Goal: Obtain resource: Obtain resource

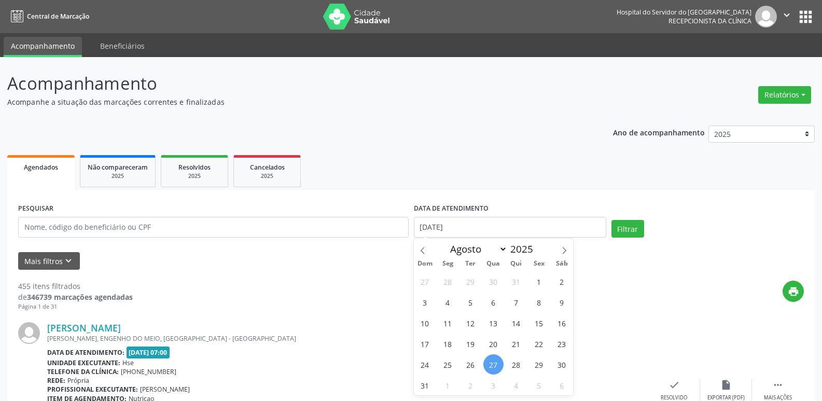
select select "7"
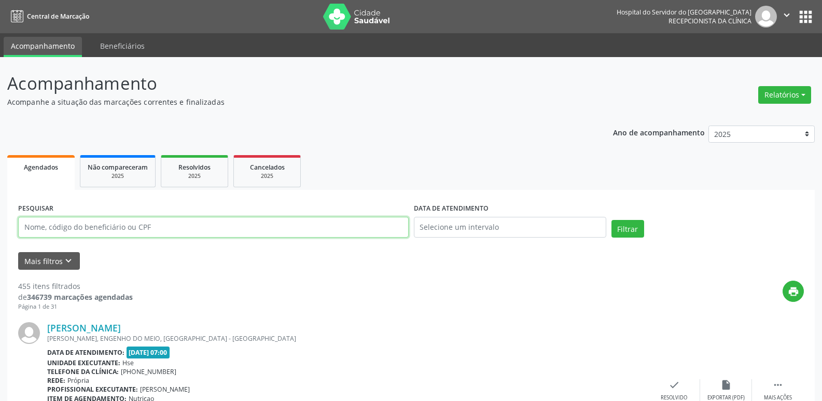
click at [62, 228] on input "text" at bounding box center [213, 227] width 391 height 21
paste input "060.042.944-03"
type input "060.042.944-03"
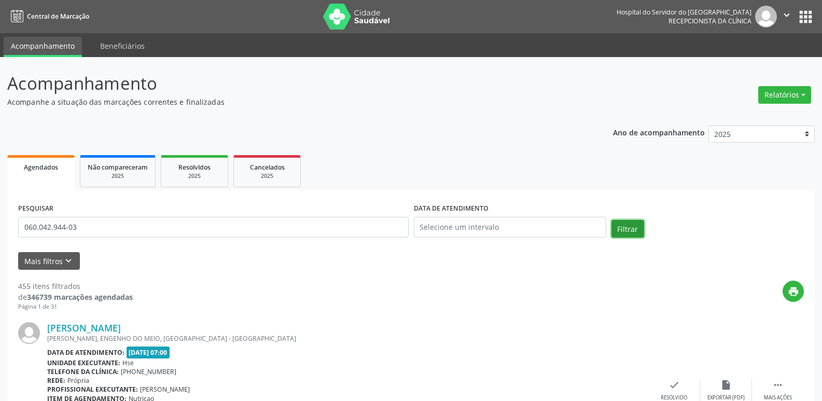
click at [625, 225] on button "Filtrar" at bounding box center [628, 229] width 33 height 18
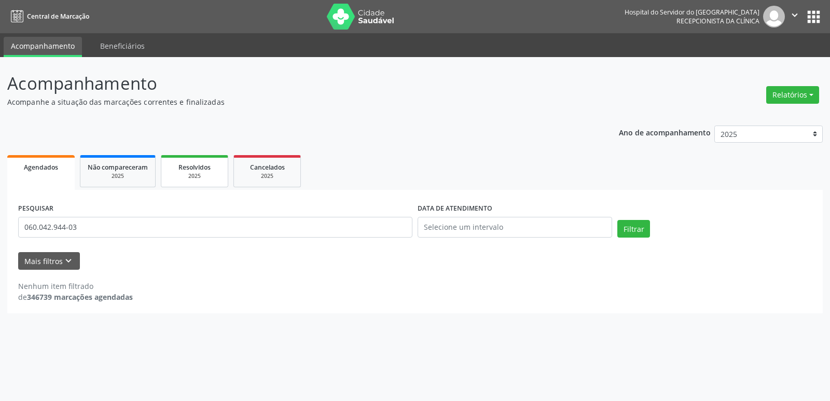
click at [192, 172] on div "Resolvidos" at bounding box center [195, 166] width 52 height 11
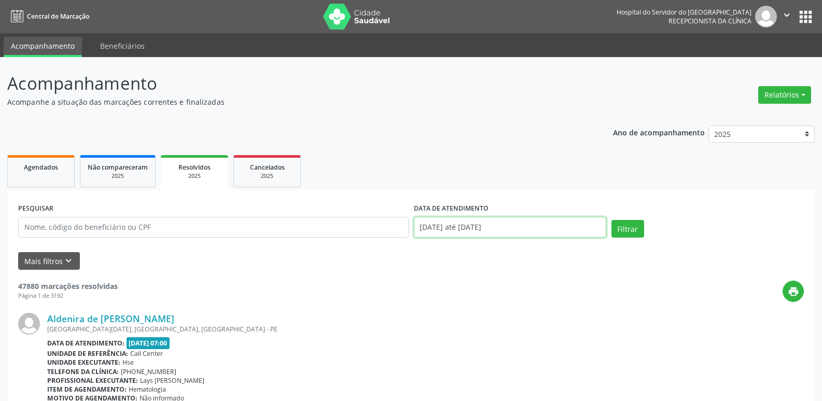
click at [476, 230] on input "[DATE] até [DATE]" at bounding box center [510, 227] width 192 height 21
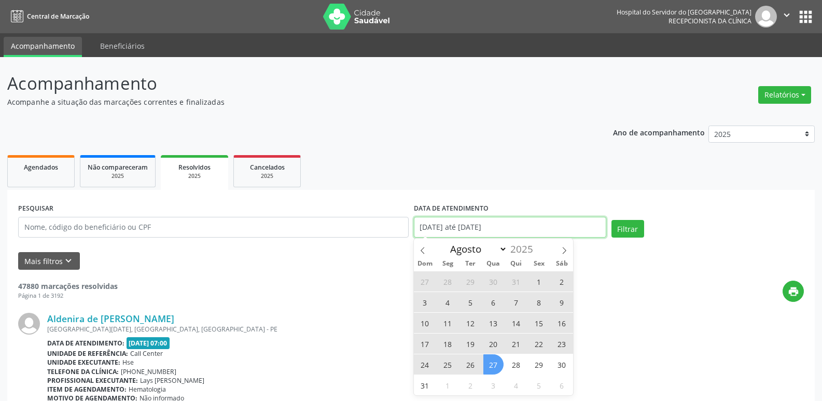
click at [476, 230] on input "[DATE] até [DATE]" at bounding box center [510, 227] width 192 height 21
select select "0"
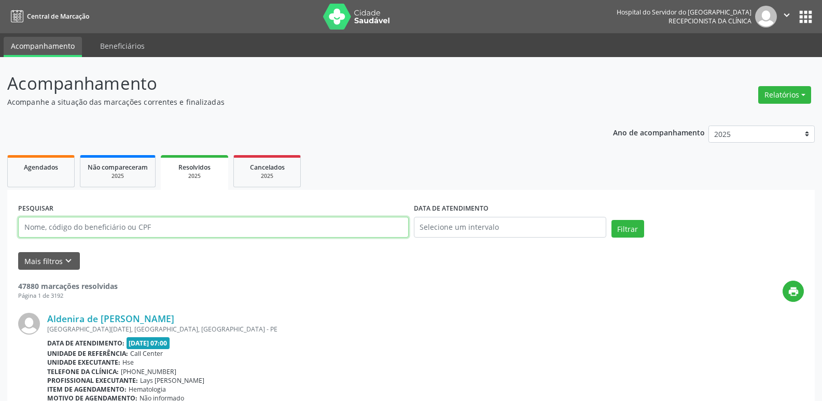
click at [148, 226] on input "text" at bounding box center [213, 227] width 391 height 21
paste input "060.042.944-03"
type input "060.042.944-03"
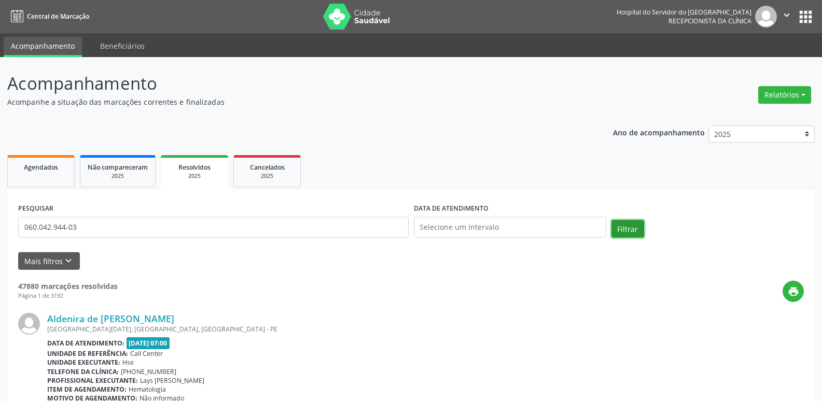
click at [621, 228] on button "Filtrar" at bounding box center [628, 229] width 33 height 18
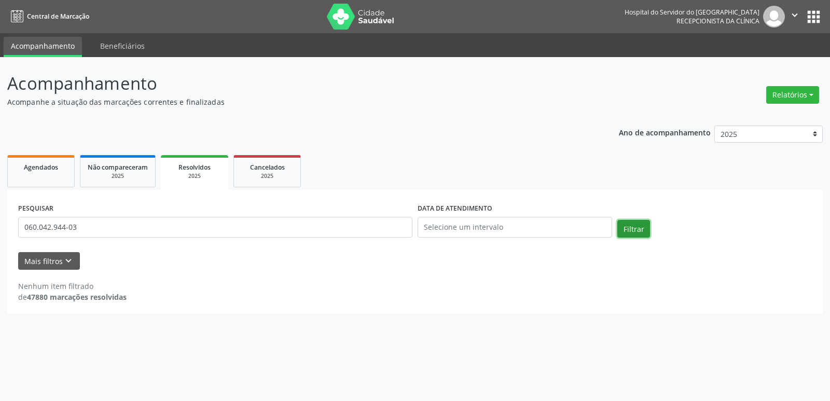
click at [639, 226] on button "Filtrar" at bounding box center [633, 229] width 33 height 18
click at [107, 172] on div "2025" at bounding box center [118, 176] width 60 height 8
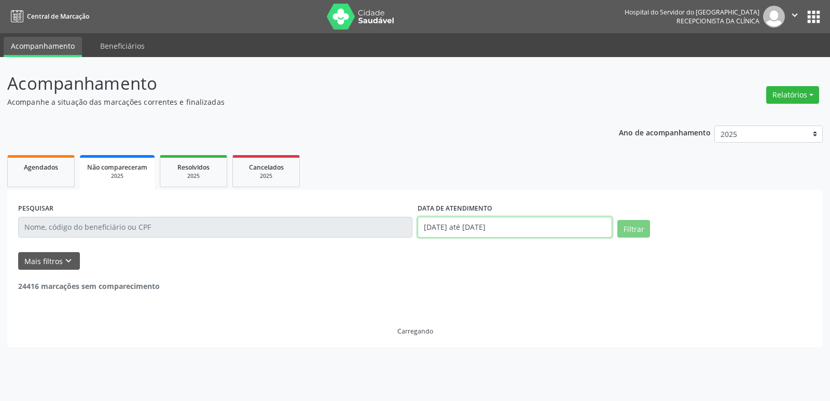
click at [469, 227] on input "[DATE] até [DATE]" at bounding box center [515, 227] width 195 height 21
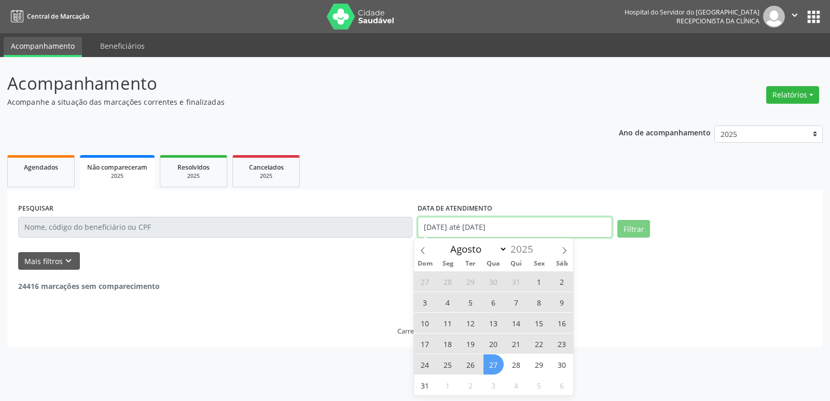
click at [469, 227] on input "[DATE] até [DATE]" at bounding box center [515, 227] width 195 height 21
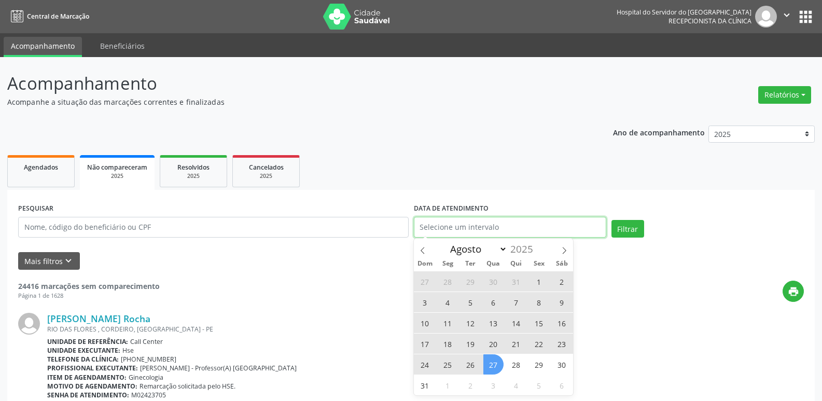
select select "0"
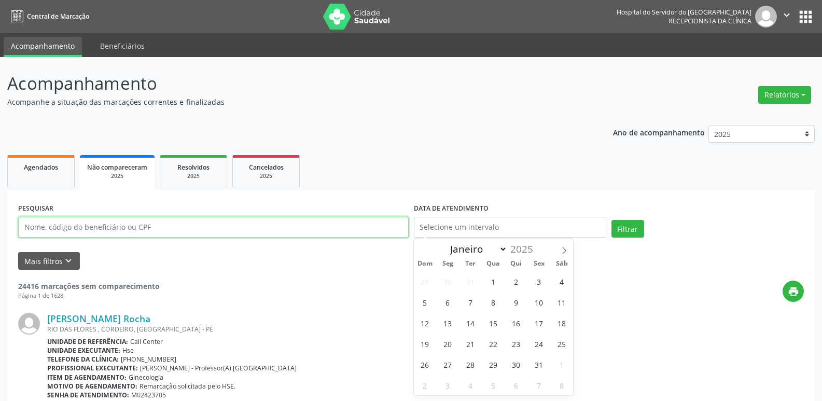
click at [160, 228] on input "text" at bounding box center [213, 227] width 391 height 21
click at [146, 236] on input "text" at bounding box center [213, 227] width 391 height 21
paste input "060.042.944-03"
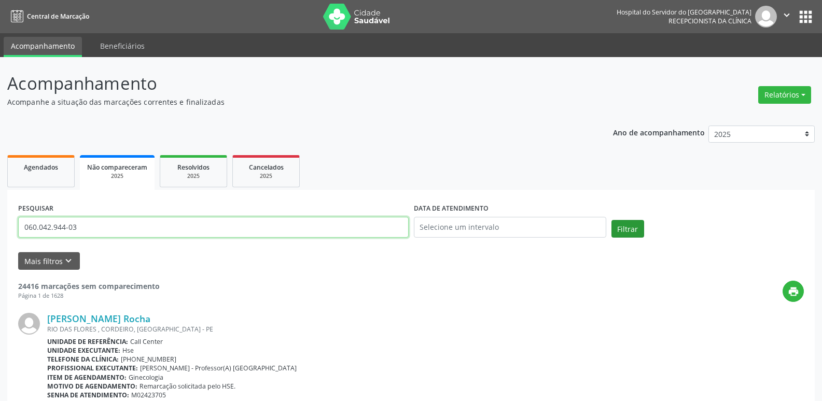
type input "060.042.944-03"
click at [632, 225] on button "Filtrar" at bounding box center [628, 229] width 33 height 18
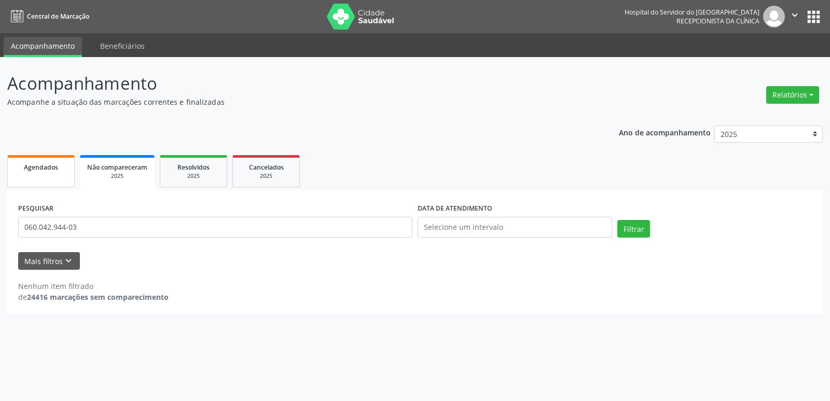
click at [43, 171] on span "Agendados" at bounding box center [41, 167] width 34 height 9
select select "7"
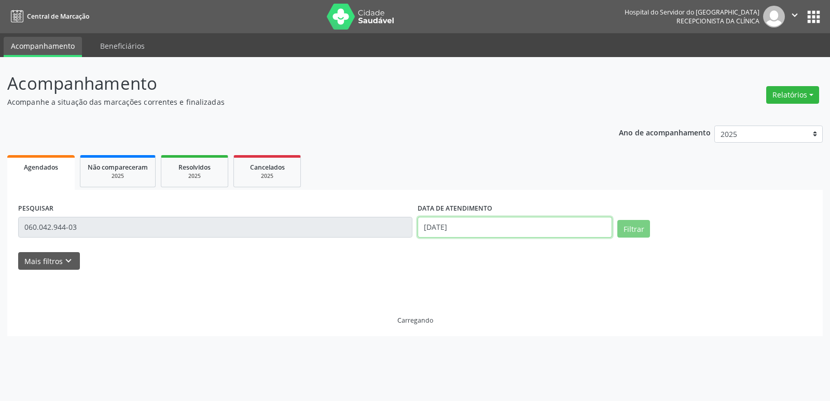
click at [439, 230] on body "Central de Marcação Hospital do Servidor do [GEOGRAPHIC_DATA] Recepcionista da …" at bounding box center [415, 200] width 830 height 401
click at [439, 230] on input "[DATE]" at bounding box center [515, 227] width 195 height 21
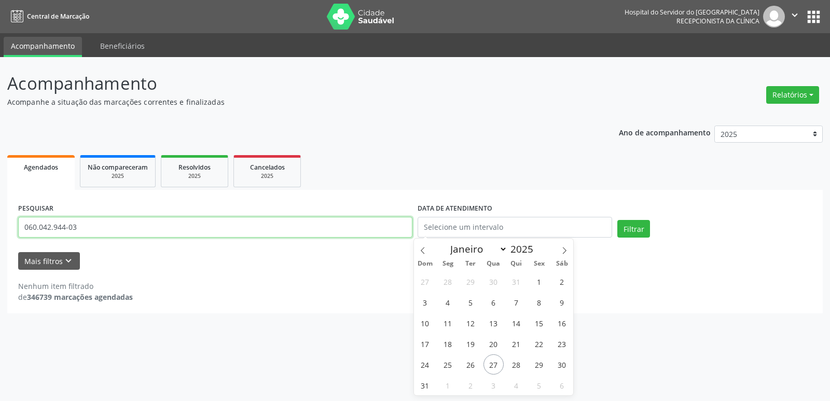
click at [136, 228] on input "060.042.944-03" at bounding box center [215, 227] width 394 height 21
paste input "[PERSON_NAME]"
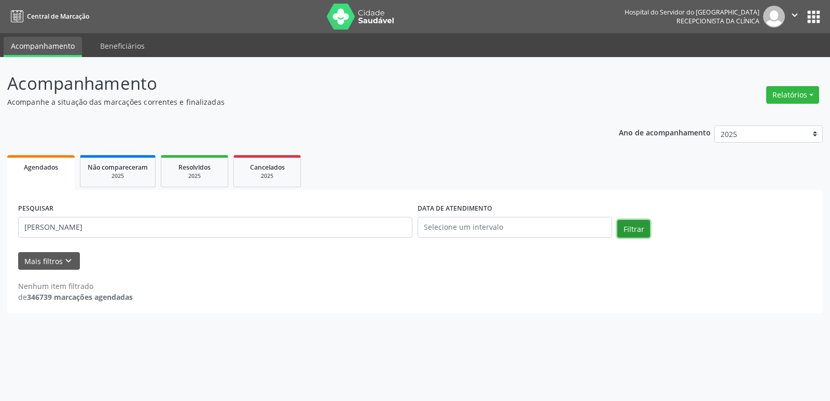
click at [628, 230] on button "Filtrar" at bounding box center [633, 229] width 33 height 18
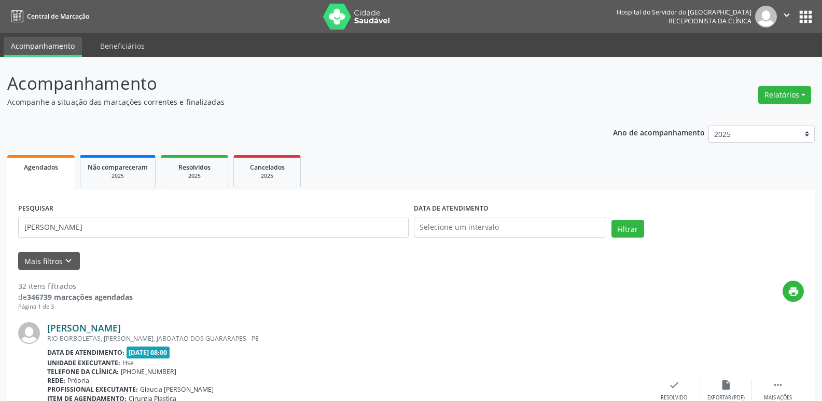
click at [111, 330] on link "[PERSON_NAME]" at bounding box center [84, 327] width 74 height 11
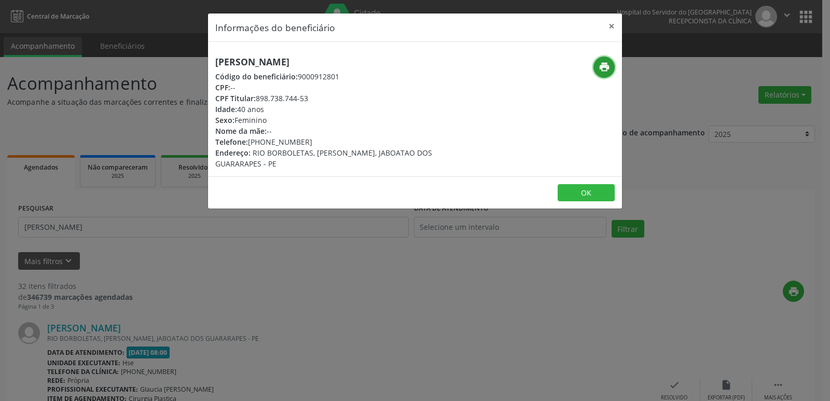
click at [603, 67] on icon "print" at bounding box center [604, 66] width 11 height 11
click at [614, 25] on button "×" at bounding box center [611, 25] width 21 height 25
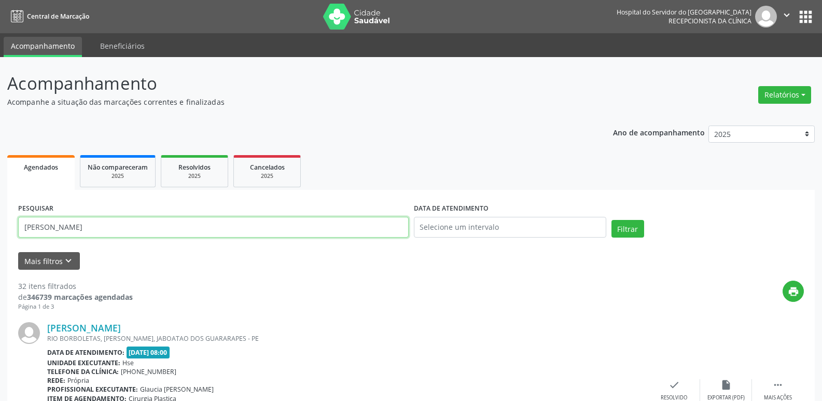
click at [134, 229] on input "[PERSON_NAME]" at bounding box center [213, 227] width 391 height 21
paste input "099.717.484-60"
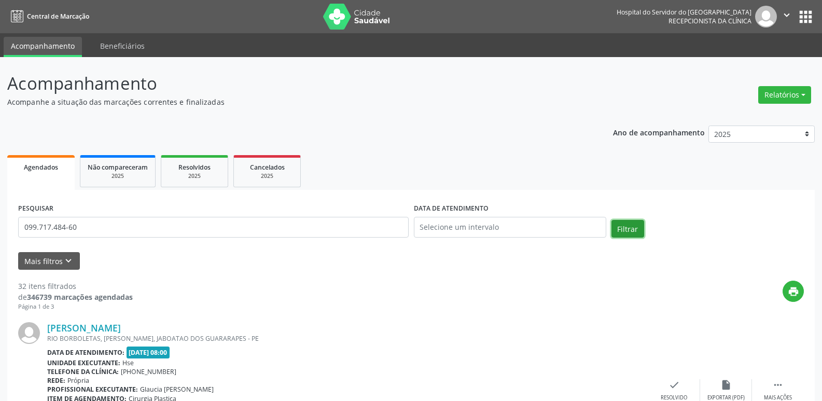
click at [633, 230] on button "Filtrar" at bounding box center [628, 229] width 33 height 18
click at [116, 328] on link "[PERSON_NAME]" at bounding box center [84, 327] width 74 height 11
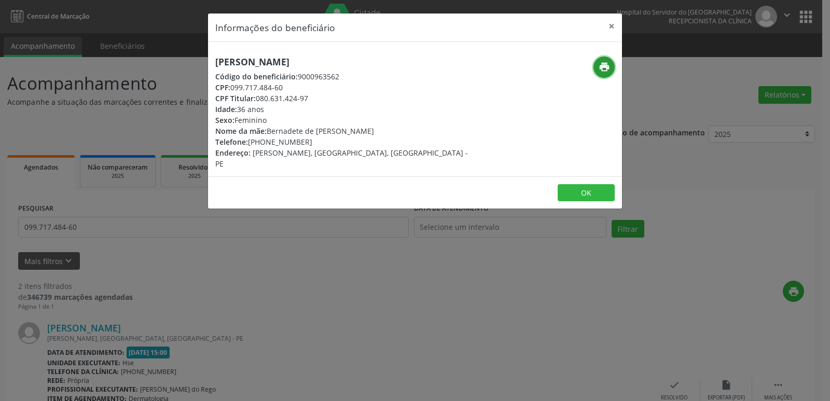
click at [609, 62] on icon "print" at bounding box center [604, 66] width 11 height 11
click at [611, 27] on button "×" at bounding box center [611, 25] width 21 height 25
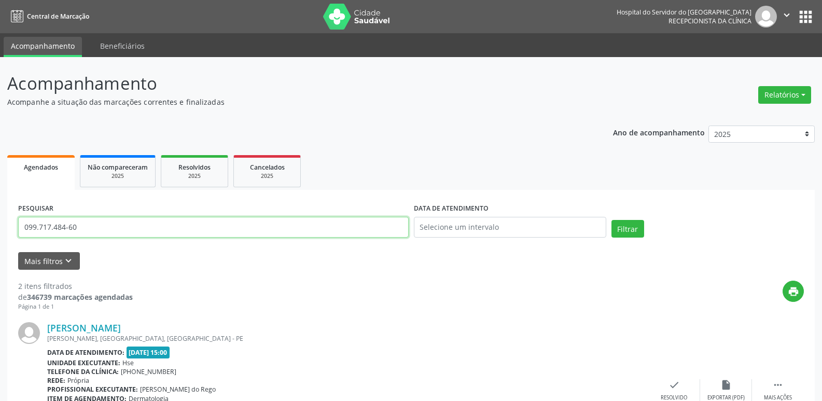
click at [109, 223] on input "099.717.484-60" at bounding box center [213, 227] width 391 height 21
paste input "545.677.934-04"
click at [629, 233] on button "Filtrar" at bounding box center [628, 229] width 33 height 18
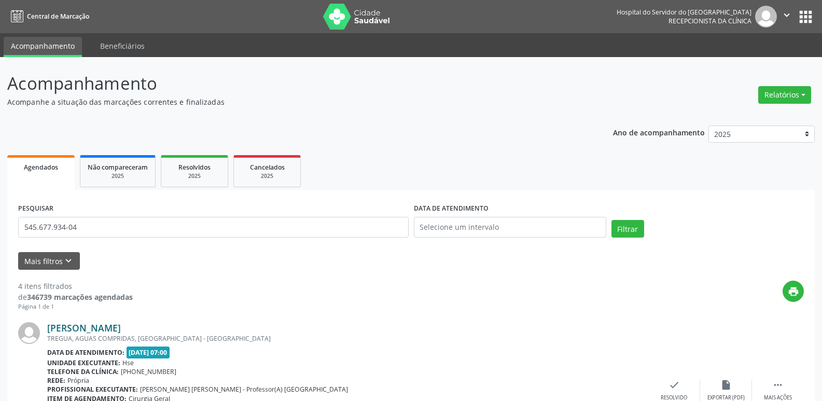
click at [100, 333] on link "[PERSON_NAME]" at bounding box center [84, 327] width 74 height 11
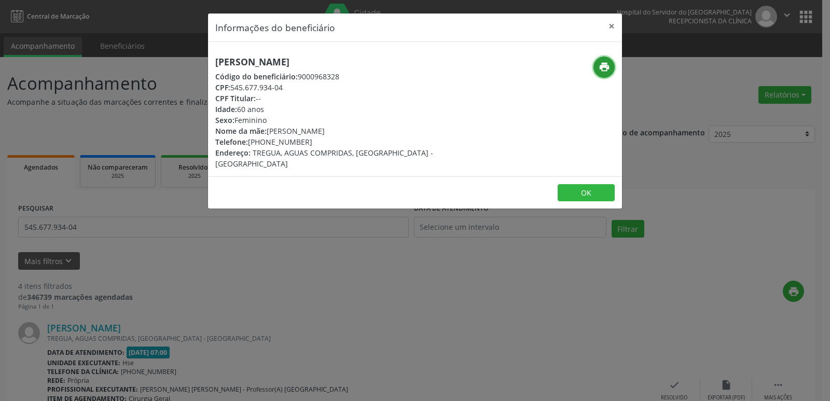
click at [602, 66] on icon "print" at bounding box center [604, 66] width 11 height 11
click at [613, 24] on button "×" at bounding box center [611, 25] width 21 height 25
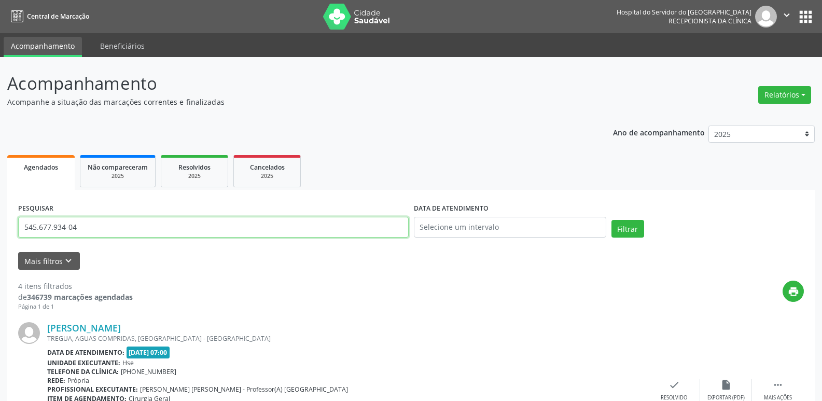
click at [89, 228] on input "545.677.934-04" at bounding box center [213, 227] width 391 height 21
paste input "247.525.254-53"
click at [628, 226] on button "Filtrar" at bounding box center [628, 229] width 33 height 18
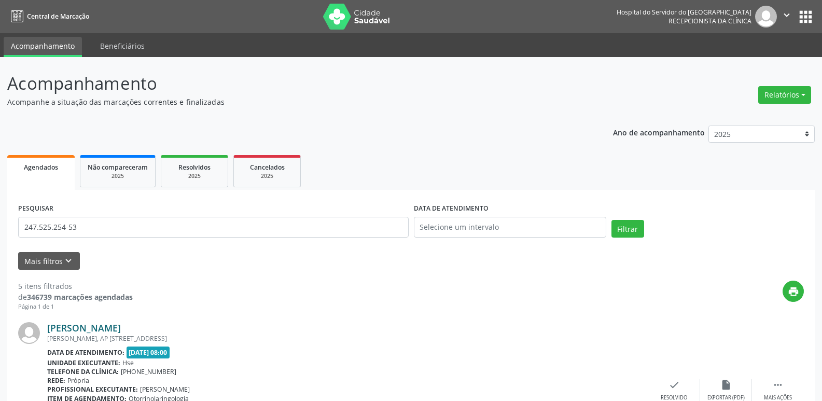
click at [121, 330] on link "[PERSON_NAME]" at bounding box center [84, 327] width 74 height 11
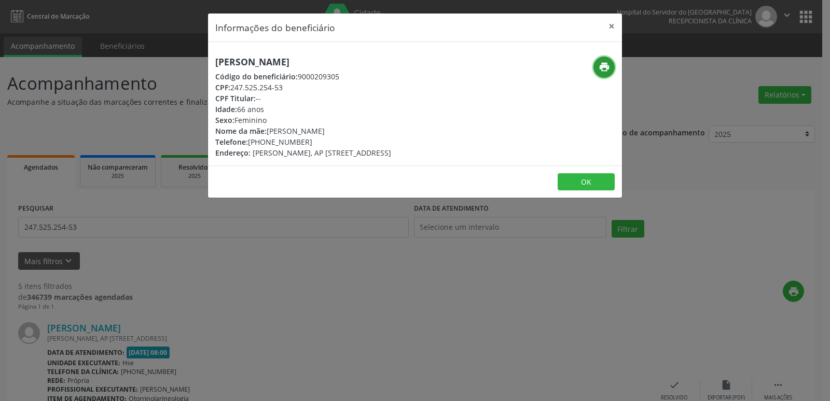
click at [603, 63] on icon "print" at bounding box center [604, 66] width 11 height 11
drag, startPoint x: 613, startPoint y: 19, endPoint x: 561, endPoint y: 24, distance: 52.6
click at [613, 20] on button "×" at bounding box center [611, 25] width 21 height 25
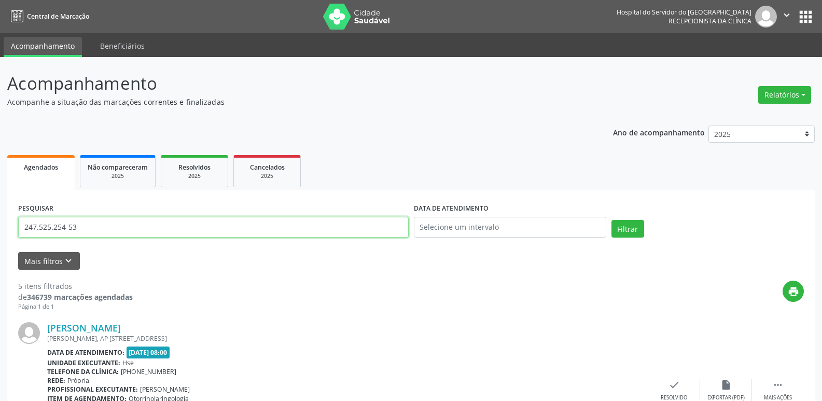
click at [91, 227] on input "247.525.254-53" at bounding box center [213, 227] width 391 height 21
paste input "68.970.324-68"
click at [106, 329] on link "[PERSON_NAME]" at bounding box center [84, 327] width 74 height 11
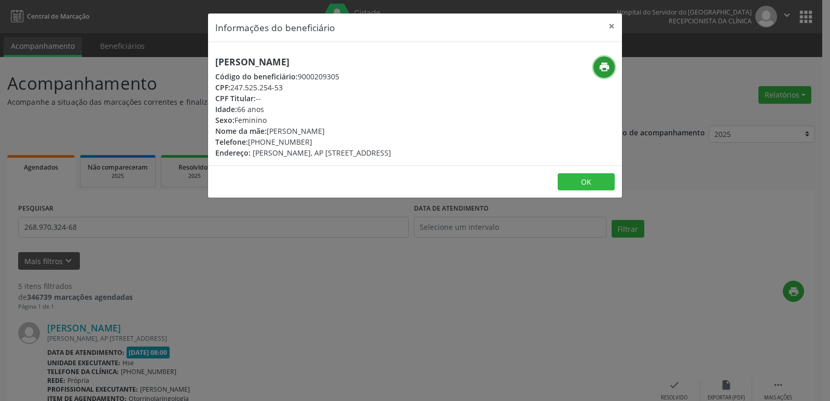
click at [603, 66] on icon "print" at bounding box center [604, 66] width 11 height 11
click at [608, 24] on button "×" at bounding box center [611, 25] width 21 height 25
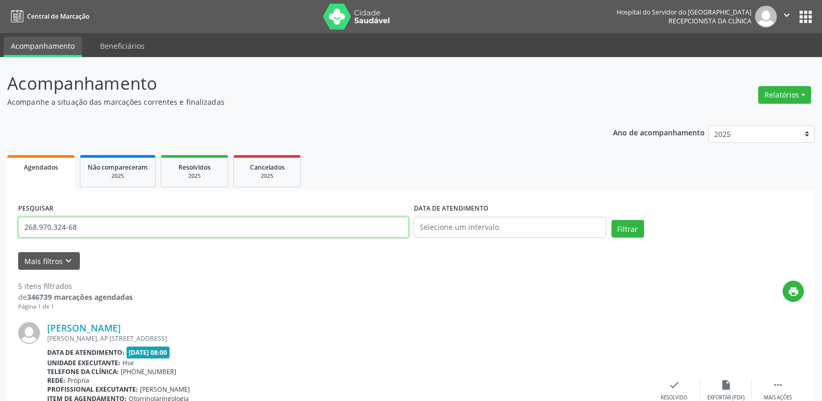
click at [97, 228] on input "268.970.324-68" at bounding box center [213, 227] width 391 height 21
click at [625, 227] on button "Filtrar" at bounding box center [628, 229] width 33 height 18
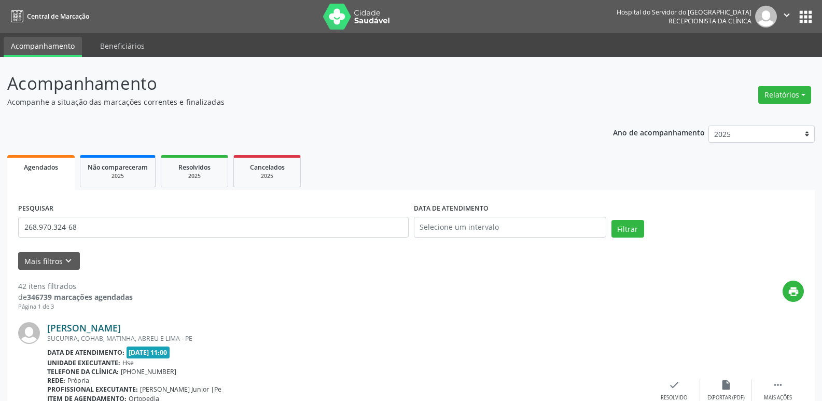
click at [102, 327] on link "[PERSON_NAME]" at bounding box center [84, 327] width 74 height 11
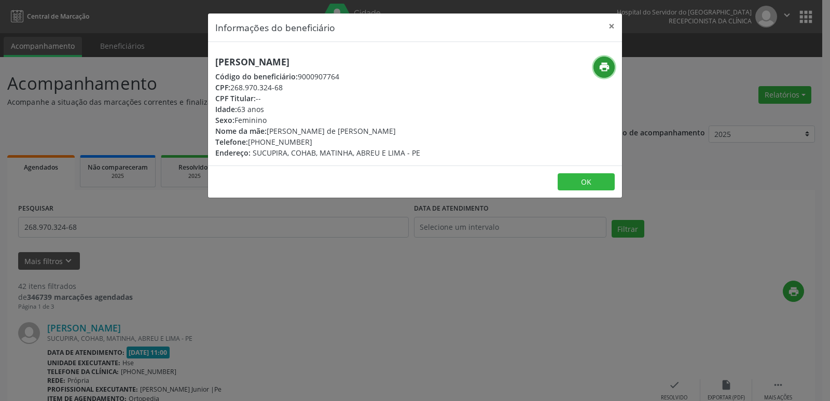
click at [608, 70] on icon "print" at bounding box center [604, 66] width 11 height 11
click at [614, 25] on button "×" at bounding box center [611, 25] width 21 height 25
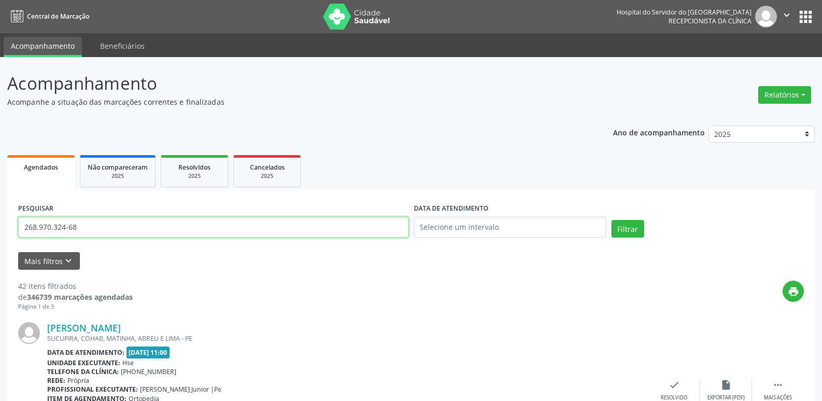
click at [89, 229] on input "268.970.324-68" at bounding box center [213, 227] width 391 height 21
paste input "052.178.484-05"
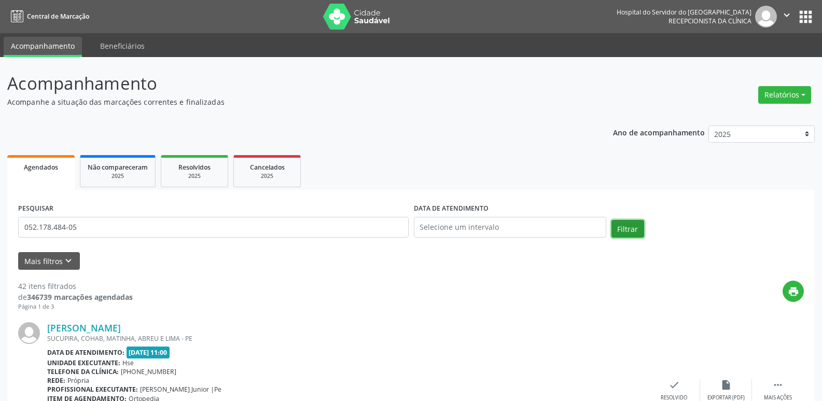
click at [639, 227] on button "Filtrar" at bounding box center [628, 229] width 33 height 18
click at [109, 327] on link "[PERSON_NAME]" at bounding box center [84, 327] width 74 height 11
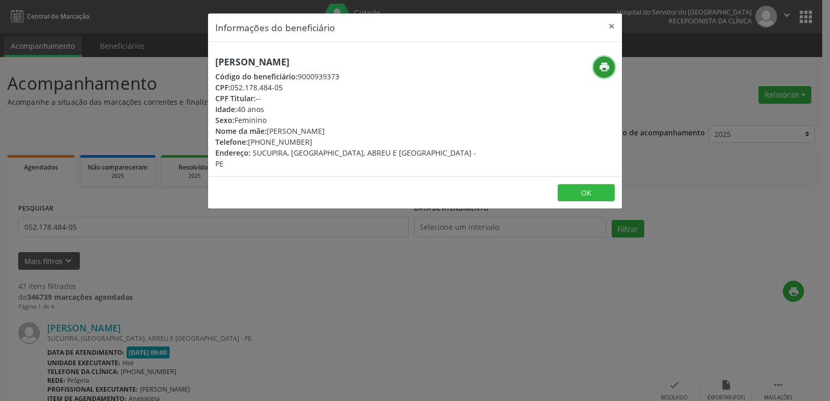
click at [599, 65] on icon "print" at bounding box center [604, 66] width 11 height 11
click at [612, 23] on button "×" at bounding box center [611, 25] width 21 height 25
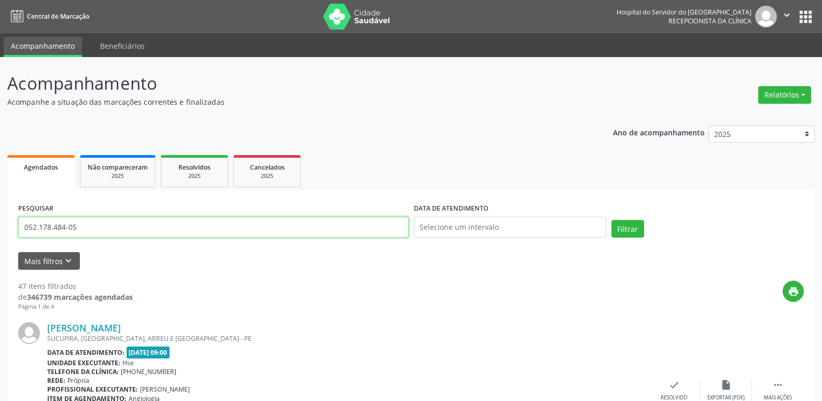
click at [109, 229] on input "052.178.484-05" at bounding box center [213, 227] width 391 height 21
paste input "31.810.664-78"
click at [632, 229] on button "Filtrar" at bounding box center [628, 229] width 33 height 18
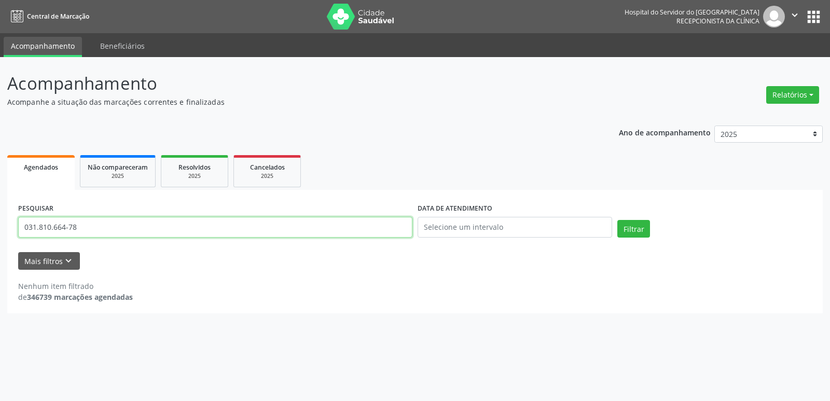
click at [97, 229] on input "031.810.664-78" at bounding box center [215, 227] width 394 height 21
paste input "[PERSON_NAME]"
type input "[PERSON_NAME]"
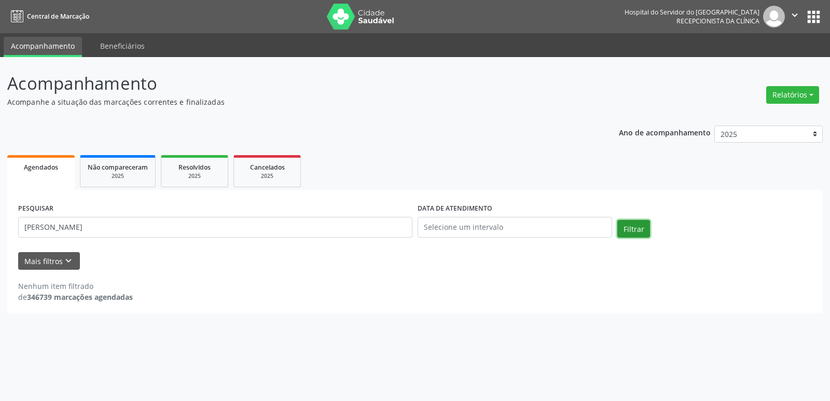
click at [637, 227] on button "Filtrar" at bounding box center [633, 229] width 33 height 18
click at [197, 171] on span "Resolvidos" at bounding box center [194, 167] width 32 height 9
click at [93, 230] on input "060.042.944-03" at bounding box center [215, 227] width 394 height 21
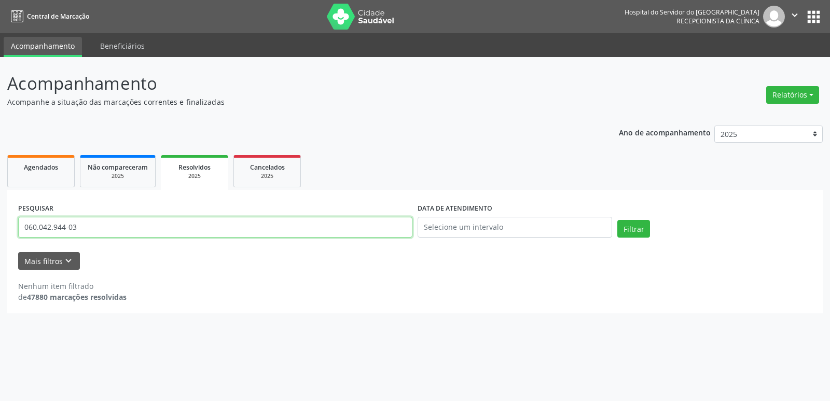
paste input "[PERSON_NAME]"
click at [635, 228] on button "Filtrar" at bounding box center [633, 229] width 33 height 18
click at [173, 230] on input "[PERSON_NAME]" at bounding box center [215, 227] width 394 height 21
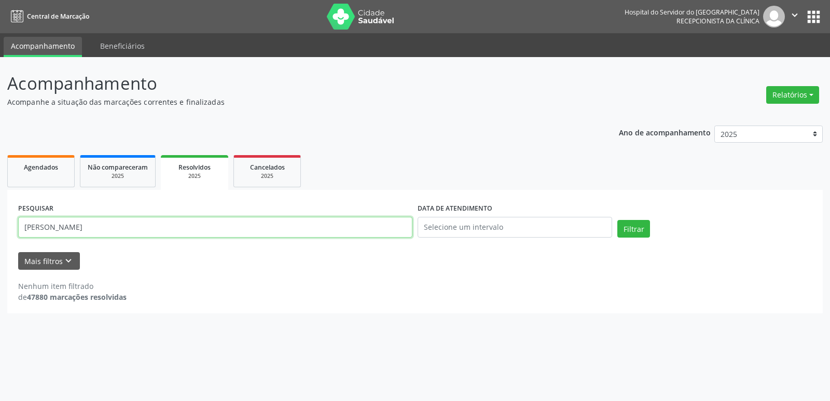
click at [173, 230] on input "[PERSON_NAME]" at bounding box center [215, 227] width 394 height 21
paste input "031.810.664-78"
type input "031.810.664-78"
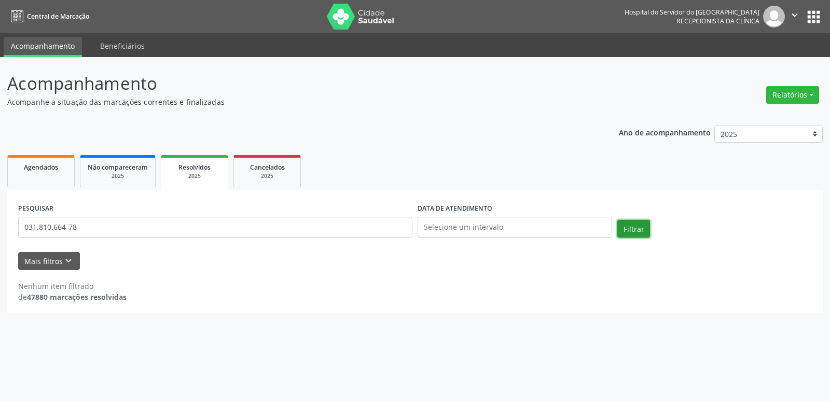
click at [639, 226] on button "Filtrar" at bounding box center [633, 229] width 33 height 18
click at [119, 171] on span "Não compareceram" at bounding box center [118, 167] width 60 height 9
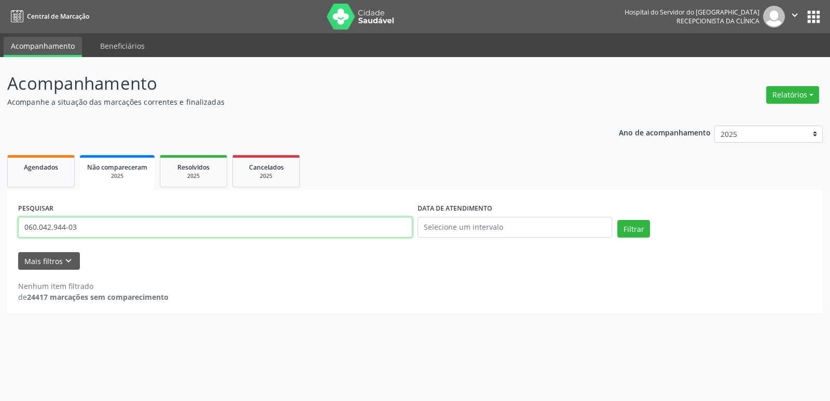
click at [86, 229] on input "060.042.944-03" at bounding box center [215, 227] width 394 height 21
click at [625, 225] on button "Filtrar" at bounding box center [633, 229] width 33 height 18
click at [86, 225] on input "060.042.944-03" at bounding box center [215, 227] width 394 height 21
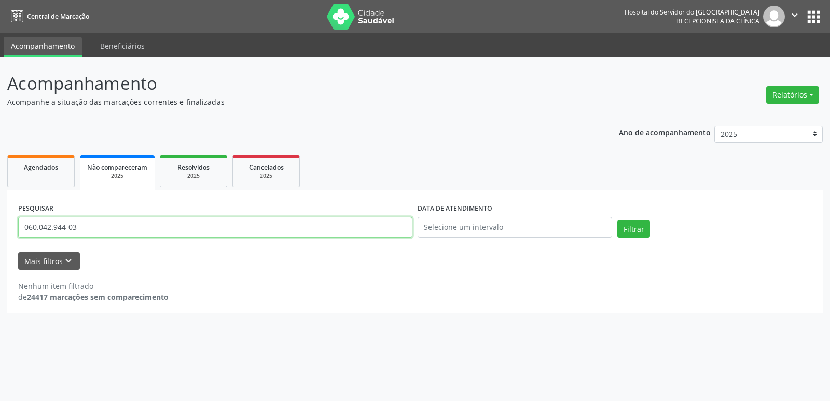
click at [86, 225] on input "060.042.944-03" at bounding box center [215, 227] width 394 height 21
paste input "22.582.884-79"
type input "022.582.884-79"
click at [631, 231] on button "Filtrar" at bounding box center [633, 229] width 33 height 18
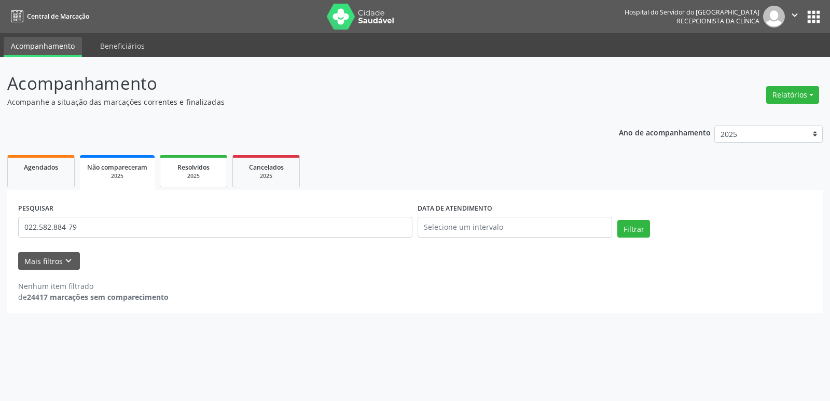
click at [215, 169] on div "Resolvidos" at bounding box center [194, 166] width 52 height 11
click at [639, 229] on button "Filtrar" at bounding box center [633, 229] width 33 height 18
click at [53, 171] on span "Agendados" at bounding box center [41, 167] width 34 height 9
click at [443, 230] on body "Central de Marcação Hospital do Servidor do [GEOGRAPHIC_DATA] Recepcionista da …" at bounding box center [415, 200] width 830 height 401
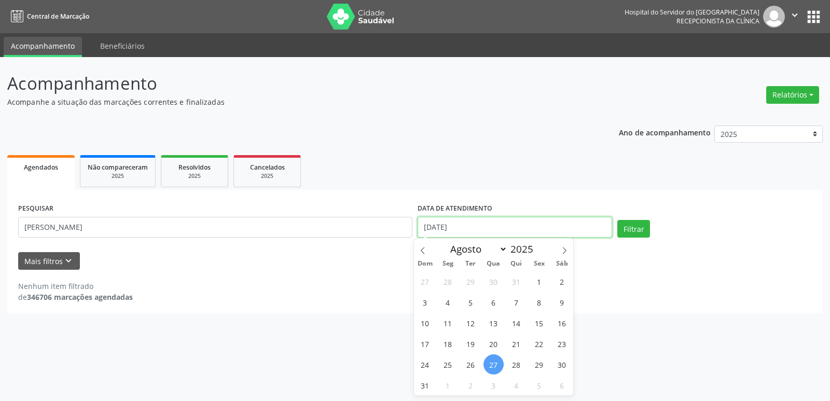
click at [443, 230] on input "[DATE]" at bounding box center [515, 227] width 195 height 21
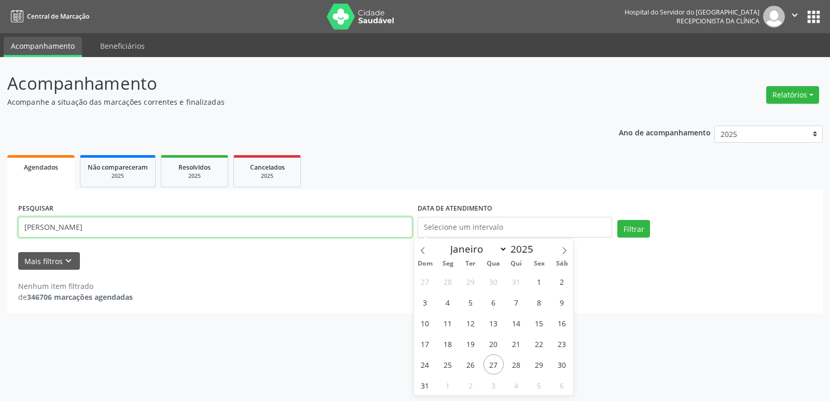
click at [131, 225] on input "[PERSON_NAME]" at bounding box center [215, 227] width 394 height 21
paste input "[PERSON_NAME]"
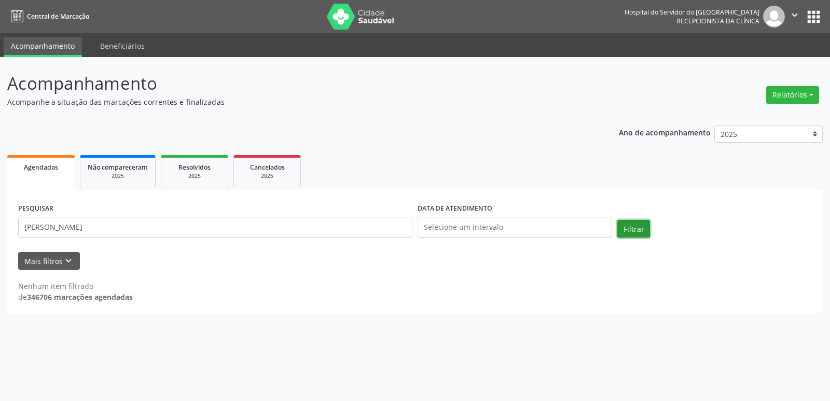
click at [631, 231] on button "Filtrar" at bounding box center [633, 229] width 33 height 18
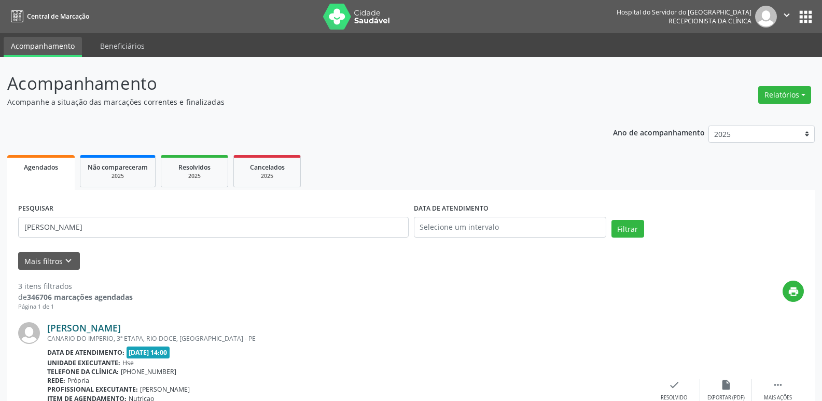
click at [121, 331] on link "[PERSON_NAME]" at bounding box center [84, 327] width 74 height 11
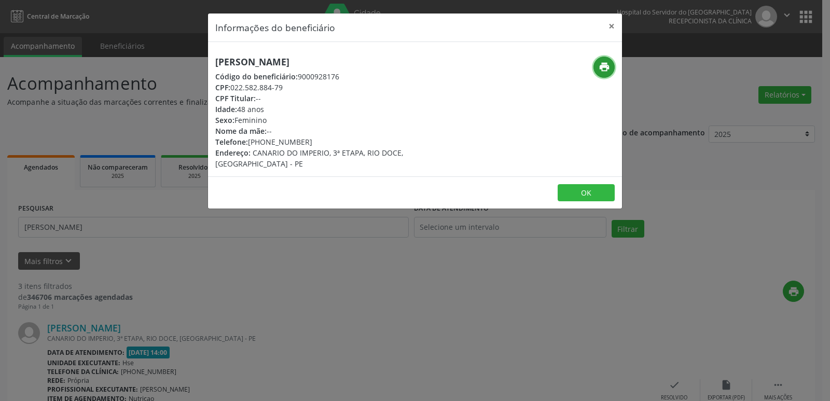
click at [604, 67] on icon "print" at bounding box center [604, 66] width 11 height 11
click at [610, 28] on button "×" at bounding box center [611, 25] width 21 height 25
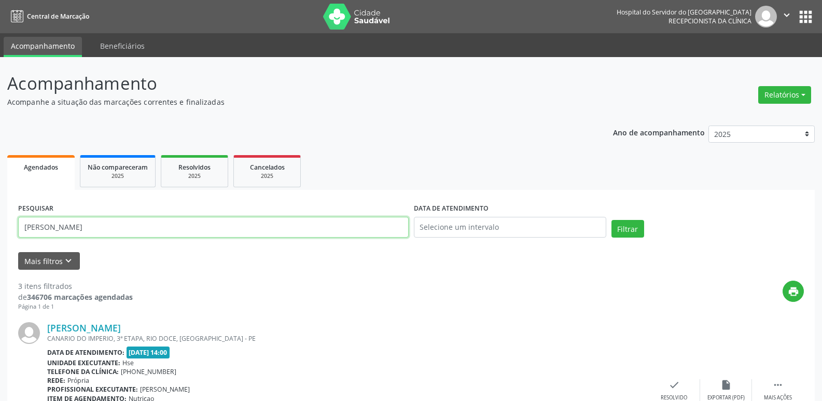
click at [140, 232] on input "[PERSON_NAME]" at bounding box center [213, 227] width 391 height 21
click at [141, 232] on input "[PERSON_NAME]" at bounding box center [213, 227] width 391 height 21
paste input "064.010.994-53"
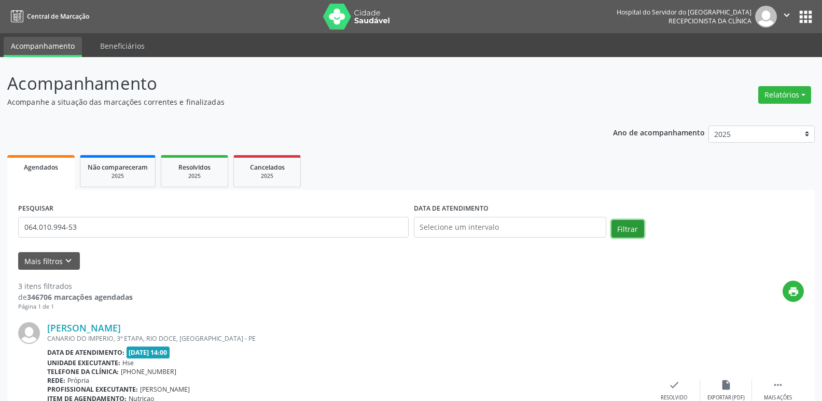
click at [635, 229] on button "Filtrar" at bounding box center [628, 229] width 33 height 18
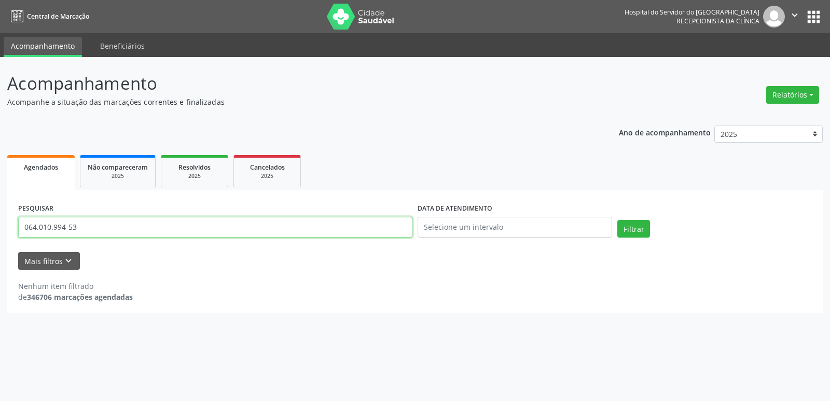
click at [97, 228] on input "064.010.994-53" at bounding box center [215, 227] width 394 height 21
paste input "[PERSON_NAME]"
click at [627, 227] on button "Filtrar" at bounding box center [633, 229] width 33 height 18
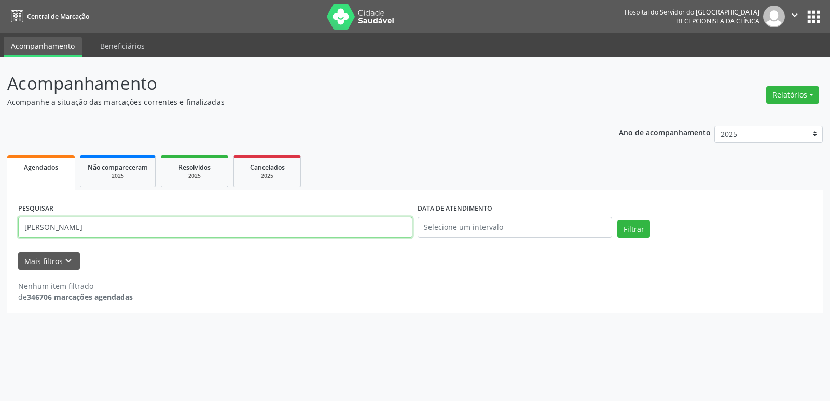
click at [49, 229] on input "[PERSON_NAME]" at bounding box center [215, 227] width 394 height 21
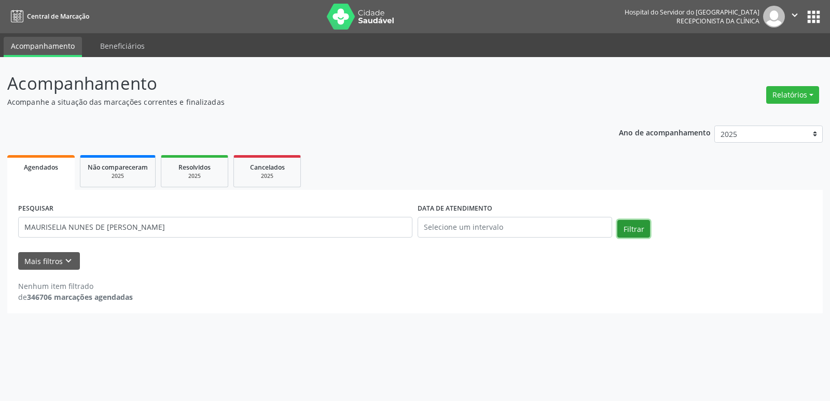
click at [626, 228] on button "Filtrar" at bounding box center [633, 229] width 33 height 18
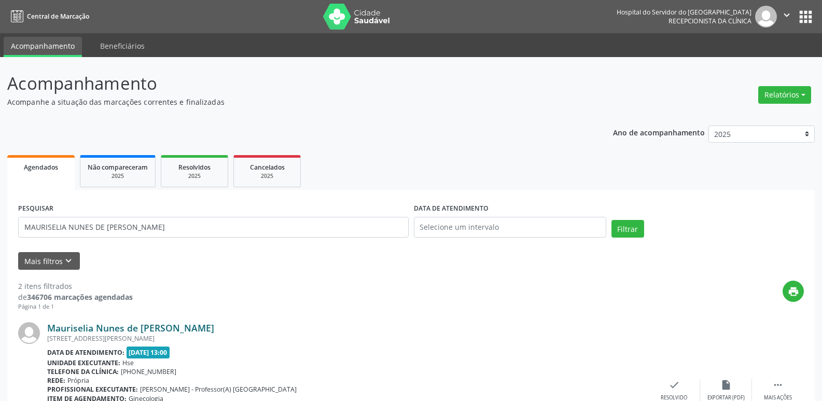
click at [136, 327] on link "Mauriselia Nunes de [PERSON_NAME]" at bounding box center [130, 327] width 167 height 11
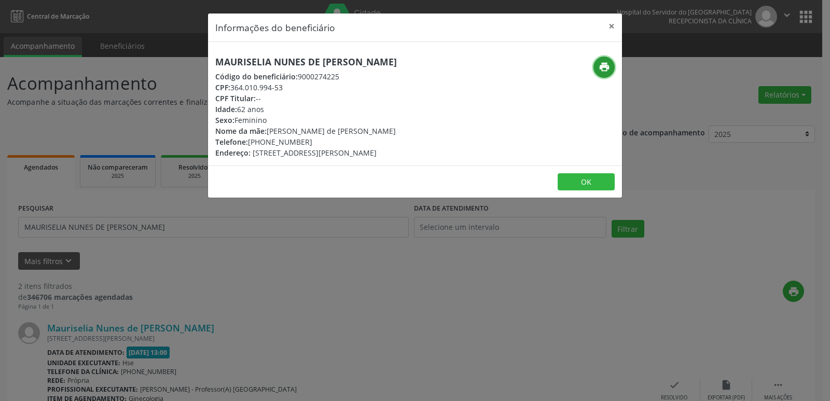
click at [606, 65] on icon "print" at bounding box center [604, 66] width 11 height 11
click at [615, 24] on button "×" at bounding box center [611, 25] width 21 height 25
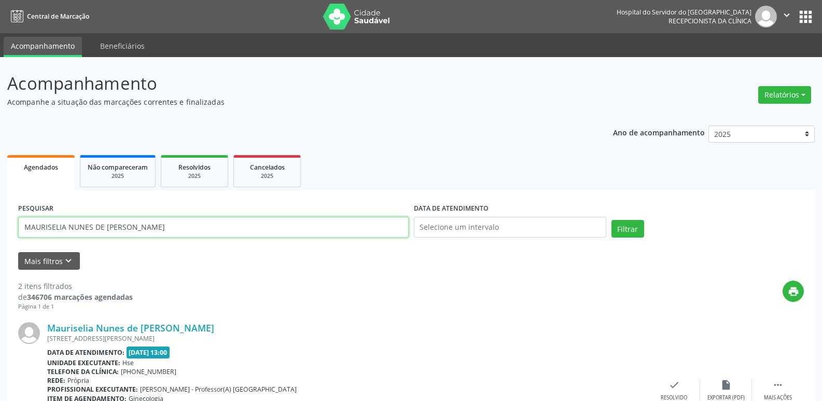
click at [156, 230] on input "MAURISELIA NUNES DE [PERSON_NAME]" at bounding box center [213, 227] width 391 height 21
paste input "025.083.794-33"
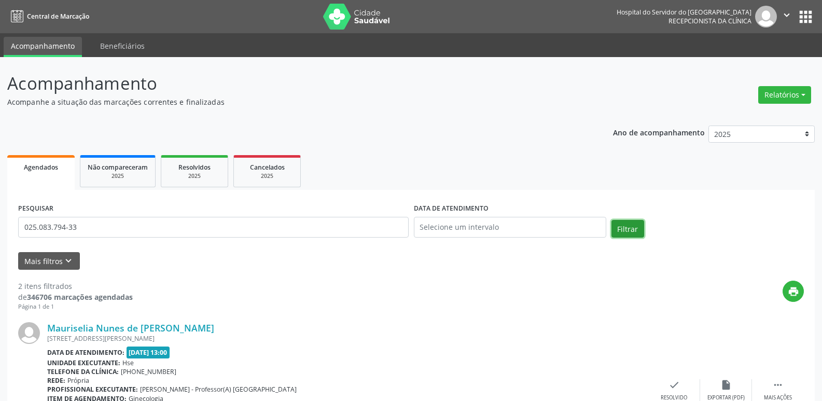
click at [622, 227] on button "Filtrar" at bounding box center [628, 229] width 33 height 18
click at [121, 327] on link "[PERSON_NAME]" at bounding box center [84, 327] width 74 height 11
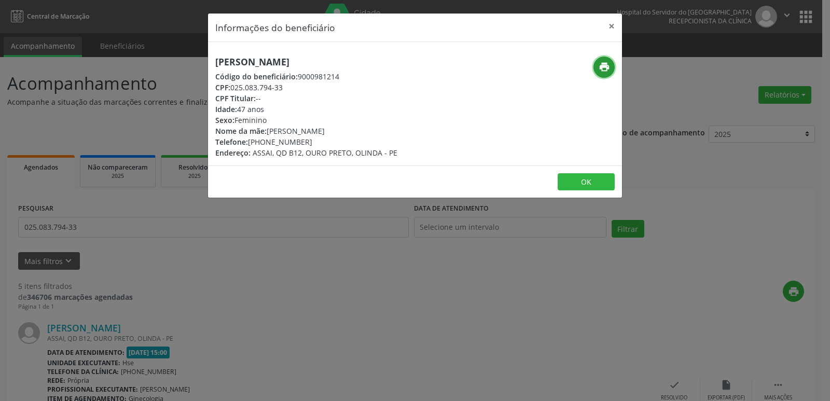
click at [611, 66] on button "print" at bounding box center [604, 67] width 21 height 21
click at [613, 26] on button "×" at bounding box center [611, 25] width 21 height 25
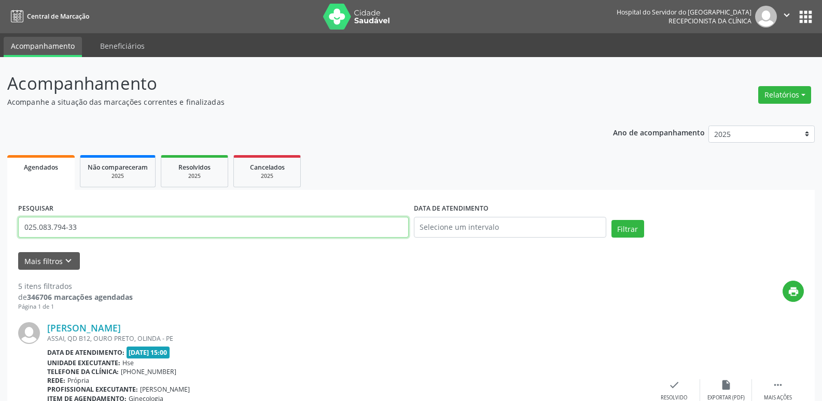
click at [98, 228] on input "025.083.794-33" at bounding box center [213, 227] width 391 height 21
paste input "85.613.854-1"
click at [624, 226] on button "Filtrar" at bounding box center [628, 229] width 33 height 18
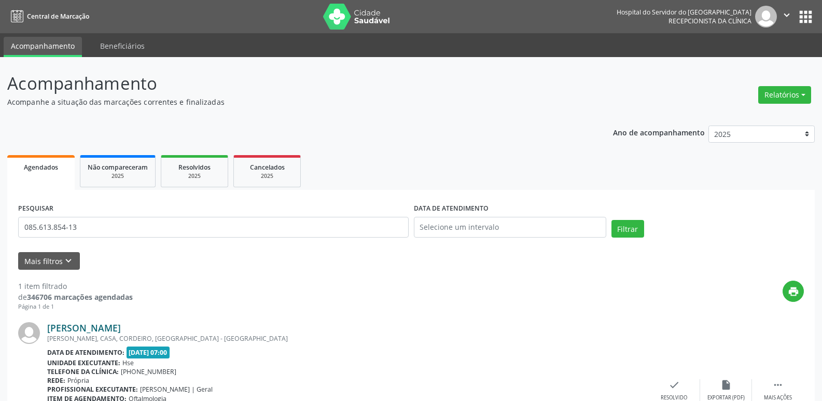
click at [121, 330] on link "[PERSON_NAME]" at bounding box center [84, 327] width 74 height 11
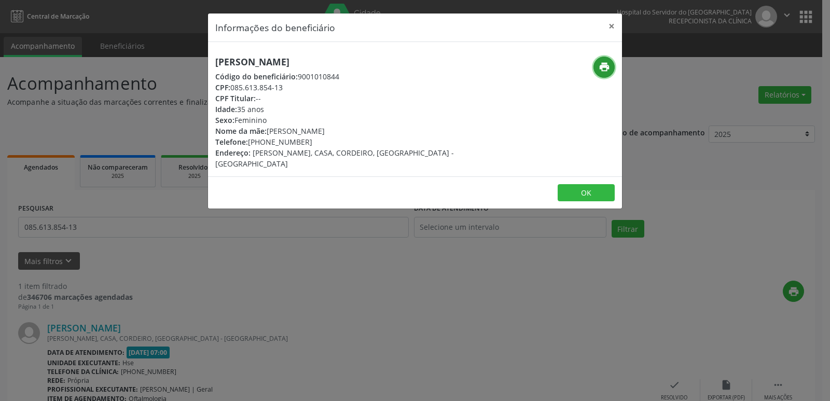
click at [602, 63] on icon "print" at bounding box center [604, 66] width 11 height 11
click at [611, 23] on button "×" at bounding box center [611, 25] width 21 height 25
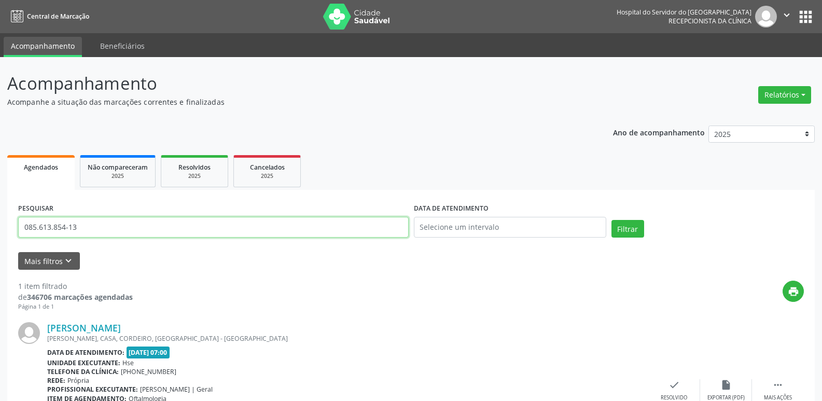
click at [79, 225] on input "085.613.854-13" at bounding box center [213, 227] width 391 height 21
paste input "119.269.724-30"
click at [622, 222] on button "Filtrar" at bounding box center [628, 229] width 33 height 18
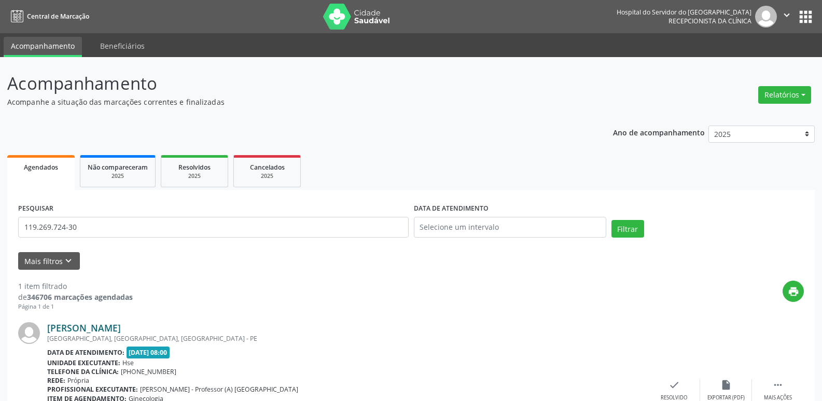
click at [121, 327] on link "[PERSON_NAME]" at bounding box center [84, 327] width 74 height 11
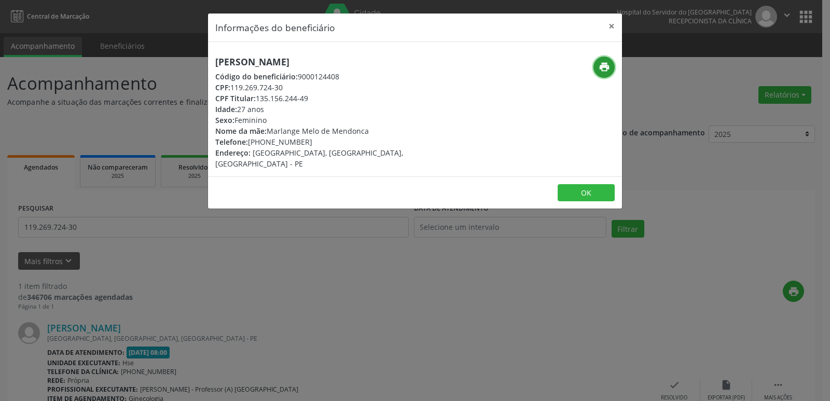
click at [603, 66] on icon "print" at bounding box center [604, 66] width 11 height 11
click at [614, 25] on button "×" at bounding box center [611, 25] width 21 height 25
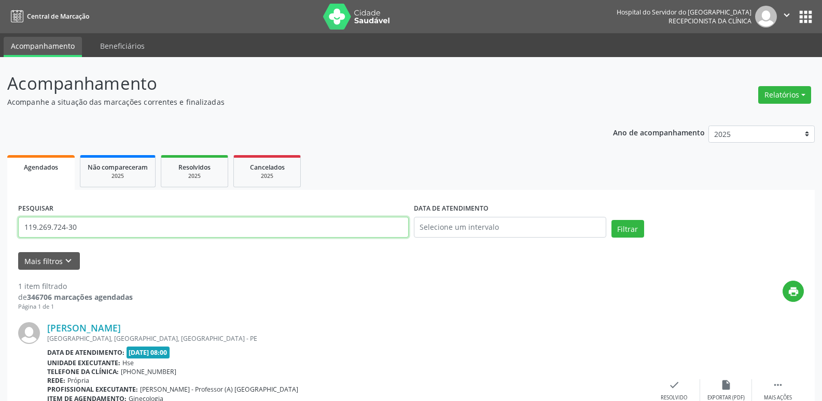
click at [115, 233] on input "119.269.724-30" at bounding box center [213, 227] width 391 height 21
paste input "796.266.614-53"
click at [632, 231] on button "Filtrar" at bounding box center [628, 229] width 33 height 18
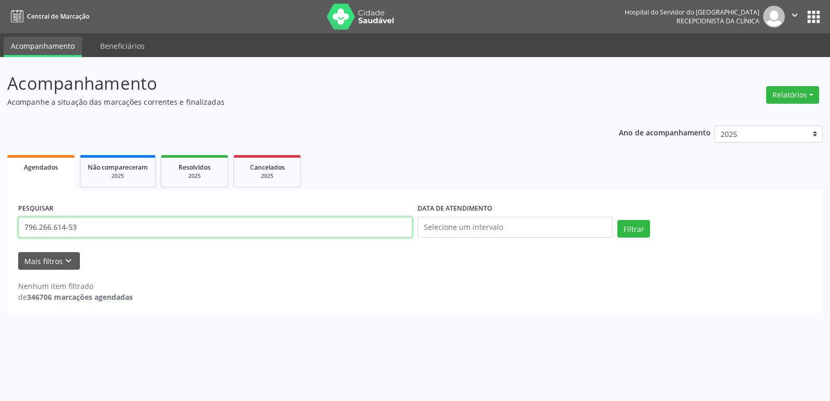
click at [89, 226] on input "796.266.614-53" at bounding box center [215, 227] width 394 height 21
paste input "[PERSON_NAME]"
click at [636, 225] on button "Filtrar" at bounding box center [633, 229] width 33 height 18
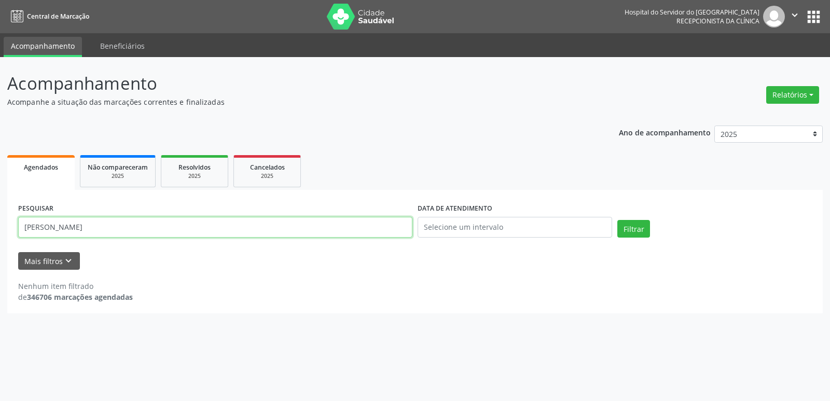
click at [90, 227] on input "[PERSON_NAME]" at bounding box center [215, 227] width 394 height 21
type input "[PERSON_NAME]"
click at [642, 226] on button "Filtrar" at bounding box center [633, 229] width 33 height 18
click at [197, 173] on div "2025" at bounding box center [195, 176] width 52 height 8
click at [100, 231] on input "031.810.664-78" at bounding box center [215, 227] width 394 height 21
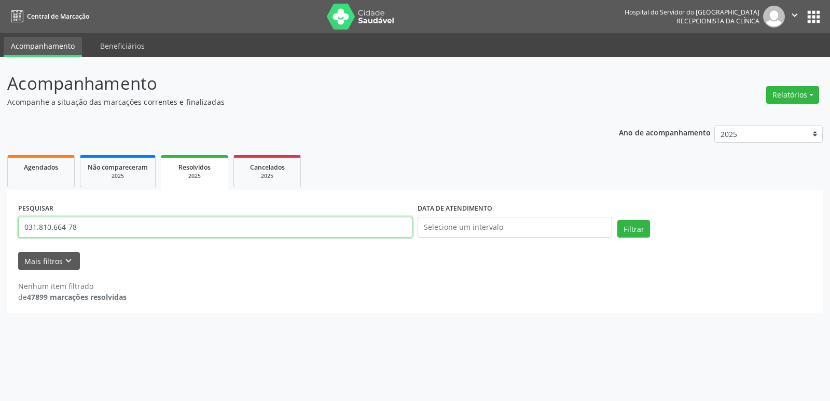
click at [100, 231] on input "031.810.664-78" at bounding box center [215, 227] width 394 height 21
paste input "[PERSON_NAME]"
click at [92, 228] on input "[PERSON_NAME]" at bounding box center [215, 227] width 394 height 21
click at [643, 230] on button "Filtrar" at bounding box center [633, 229] width 33 height 18
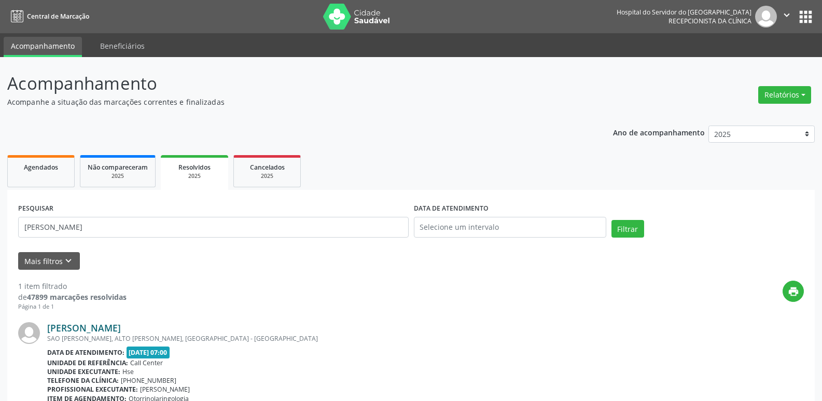
click at [121, 328] on link "[PERSON_NAME]" at bounding box center [84, 327] width 74 height 11
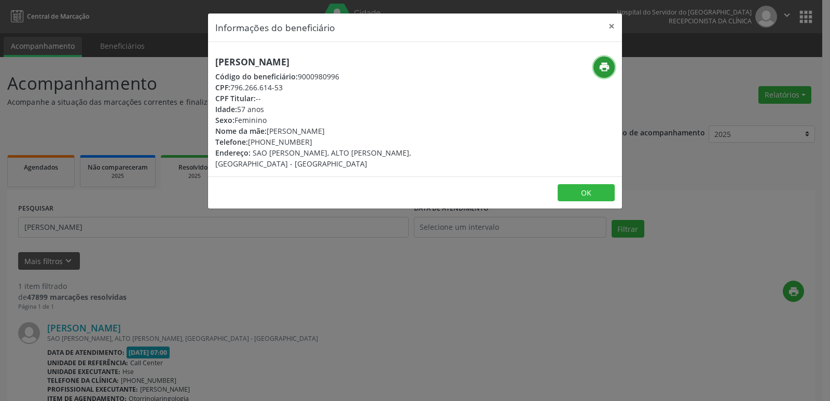
click at [607, 68] on icon "print" at bounding box center [604, 66] width 11 height 11
click at [609, 25] on button "×" at bounding box center [611, 25] width 21 height 25
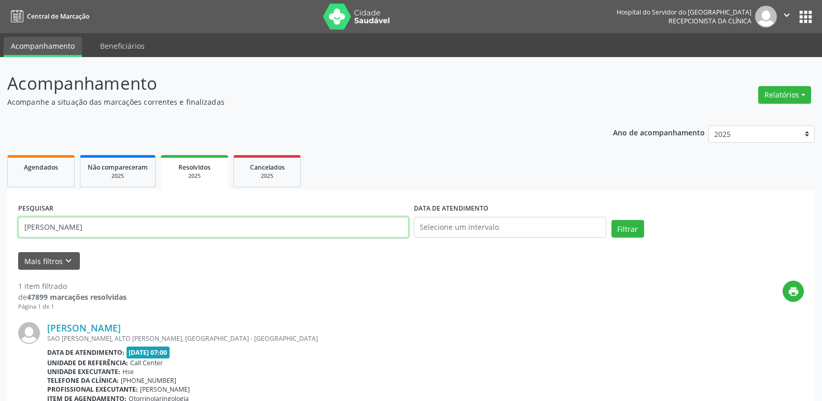
click at [136, 230] on input "[PERSON_NAME]" at bounding box center [213, 227] width 391 height 21
paste input "548.451.494-00"
click at [627, 230] on button "Filtrar" at bounding box center [628, 229] width 33 height 18
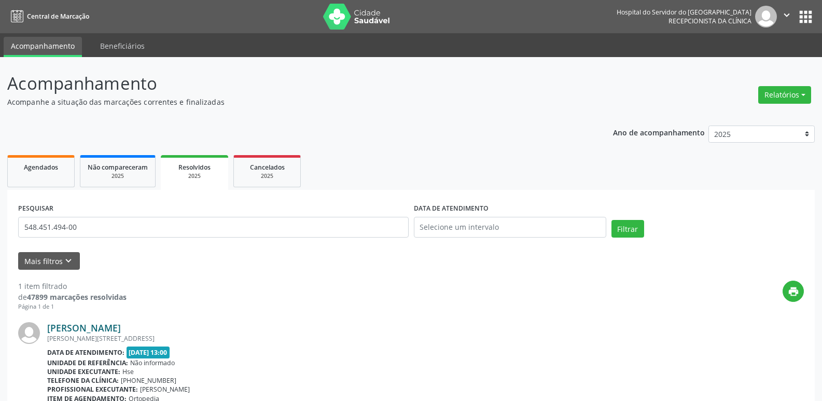
click at [121, 325] on link "[PERSON_NAME]" at bounding box center [84, 327] width 74 height 11
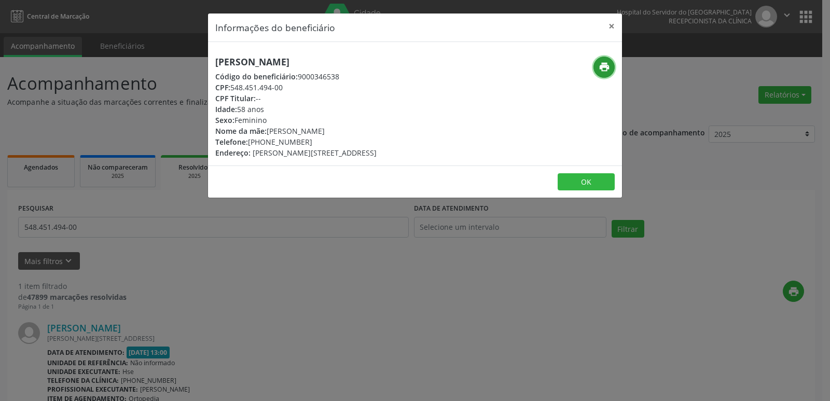
click at [605, 66] on icon "print" at bounding box center [604, 66] width 11 height 11
click at [611, 26] on button "×" at bounding box center [611, 25] width 21 height 25
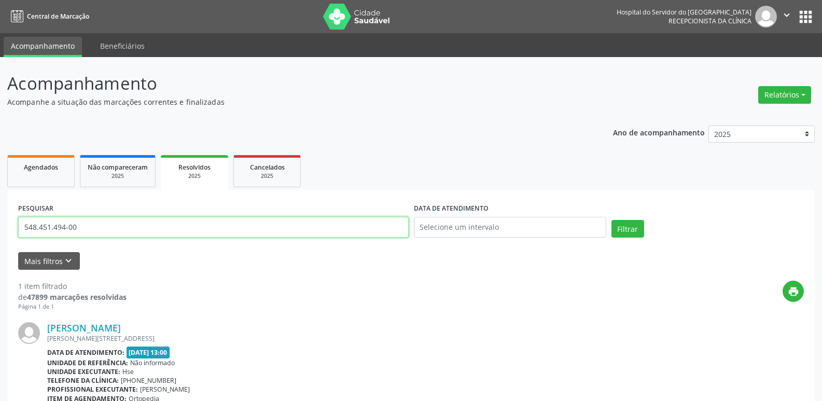
click at [98, 224] on input "548.451.494-00" at bounding box center [213, 227] width 391 height 21
paste input "616.486.204-34"
click at [629, 228] on button "Filtrar" at bounding box center [628, 229] width 33 height 18
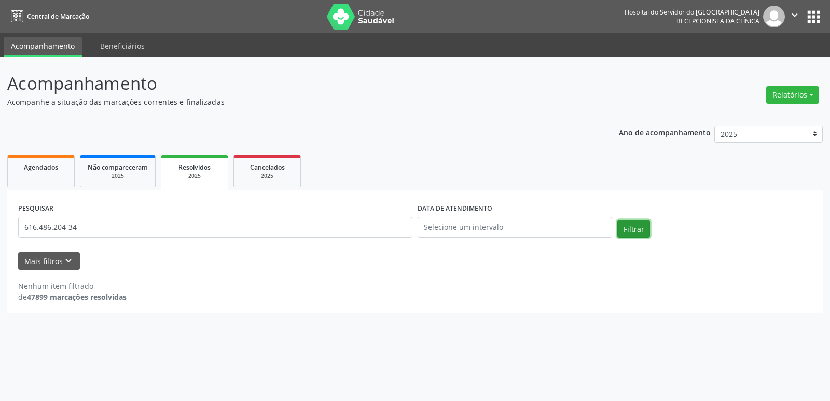
click at [639, 228] on button "Filtrar" at bounding box center [633, 229] width 33 height 18
click at [100, 220] on input "616.486.204-34" at bounding box center [215, 227] width 394 height 21
paste input "[PERSON_NAME]"
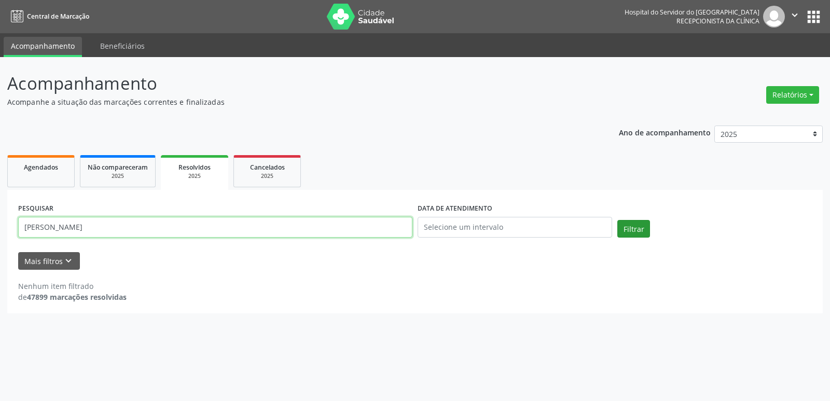
type input "[PERSON_NAME]"
click at [642, 227] on button "Filtrar" at bounding box center [633, 229] width 33 height 18
click at [59, 175] on link "Agendados" at bounding box center [40, 171] width 67 height 32
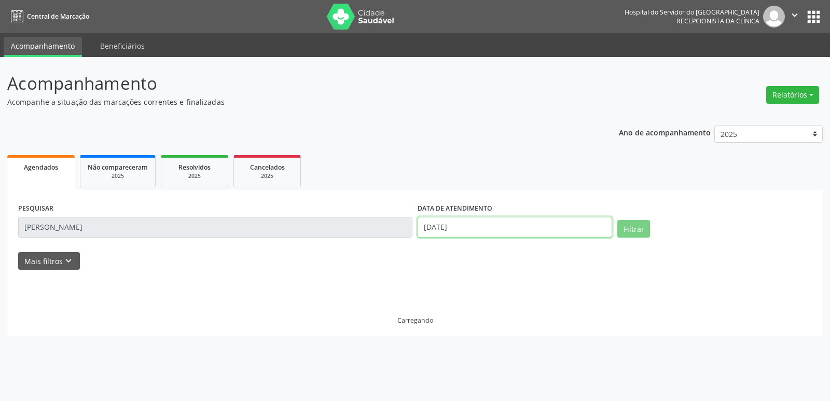
click at [442, 224] on input "[DATE]" at bounding box center [515, 227] width 195 height 21
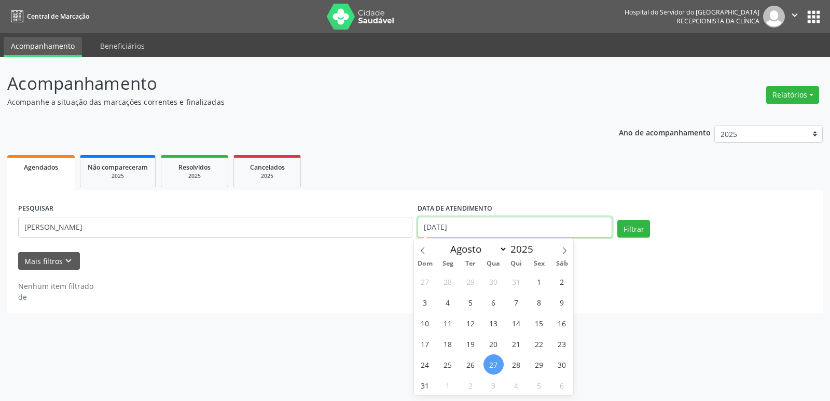
click at [442, 224] on input "[DATE]" at bounding box center [515, 227] width 195 height 21
click at [635, 229] on button "Filtrar" at bounding box center [633, 229] width 33 height 18
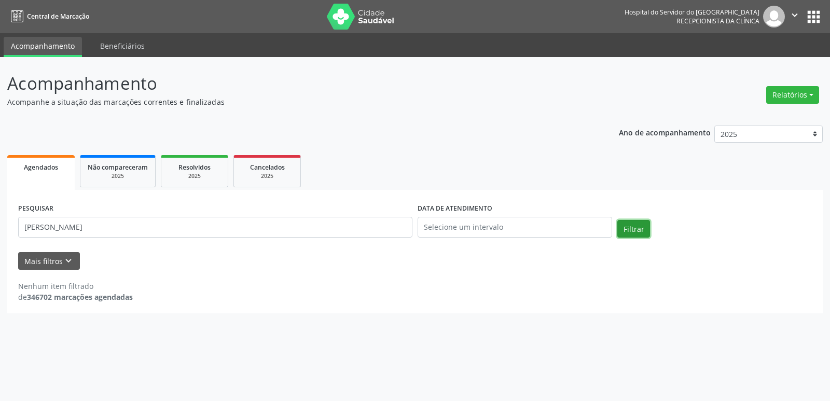
click at [637, 226] on button "Filtrar" at bounding box center [633, 229] width 33 height 18
click at [195, 174] on div "2025" at bounding box center [195, 176] width 52 height 8
click at [145, 226] on input "[PERSON_NAME]" at bounding box center [215, 227] width 394 height 21
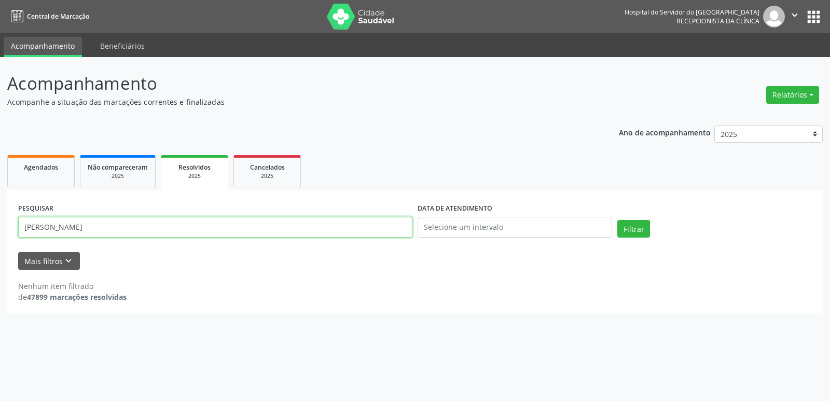
click at [145, 226] on input "[PERSON_NAME]" at bounding box center [215, 227] width 394 height 21
paste input "616.486.204-34"
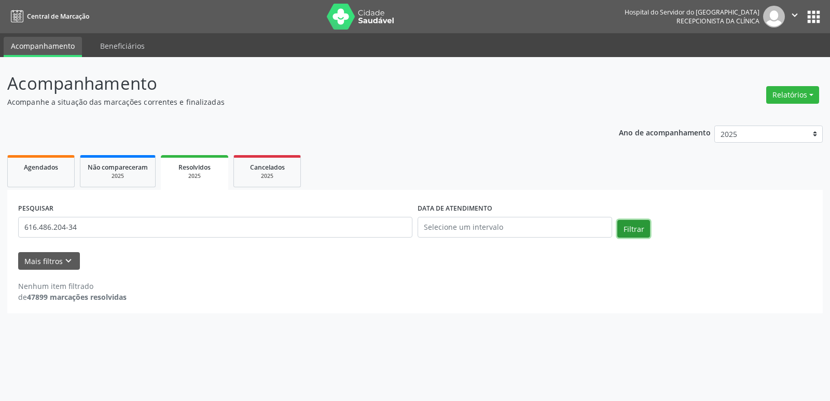
click at [645, 227] on button "Filtrar" at bounding box center [633, 229] width 33 height 18
click at [107, 231] on input "616.486.204-34" at bounding box center [215, 227] width 394 height 21
paste input "[PERSON_NAME]"
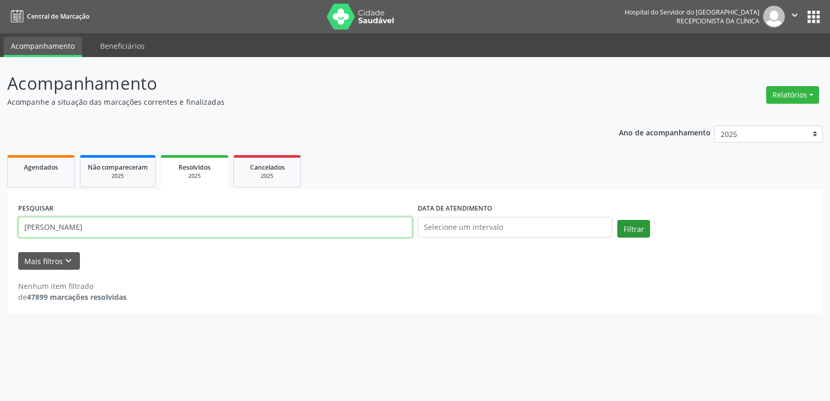
type input "[PERSON_NAME]"
click at [638, 229] on button "Filtrar" at bounding box center [633, 229] width 33 height 18
click at [625, 230] on button "Filtrar" at bounding box center [633, 229] width 33 height 18
click at [51, 173] on link "Agendados" at bounding box center [40, 171] width 67 height 32
click at [127, 227] on input "[PERSON_NAME]" at bounding box center [215, 227] width 394 height 21
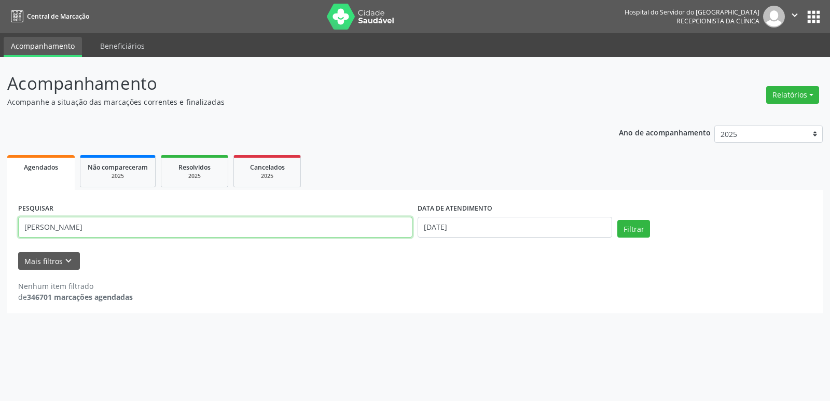
click at [127, 227] on input "[PERSON_NAME]" at bounding box center [215, 227] width 394 height 21
paste input "048.577.584-07"
type input "048.577.584-07"
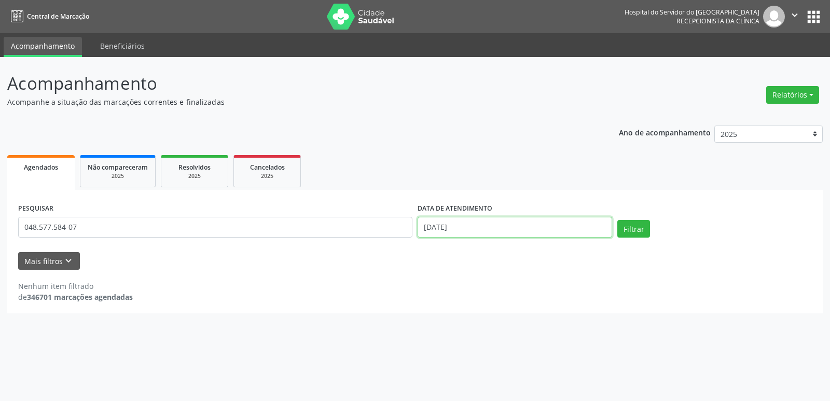
click at [459, 229] on input "[DATE]" at bounding box center [515, 227] width 195 height 21
click at [631, 229] on button "Filtrar" at bounding box center [633, 229] width 33 height 18
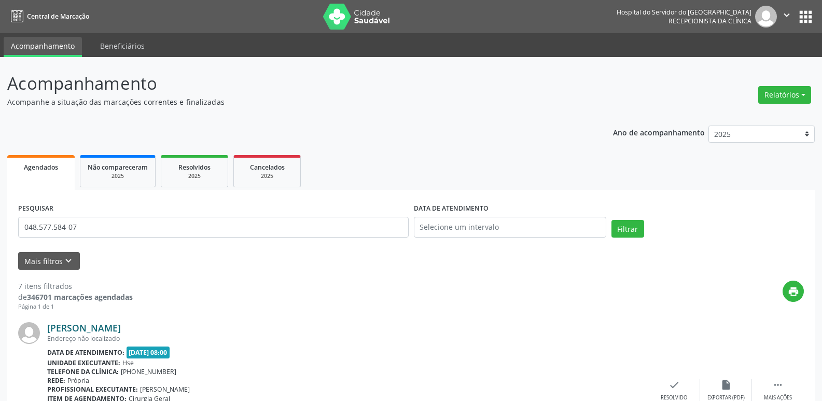
click at [100, 332] on link "[PERSON_NAME]" at bounding box center [84, 327] width 74 height 11
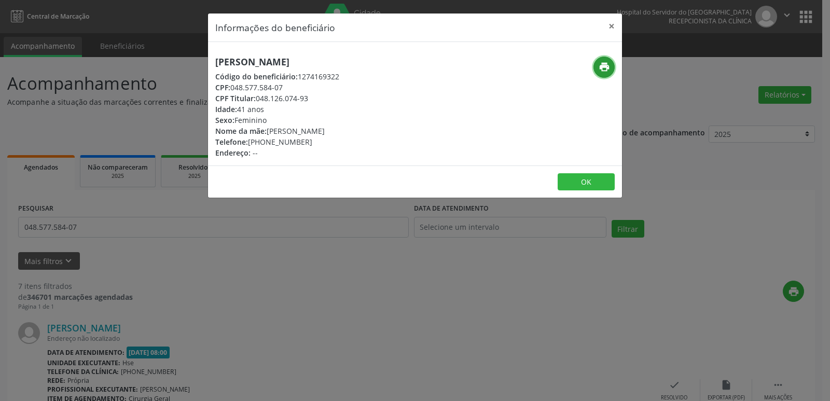
click at [607, 65] on icon "print" at bounding box center [604, 66] width 11 height 11
click at [610, 27] on button "×" at bounding box center [611, 25] width 21 height 25
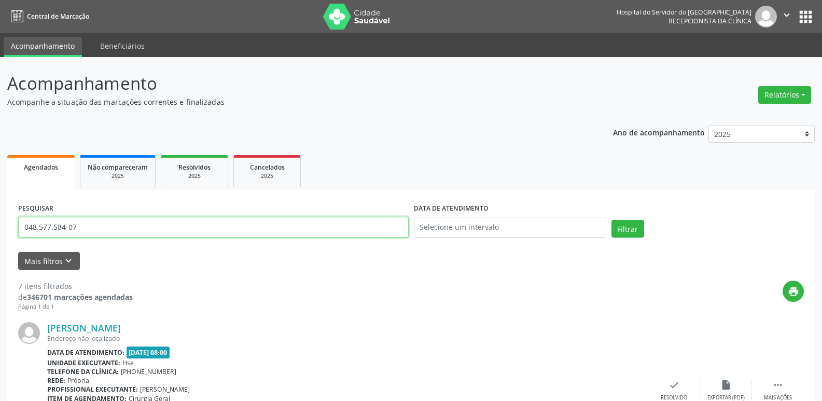
click at [100, 227] on input "048.577.584-07" at bounding box center [213, 227] width 391 height 21
paste input "921.554.134-91"
click at [627, 227] on button "Filtrar" at bounding box center [628, 229] width 33 height 18
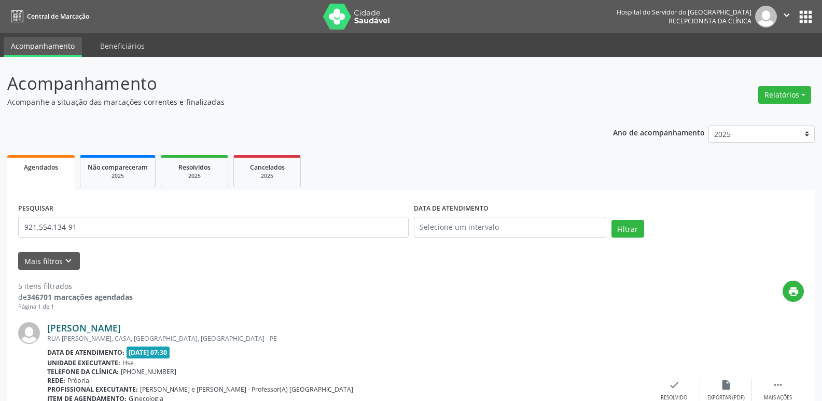
click at [89, 325] on link "[PERSON_NAME]" at bounding box center [84, 327] width 74 height 11
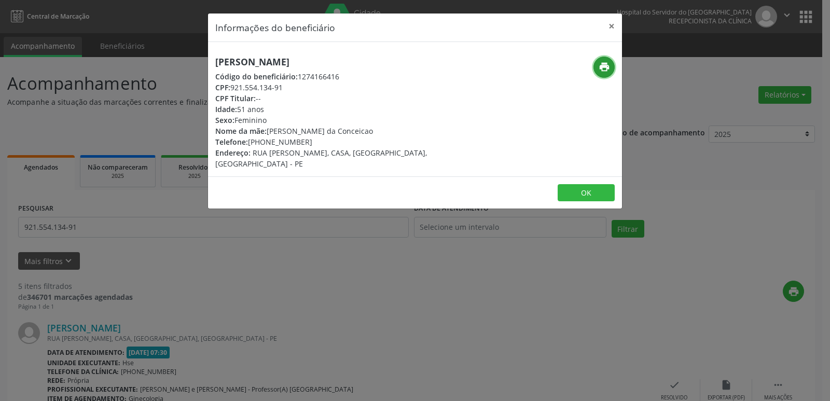
click at [603, 66] on icon "print" at bounding box center [604, 66] width 11 height 11
click at [613, 26] on button "×" at bounding box center [611, 25] width 21 height 25
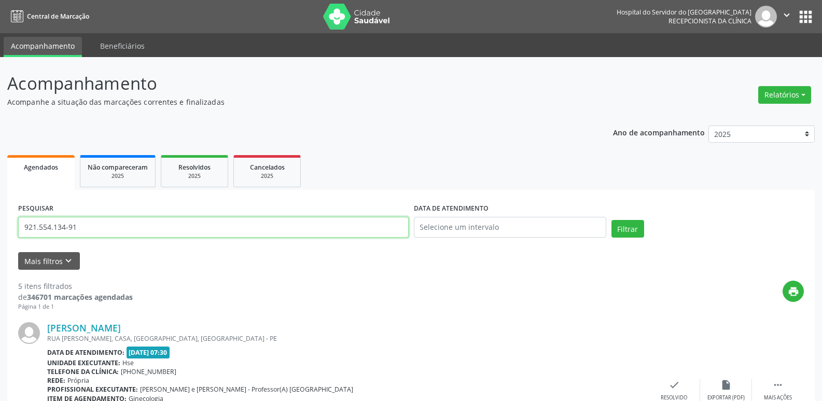
click at [92, 224] on input "921.554.134-91" at bounding box center [213, 227] width 391 height 21
paste input "026.428.433-83"
type input "026.428.433-83"
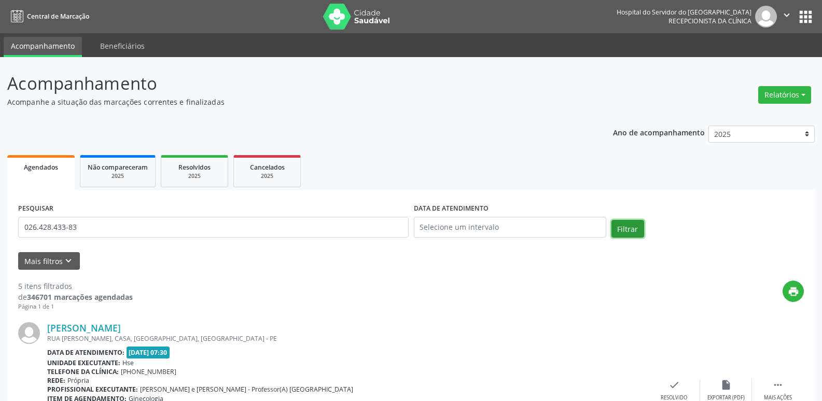
click at [627, 232] on button "Filtrar" at bounding box center [628, 229] width 33 height 18
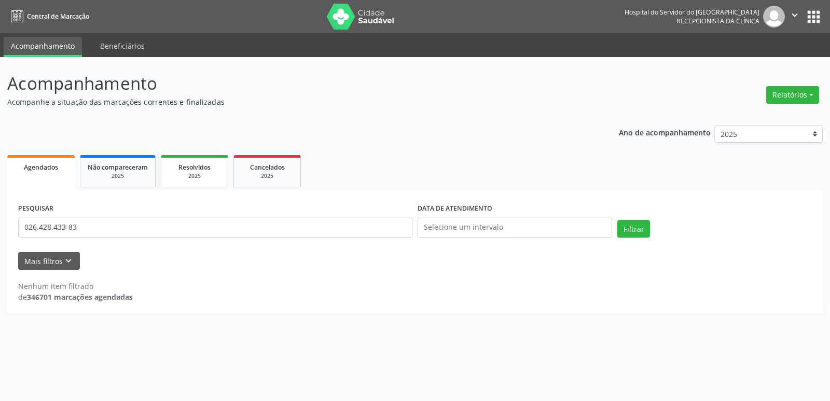
click at [205, 178] on div "2025" at bounding box center [195, 176] width 52 height 8
click at [67, 172] on link "Agendados" at bounding box center [40, 171] width 67 height 32
select select "7"
click at [434, 227] on input "[DATE]" at bounding box center [515, 227] width 195 height 21
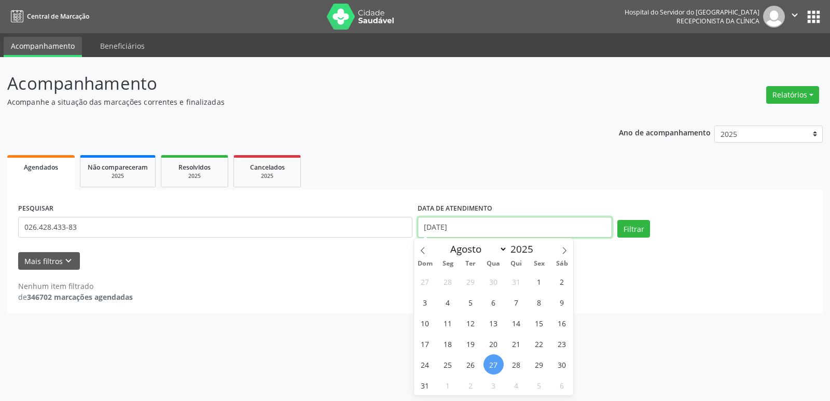
click at [434, 227] on input "[DATE]" at bounding box center [515, 227] width 195 height 21
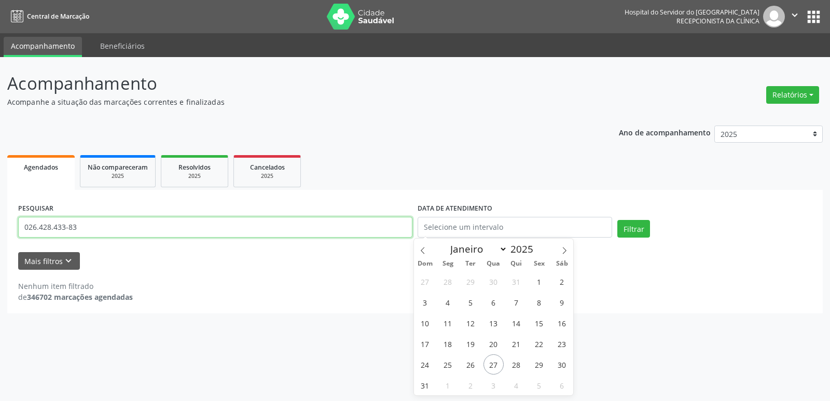
click at [117, 232] on input "026.428.433-83" at bounding box center [215, 227] width 394 height 21
paste input "[PERSON_NAME]"
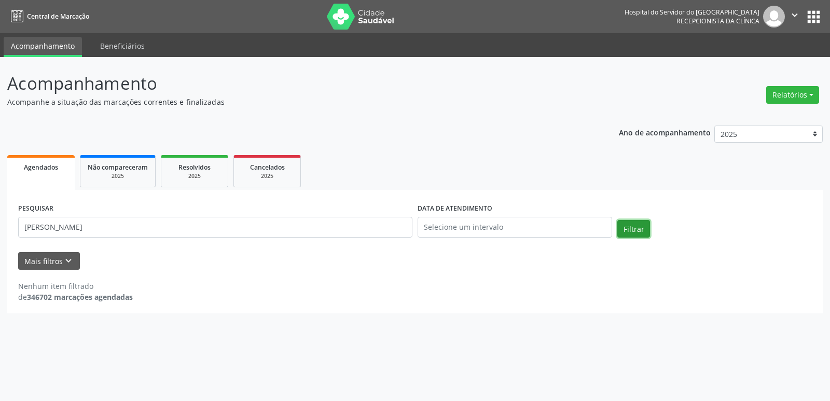
click at [630, 231] on button "Filtrar" at bounding box center [633, 229] width 33 height 18
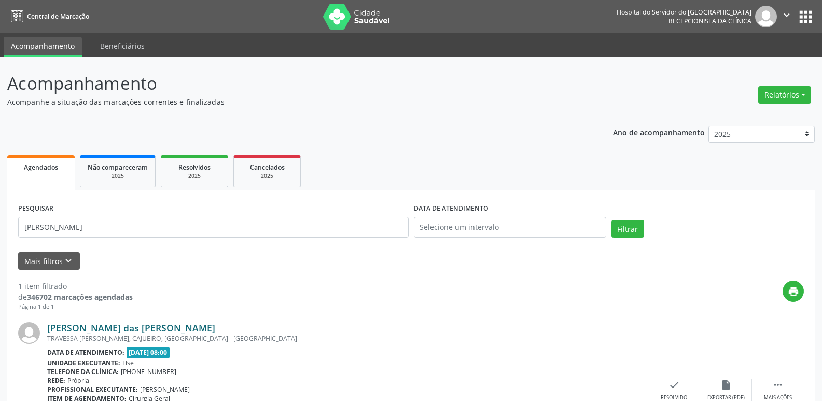
click at [133, 326] on link "[PERSON_NAME] das [PERSON_NAME]" at bounding box center [131, 327] width 168 height 11
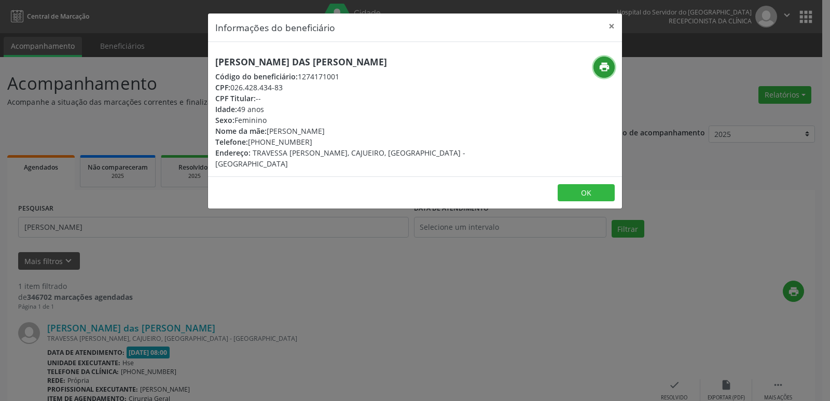
click at [609, 64] on icon "print" at bounding box center [604, 66] width 11 height 11
click at [607, 27] on button "×" at bounding box center [611, 25] width 21 height 25
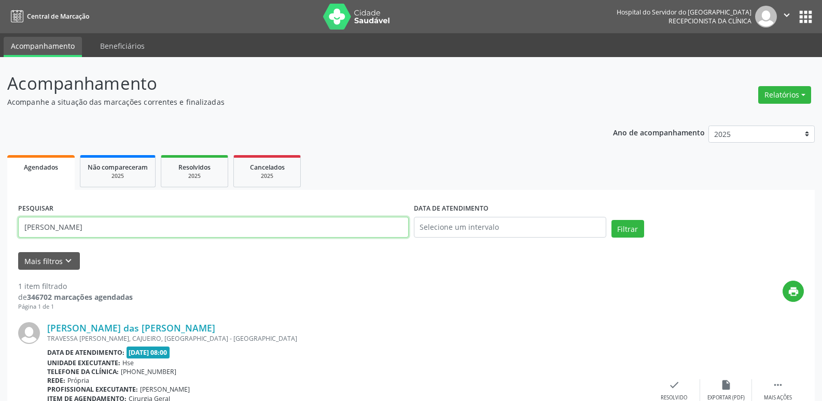
click at [158, 225] on input "[PERSON_NAME]" at bounding box center [213, 227] width 391 height 21
paste input "712.625.044-49"
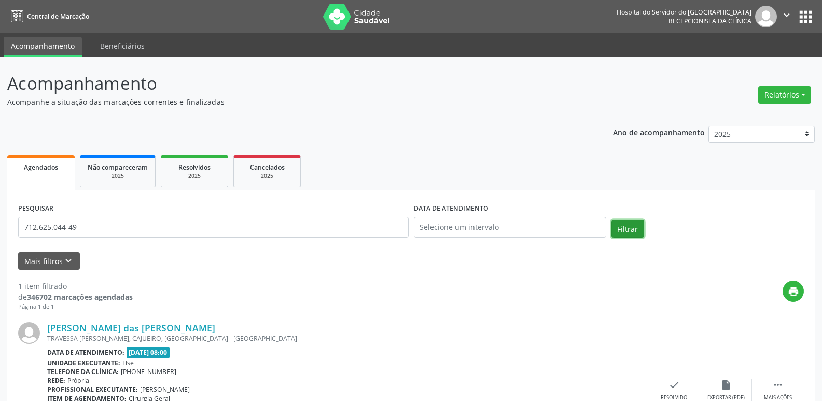
click at [628, 226] on button "Filtrar" at bounding box center [628, 229] width 33 height 18
click at [121, 327] on link "[PERSON_NAME]" at bounding box center [84, 327] width 74 height 11
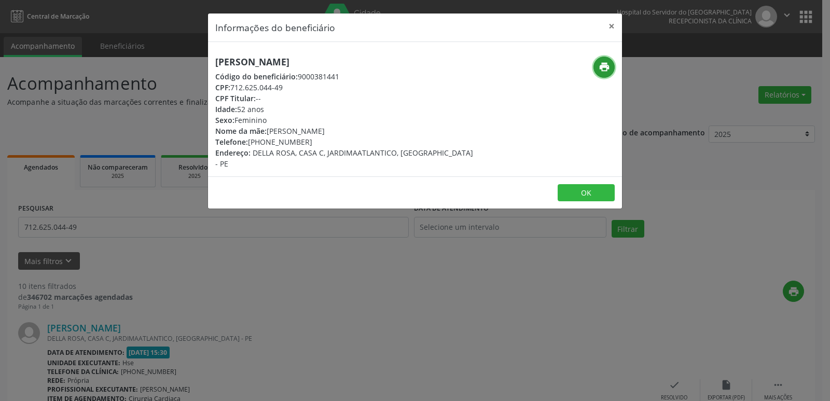
click at [599, 64] on icon "print" at bounding box center [604, 66] width 11 height 11
click at [607, 26] on button "×" at bounding box center [611, 25] width 21 height 25
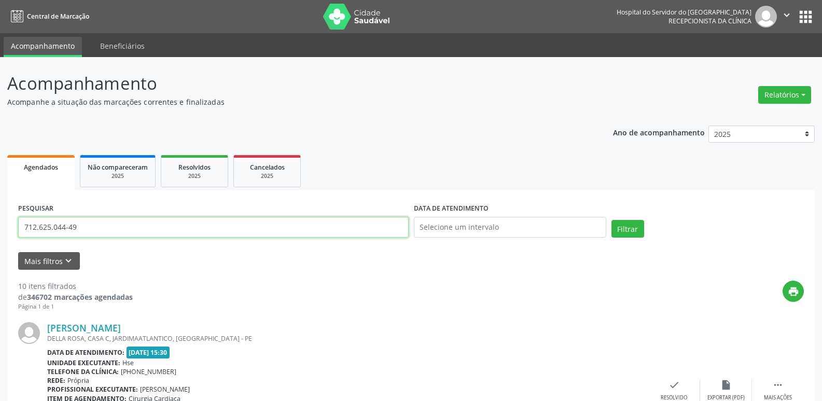
click at [82, 224] on input "712.625.044-49" at bounding box center [213, 227] width 391 height 21
paste input "463.678.104-04"
click at [641, 228] on button "Filtrar" at bounding box center [628, 229] width 33 height 18
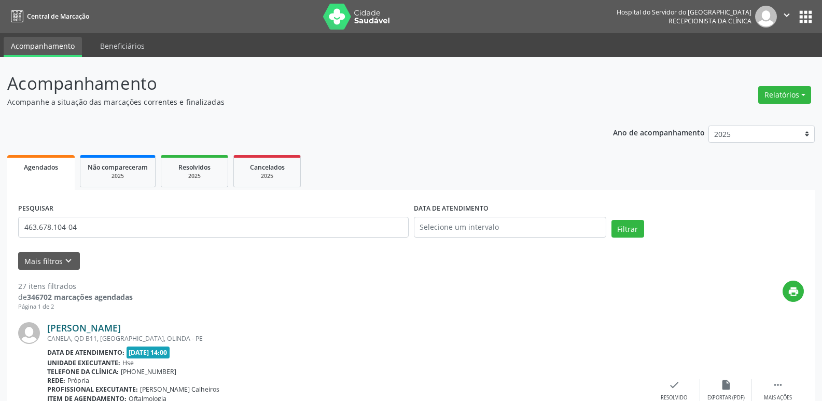
click at [115, 327] on link "[PERSON_NAME]" at bounding box center [84, 327] width 74 height 11
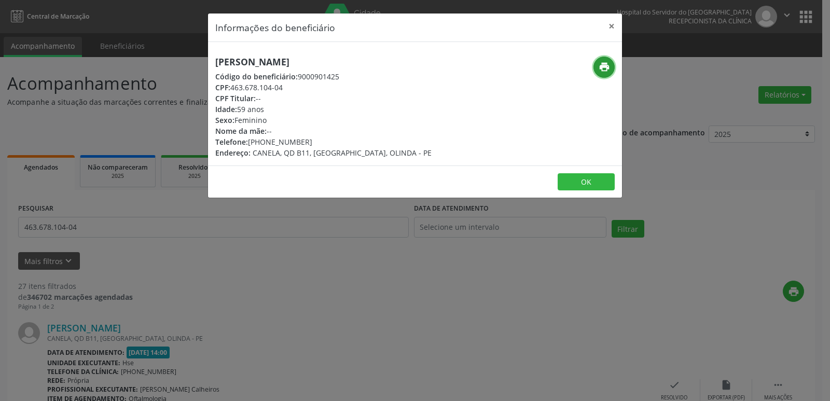
click at [603, 70] on icon "print" at bounding box center [604, 66] width 11 height 11
click at [612, 28] on button "×" at bounding box center [611, 25] width 21 height 25
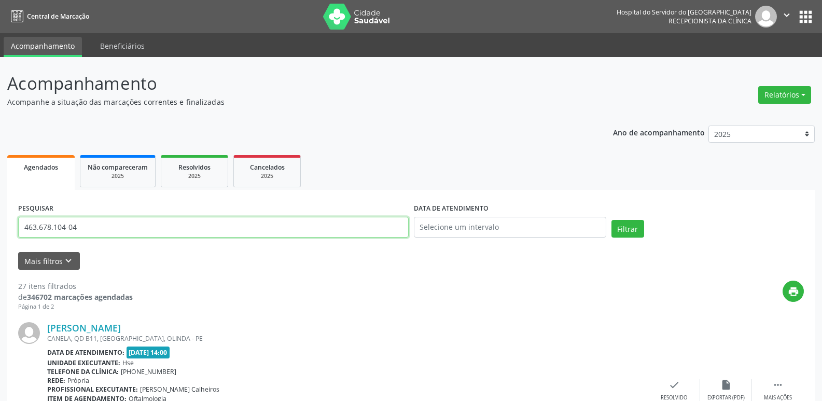
click at [85, 229] on input "463.678.104-04" at bounding box center [213, 227] width 391 height 21
paste input "002.008.574-52"
click at [631, 231] on button "Filtrar" at bounding box center [628, 229] width 33 height 18
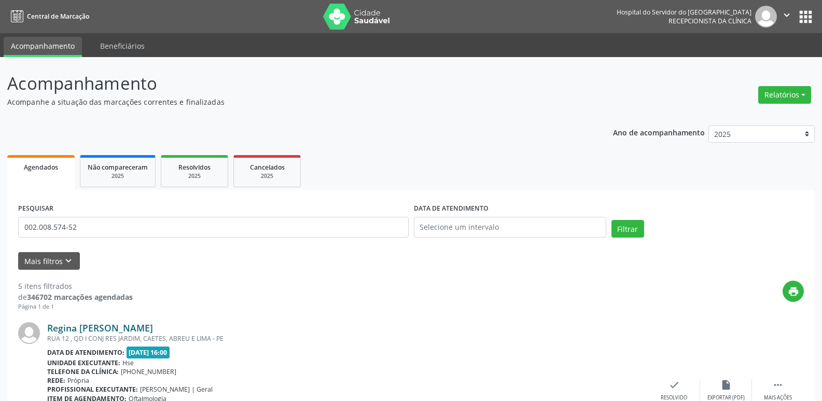
click at [147, 326] on link "Regina [PERSON_NAME]" at bounding box center [100, 327] width 106 height 11
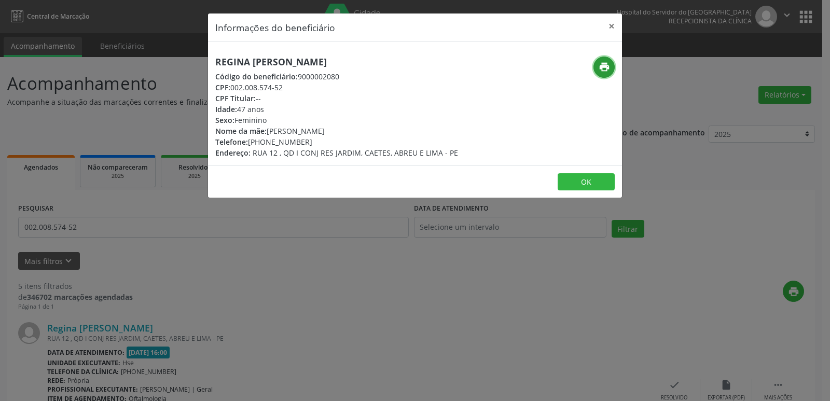
click at [602, 65] on icon "print" at bounding box center [604, 66] width 11 height 11
click at [615, 24] on button "×" at bounding box center [611, 25] width 21 height 25
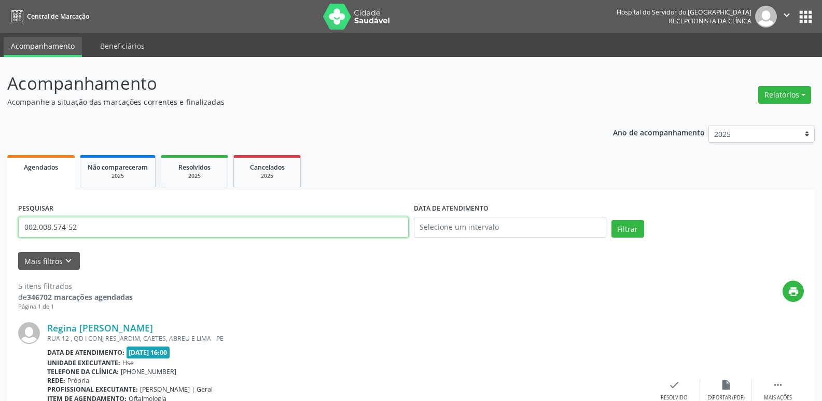
click at [82, 224] on input "002.008.574-52" at bounding box center [213, 227] width 391 height 21
paste input "39.302.484-9"
click at [631, 231] on button "Filtrar" at bounding box center [628, 229] width 33 height 18
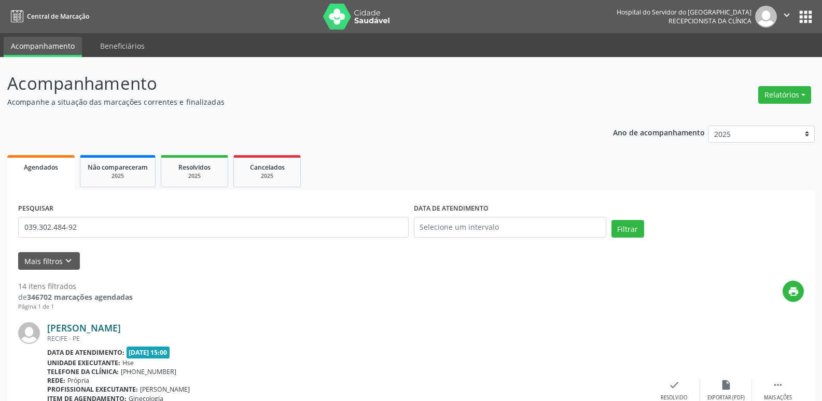
click at [121, 328] on link "[PERSON_NAME]" at bounding box center [84, 327] width 74 height 11
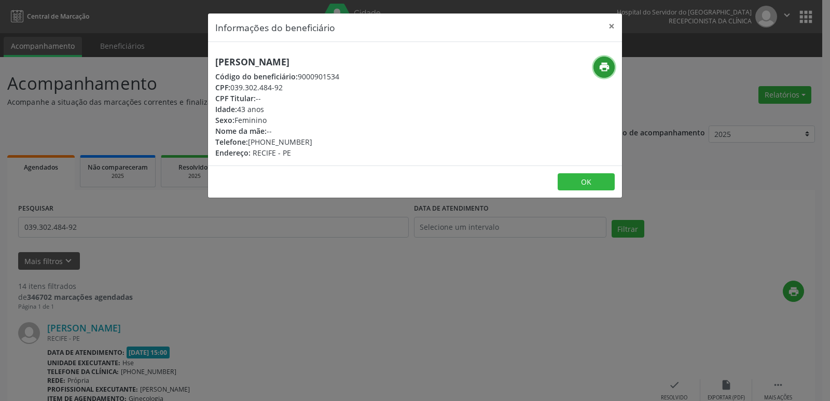
click at [601, 68] on icon "print" at bounding box center [604, 66] width 11 height 11
click at [609, 26] on button "×" at bounding box center [611, 25] width 21 height 25
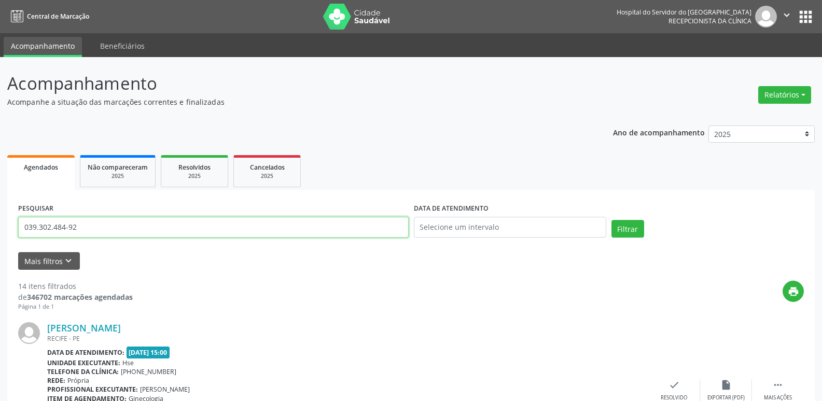
click at [100, 228] on input "039.302.484-92" at bounding box center [213, 227] width 391 height 21
paste input "869.692.774-53"
type input "869.692.774-53"
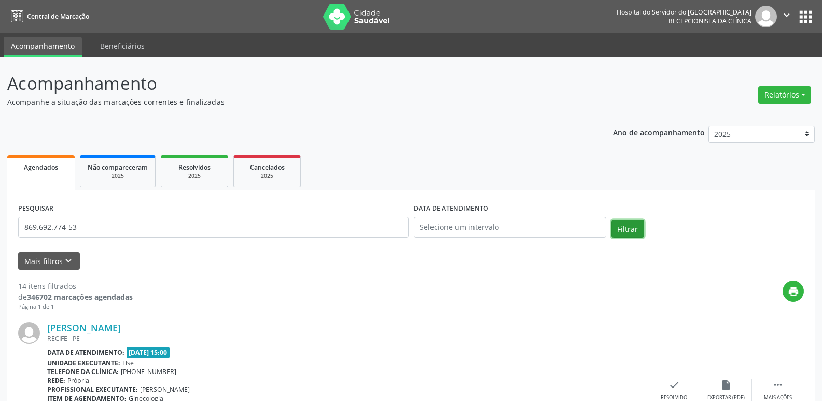
click at [631, 228] on button "Filtrar" at bounding box center [628, 229] width 33 height 18
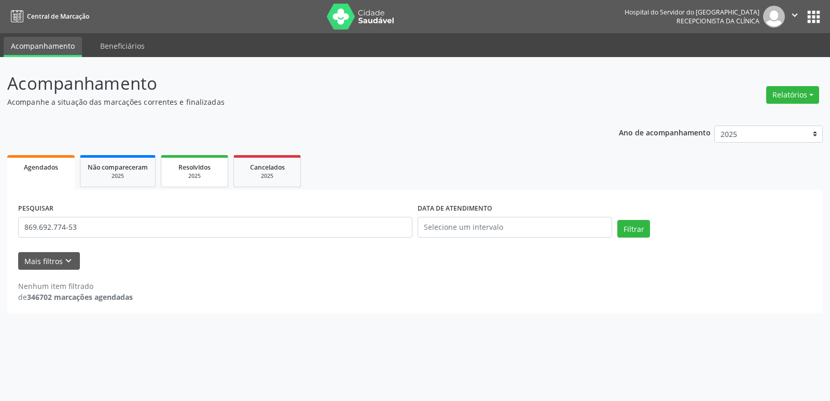
click at [188, 174] on div "2025" at bounding box center [195, 176] width 52 height 8
click at [136, 227] on input "[PERSON_NAME]" at bounding box center [215, 227] width 394 height 21
paste input "869.692.774-53"
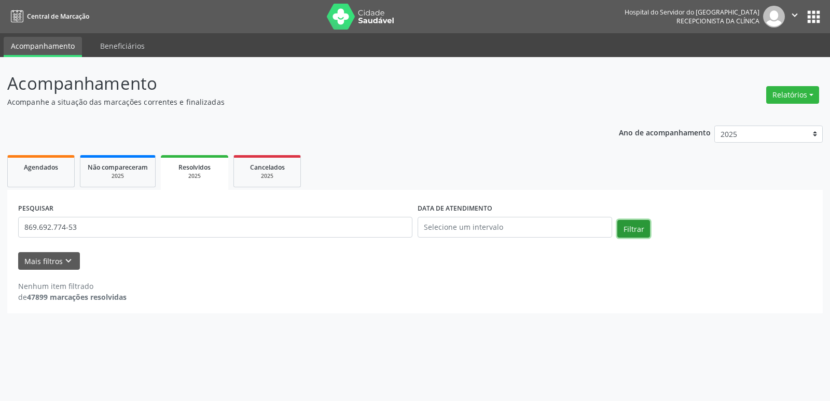
click at [632, 227] on button "Filtrar" at bounding box center [633, 229] width 33 height 18
click at [130, 225] on input "869.692.774-53" at bounding box center [215, 227] width 394 height 21
paste input "[PERSON_NAME]"
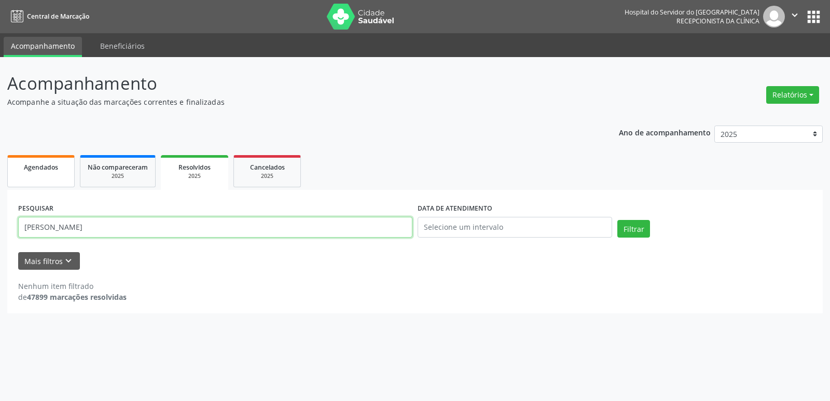
type input "[PERSON_NAME]"
click at [54, 166] on span "Agendados" at bounding box center [41, 167] width 34 height 9
select select "7"
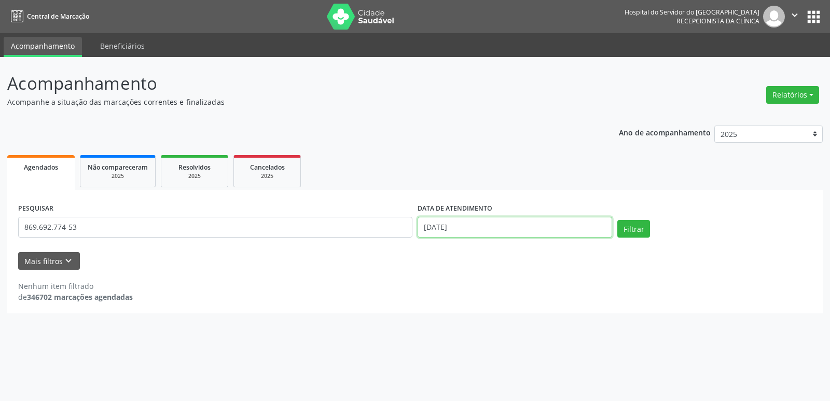
click at [460, 226] on input "[DATE]" at bounding box center [515, 227] width 195 height 21
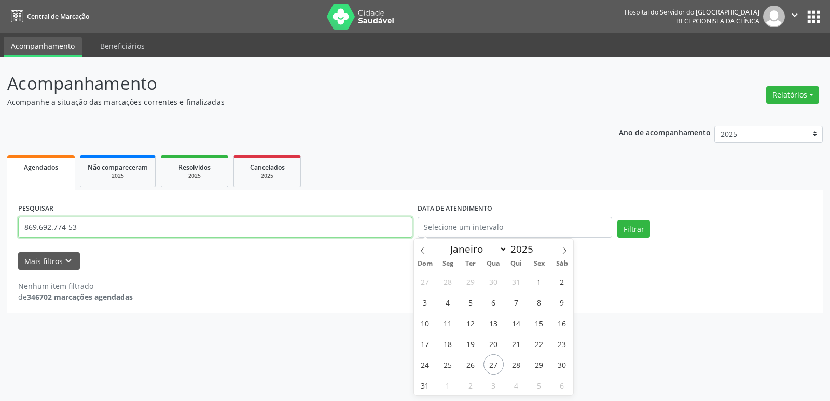
click at [176, 224] on input "869.692.774-53" at bounding box center [215, 227] width 394 height 21
paste input "[PERSON_NAME]"
type input "[PERSON_NAME]"
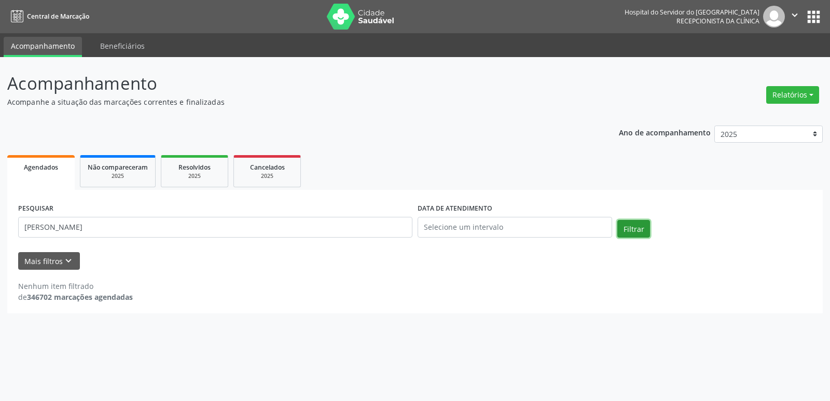
click at [631, 226] on button "Filtrar" at bounding box center [633, 229] width 33 height 18
click at [213, 170] on div "Resolvidos" at bounding box center [195, 166] width 52 height 11
click at [630, 230] on button "Filtrar" at bounding box center [633, 229] width 33 height 18
click at [165, 230] on input "[PERSON_NAME]" at bounding box center [215, 227] width 394 height 21
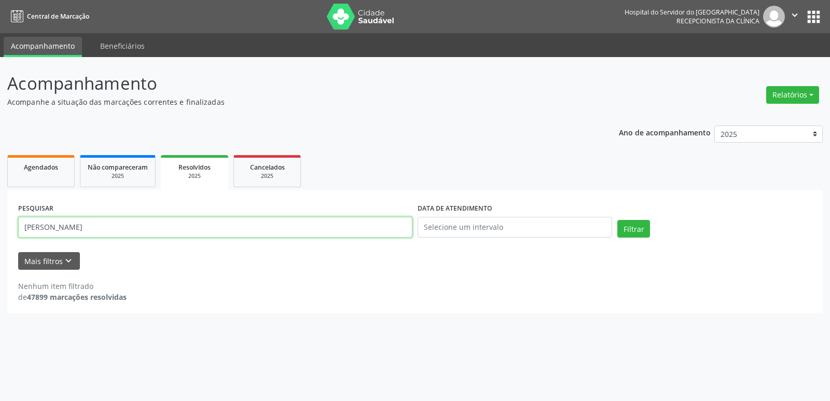
click at [165, 230] on input "[PERSON_NAME]" at bounding box center [215, 227] width 394 height 21
paste input "082.327.334-20"
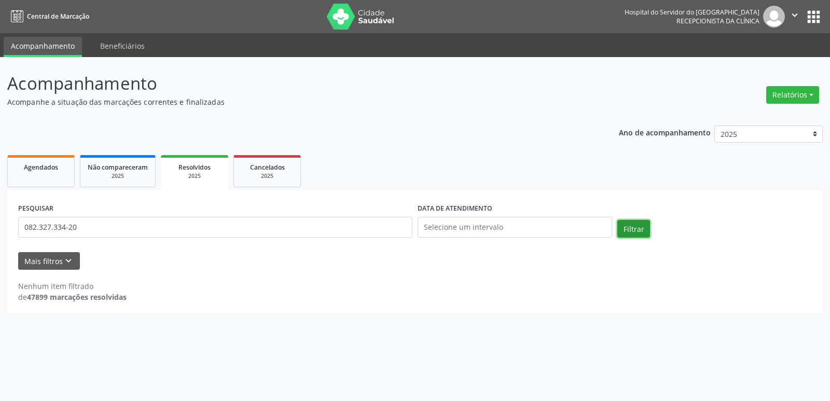
click at [633, 231] on button "Filtrar" at bounding box center [633, 229] width 33 height 18
click at [641, 229] on button "Filtrar" at bounding box center [633, 229] width 33 height 18
click at [90, 226] on input "082.327.334-20" at bounding box center [215, 227] width 394 height 21
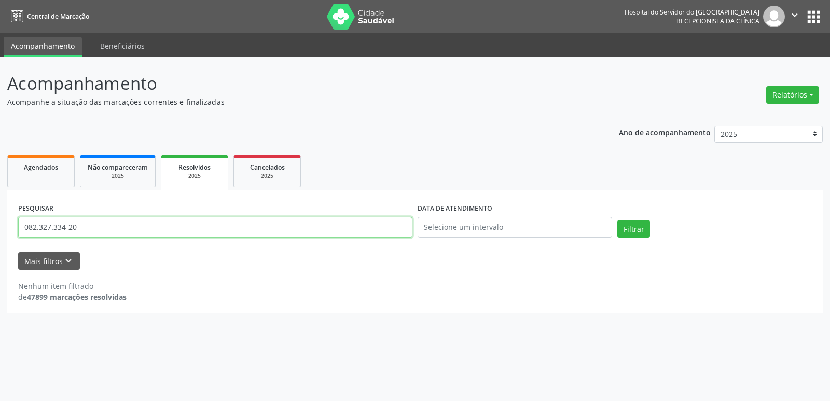
click at [90, 226] on input "082.327.334-20" at bounding box center [215, 227] width 394 height 21
paste input "[PERSON_NAME]"
click at [640, 228] on button "Filtrar" at bounding box center [633, 229] width 33 height 18
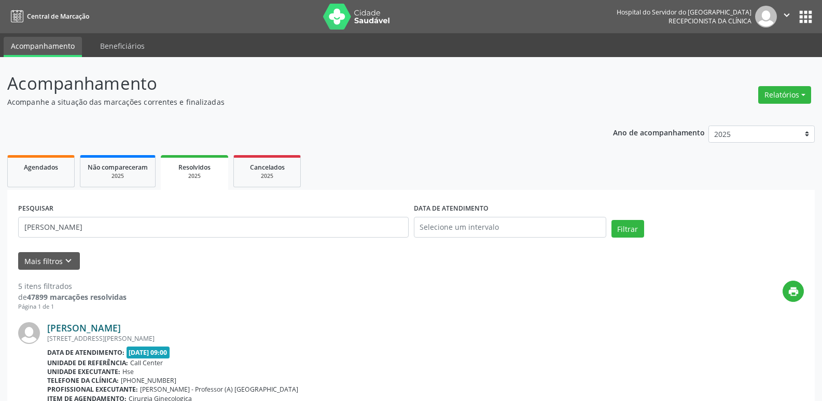
click at [116, 329] on link "[PERSON_NAME]" at bounding box center [84, 327] width 74 height 11
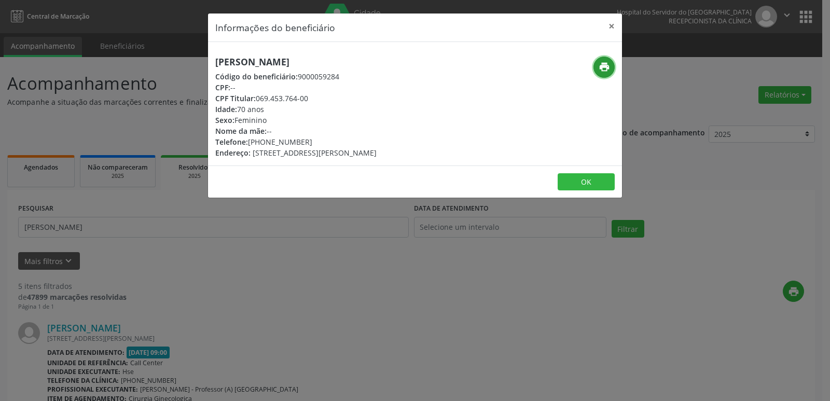
click at [601, 63] on icon "print" at bounding box center [604, 66] width 11 height 11
click at [609, 27] on button "×" at bounding box center [611, 25] width 21 height 25
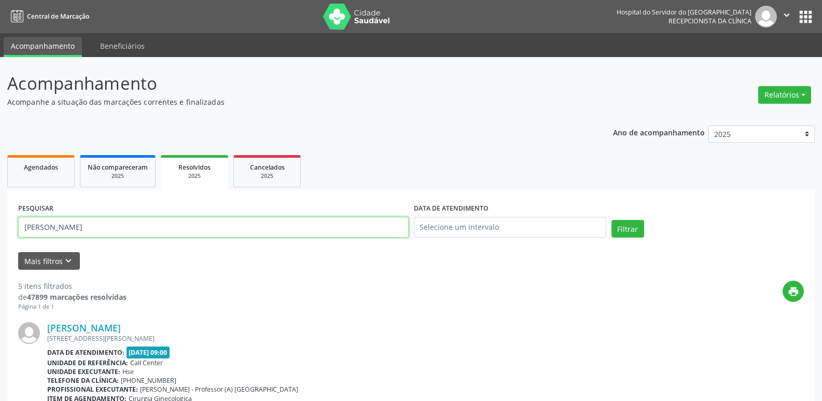
click at [168, 232] on input "[PERSON_NAME]" at bounding box center [213, 227] width 391 height 21
paste input "246.597.624-91"
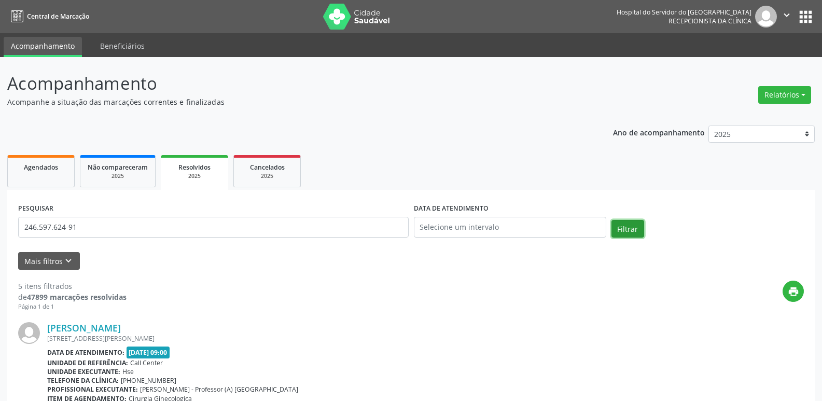
click at [636, 227] on button "Filtrar" at bounding box center [628, 229] width 33 height 18
click at [118, 329] on link "[PERSON_NAME]" at bounding box center [84, 327] width 74 height 11
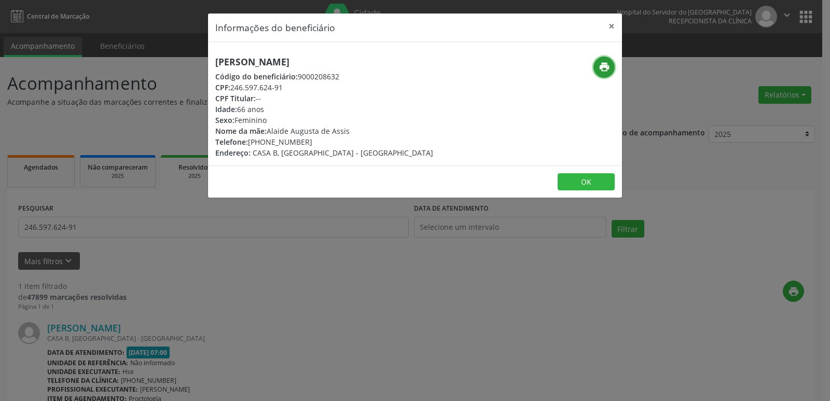
click at [608, 66] on icon "print" at bounding box center [604, 66] width 11 height 11
click at [611, 24] on button "×" at bounding box center [611, 25] width 21 height 25
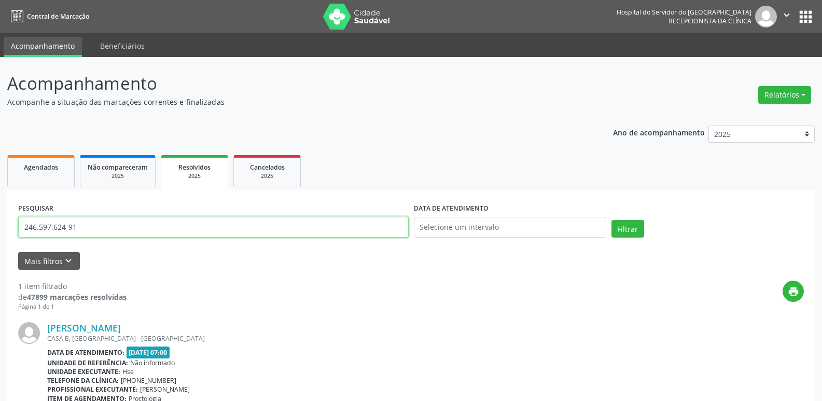
click at [102, 225] on input "246.597.624-91" at bounding box center [213, 227] width 391 height 21
paste input "116.696.884-70"
click at [95, 226] on input "116.696.884-70" at bounding box center [213, 227] width 391 height 21
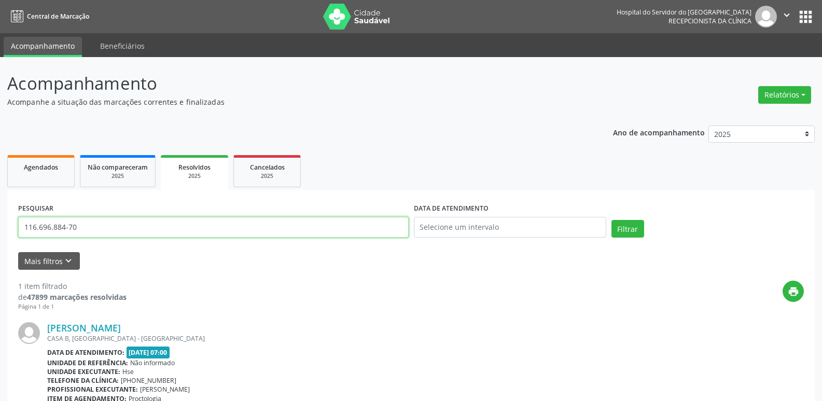
click at [95, 226] on input "116.696.884-70" at bounding box center [213, 227] width 391 height 21
click at [621, 231] on button "Filtrar" at bounding box center [628, 229] width 33 height 18
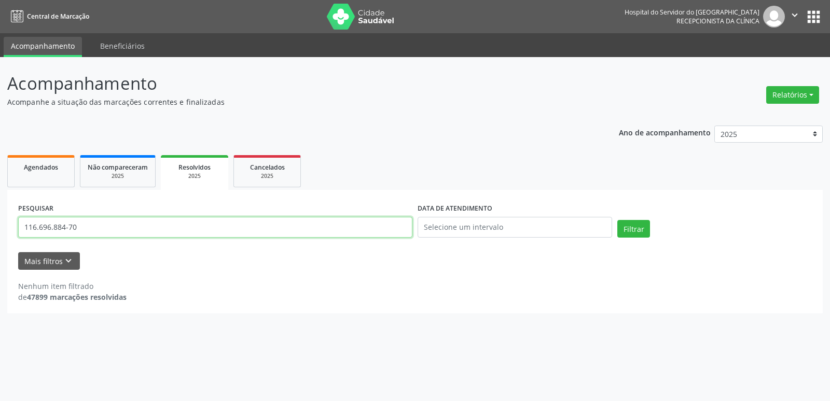
click at [109, 226] on input "116.696.884-70" at bounding box center [215, 227] width 394 height 21
click at [105, 227] on input "116.696.884-70" at bounding box center [215, 227] width 394 height 21
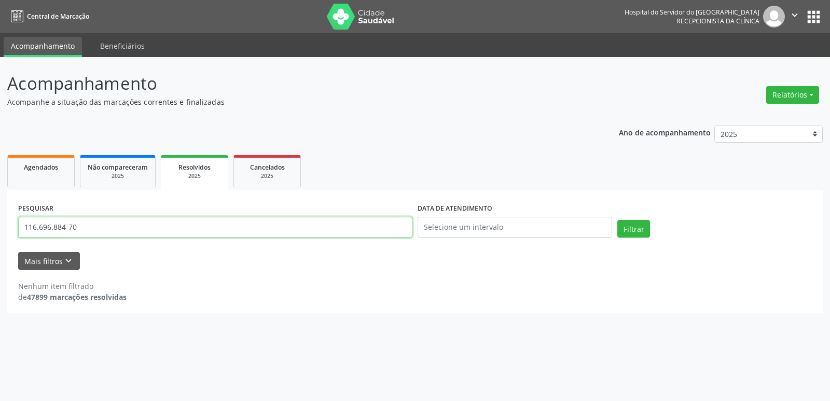
click at [105, 227] on input "116.696.884-70" at bounding box center [215, 227] width 394 height 21
paste input "[PERSON_NAME]"
click at [635, 229] on button "Filtrar" at bounding box center [633, 229] width 33 height 18
click at [183, 227] on input "[PERSON_NAME]" at bounding box center [215, 227] width 394 height 21
click at [636, 227] on button "Filtrar" at bounding box center [633, 229] width 33 height 18
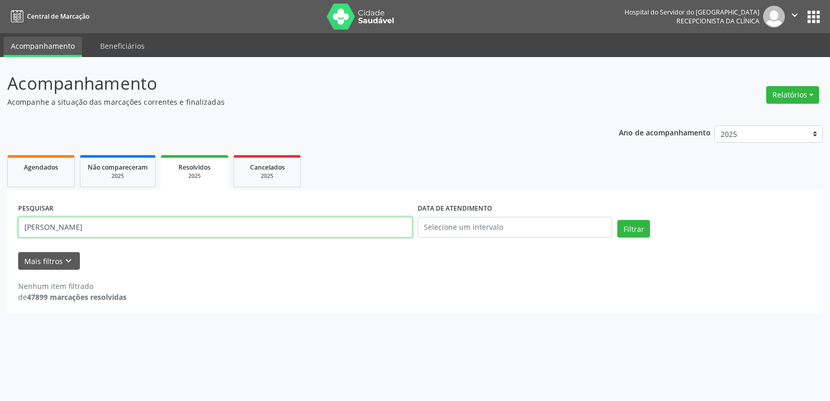
click at [224, 228] on input "[PERSON_NAME]" at bounding box center [215, 227] width 394 height 21
paste input "013.002.566-46"
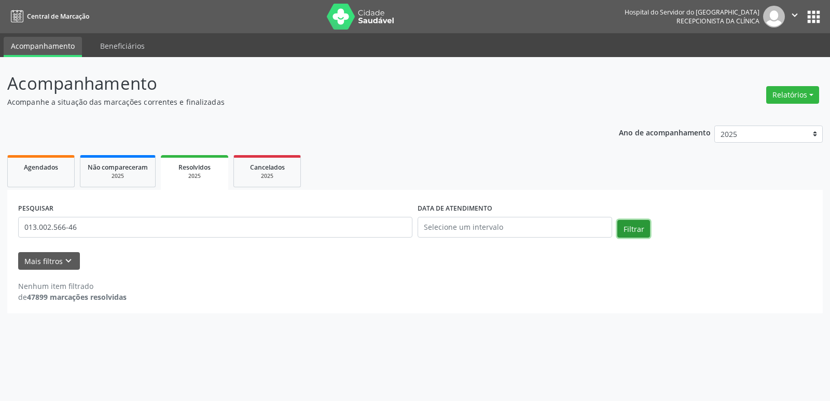
click at [640, 230] on button "Filtrar" at bounding box center [633, 229] width 33 height 18
click at [640, 229] on button "Filtrar" at bounding box center [633, 229] width 33 height 18
click at [117, 230] on input "013.002.566-46" at bounding box center [215, 227] width 394 height 21
click at [116, 230] on input "013.002.566-46" at bounding box center [215, 227] width 394 height 21
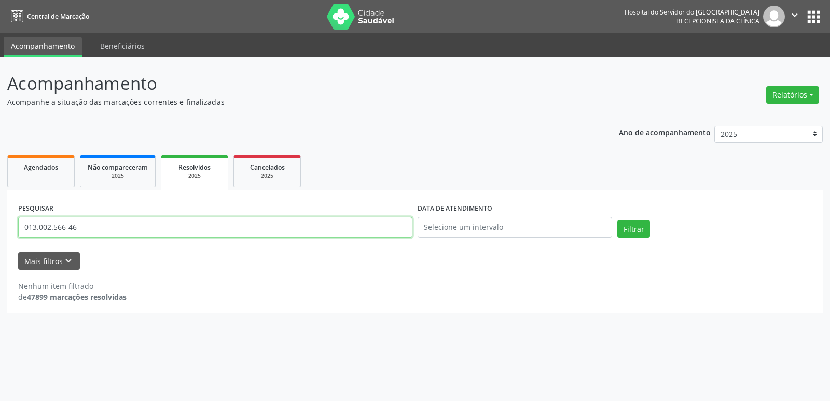
paste input "[PERSON_NAME]"
click at [631, 226] on button "Filtrar" at bounding box center [633, 229] width 33 height 18
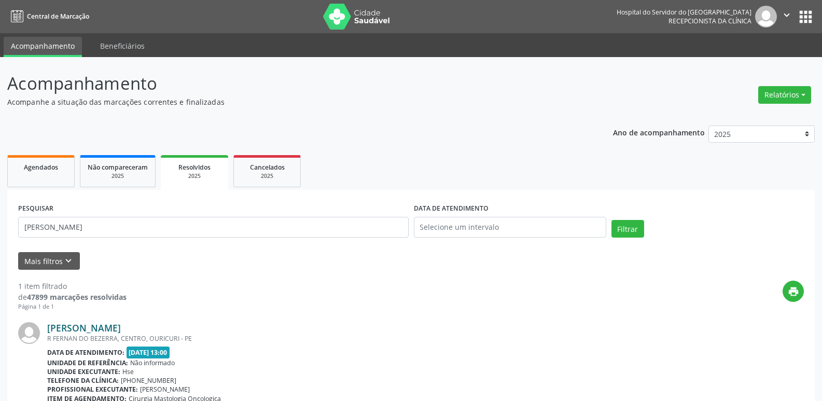
click at [121, 327] on link "[PERSON_NAME]" at bounding box center [84, 327] width 74 height 11
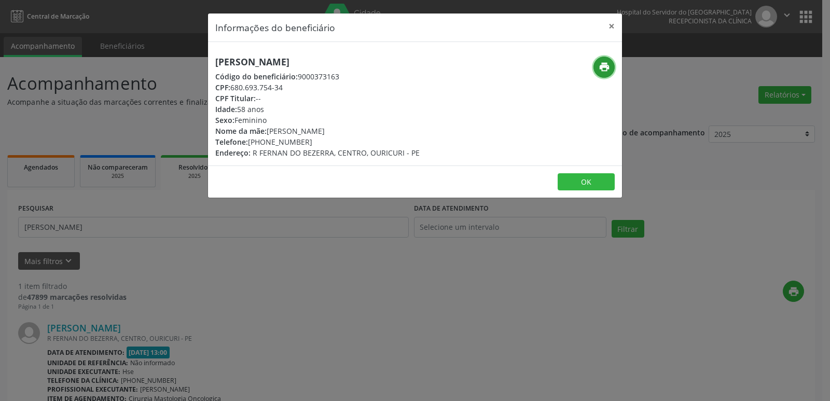
click at [602, 69] on icon "print" at bounding box center [604, 66] width 11 height 11
click at [613, 25] on button "×" at bounding box center [611, 25] width 21 height 25
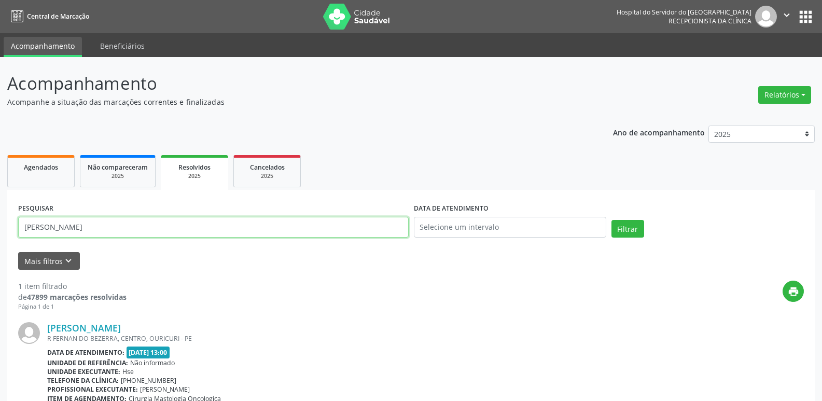
click at [152, 228] on input "[PERSON_NAME]" at bounding box center [213, 227] width 391 height 21
paste input "465.022.544-20"
click at [101, 230] on input "465.022.544-20" at bounding box center [213, 227] width 391 height 21
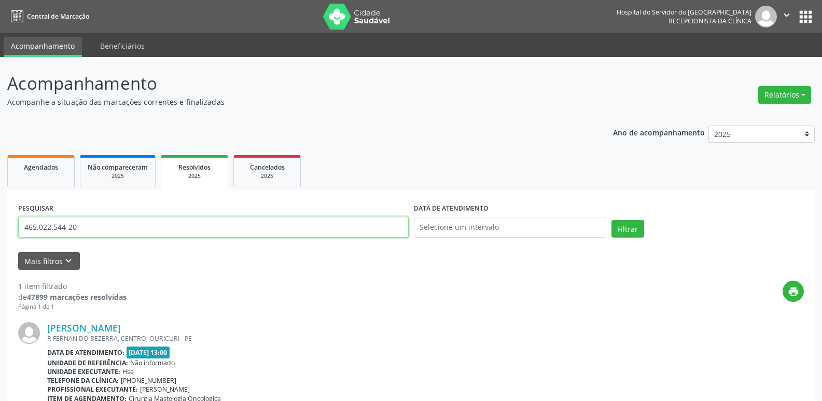
click at [101, 230] on input "465.022.544-20" at bounding box center [213, 227] width 391 height 21
click at [627, 228] on button "Filtrar" at bounding box center [628, 229] width 33 height 18
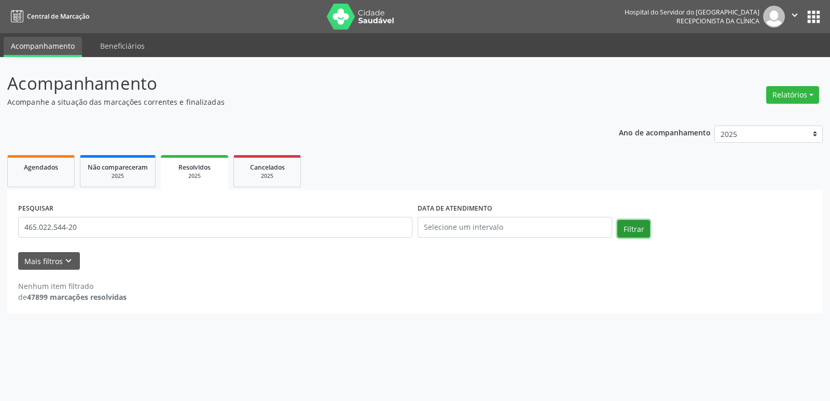
click at [648, 227] on button "Filtrar" at bounding box center [633, 229] width 33 height 18
click at [94, 230] on input "465.022.544-20" at bounding box center [215, 227] width 394 height 21
paste input "[PERSON_NAME]"
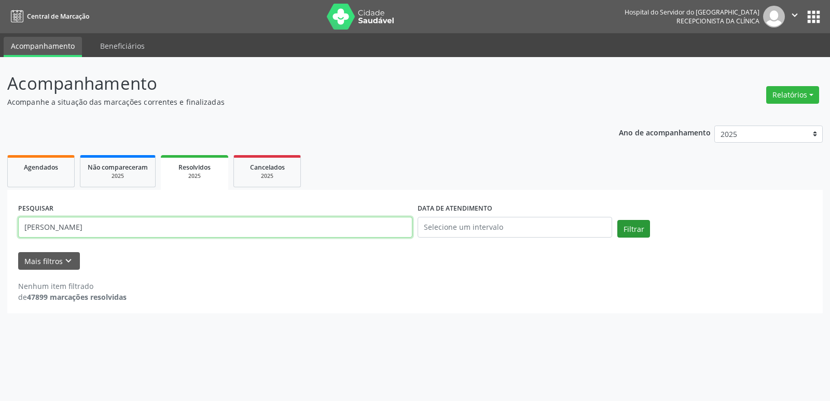
type input "[PERSON_NAME]"
click at [644, 226] on button "Filtrar" at bounding box center [633, 229] width 33 height 18
click at [56, 170] on span "Agendados" at bounding box center [41, 167] width 34 height 9
select select "7"
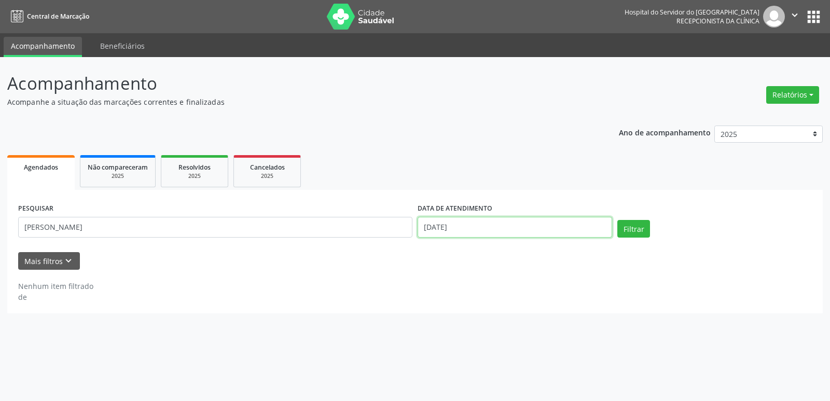
click at [442, 229] on input "[DATE]" at bounding box center [515, 227] width 195 height 21
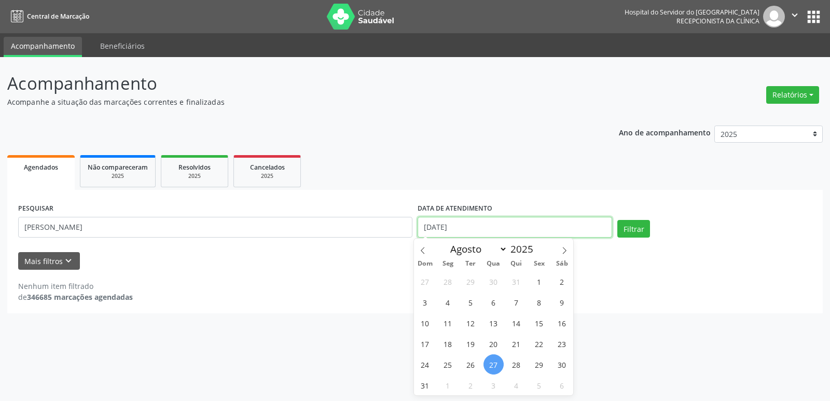
click at [442, 229] on input "[DATE]" at bounding box center [515, 227] width 195 height 21
click at [639, 230] on button "Filtrar" at bounding box center [633, 229] width 33 height 18
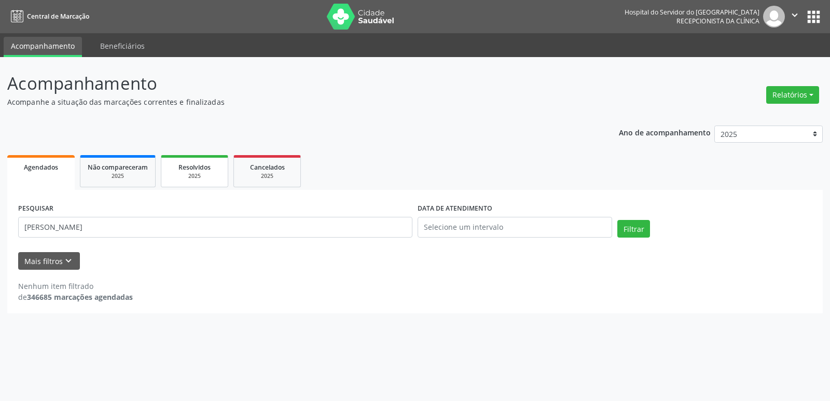
click at [213, 172] on div "Resolvidos" at bounding box center [195, 166] width 52 height 11
click at [629, 225] on button "Filtrar" at bounding box center [633, 229] width 33 height 18
click at [60, 174] on link "Agendados" at bounding box center [40, 171] width 67 height 32
click at [628, 225] on button "Filtrar" at bounding box center [633, 229] width 33 height 18
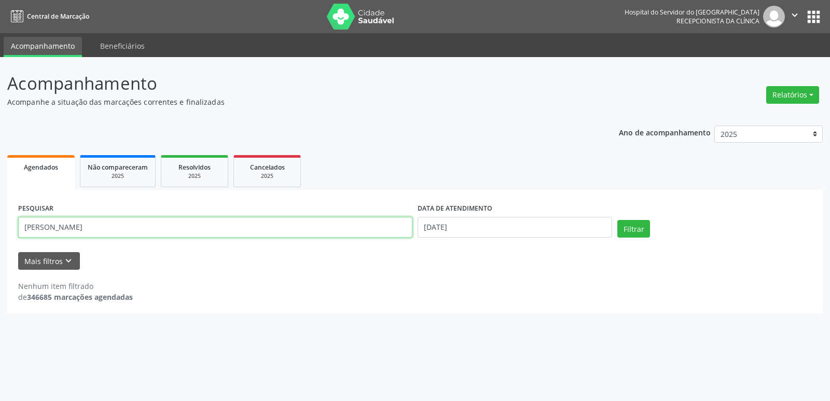
click at [160, 228] on input "[PERSON_NAME]" at bounding box center [215, 227] width 394 height 21
paste input "INES [PERSON_NAME]"
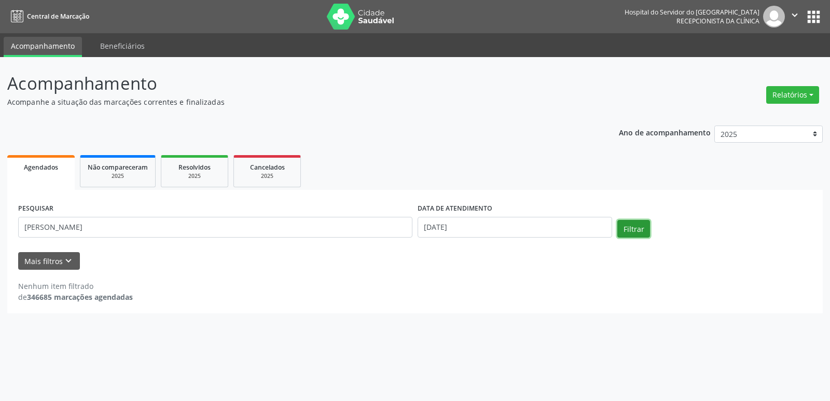
click at [629, 226] on button "Filtrar" at bounding box center [633, 229] width 33 height 18
click at [174, 230] on input "[PERSON_NAME]" at bounding box center [215, 227] width 394 height 21
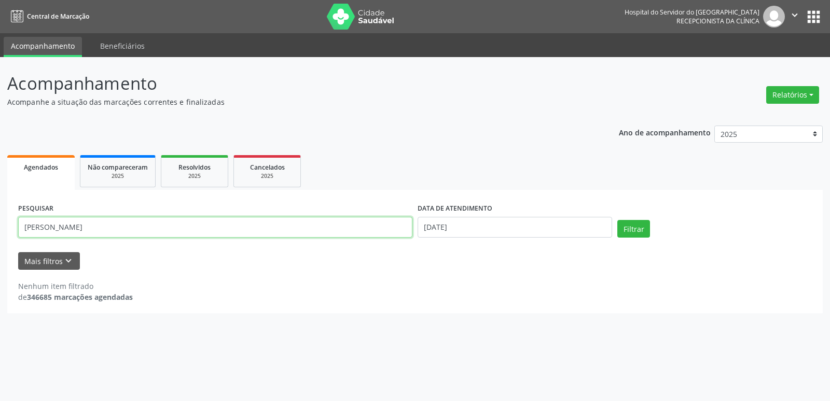
paste input "734.911.524-53"
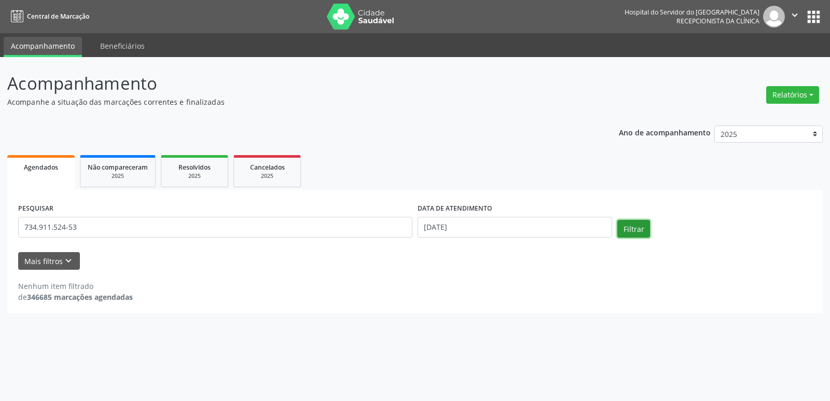
click at [637, 227] on button "Filtrar" at bounding box center [633, 229] width 33 height 18
click at [88, 230] on input "734.911.524-53" at bounding box center [215, 227] width 394 height 21
paste input "[PERSON_NAME]"
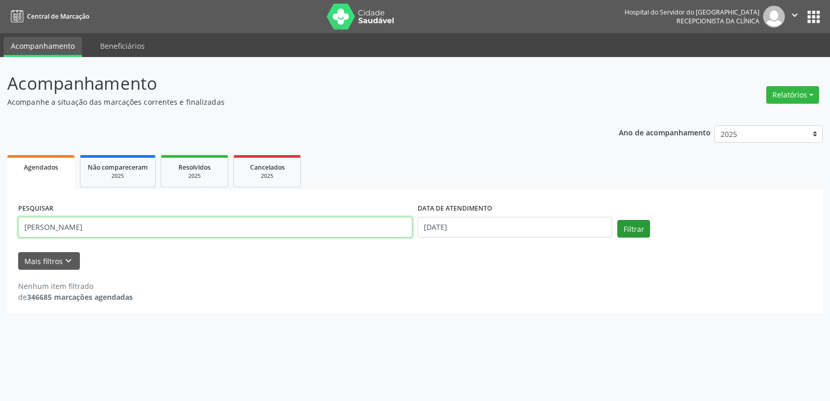
type input "[PERSON_NAME]"
click at [631, 225] on button "Filtrar" at bounding box center [633, 229] width 33 height 18
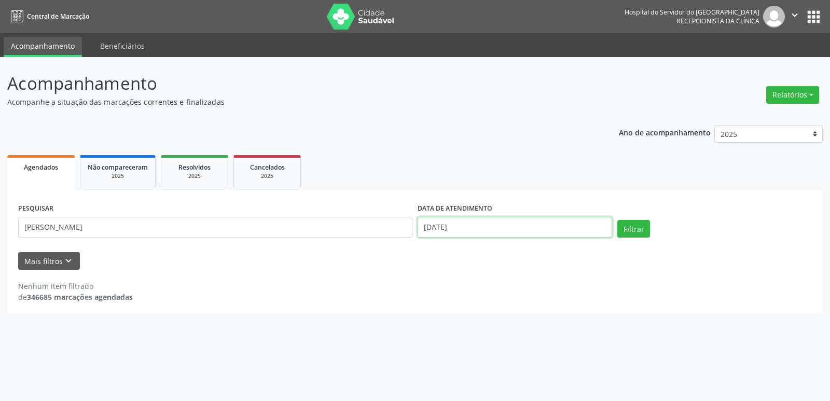
click at [447, 228] on input "[DATE]" at bounding box center [515, 227] width 195 height 21
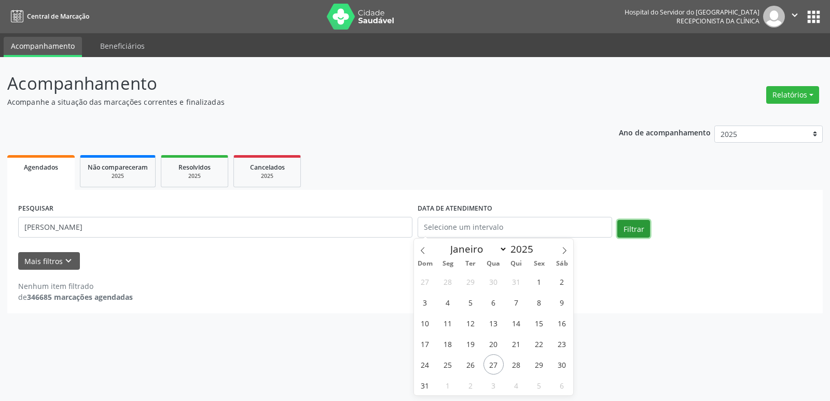
click at [628, 227] on button "Filtrar" at bounding box center [633, 229] width 33 height 18
click at [623, 229] on button "Filtrar" at bounding box center [633, 229] width 33 height 18
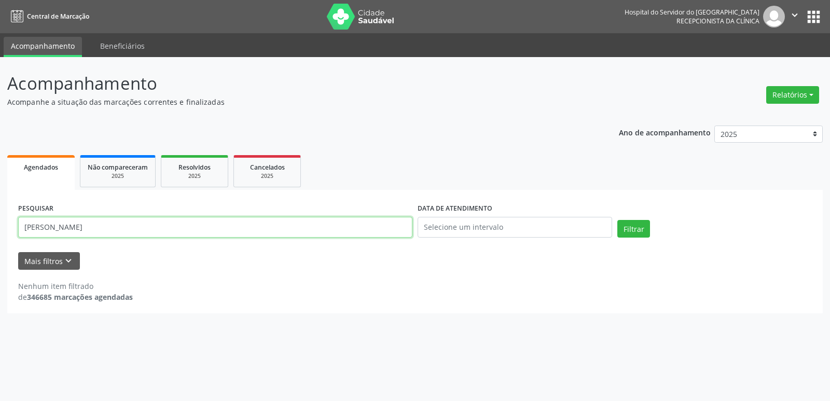
click at [176, 229] on input "[PERSON_NAME]" at bounding box center [215, 227] width 394 height 21
paste input "734.911.524-53"
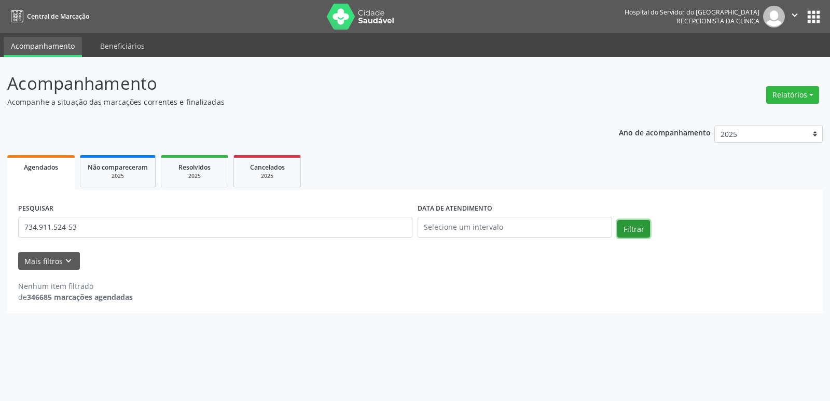
click at [633, 224] on button "Filtrar" at bounding box center [633, 229] width 33 height 18
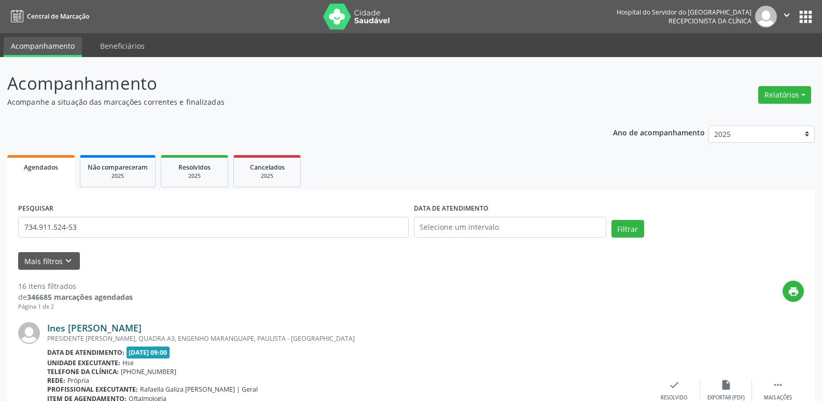
click at [142, 330] on link "Ines [PERSON_NAME]" at bounding box center [94, 327] width 94 height 11
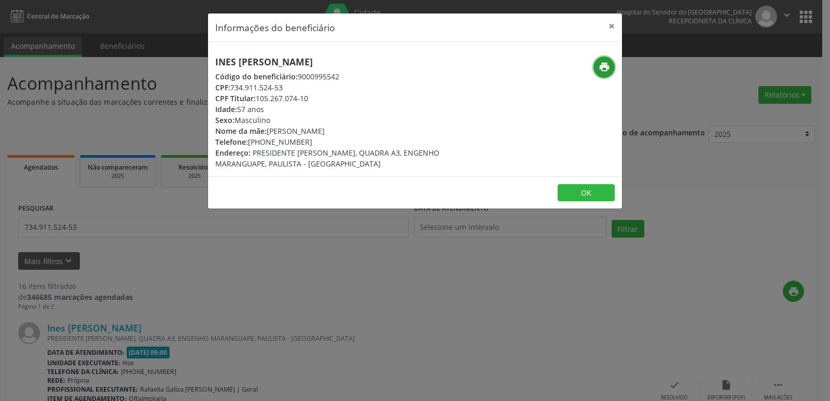
click at [603, 63] on icon "print" at bounding box center [604, 66] width 11 height 11
click at [610, 23] on button "×" at bounding box center [611, 25] width 21 height 25
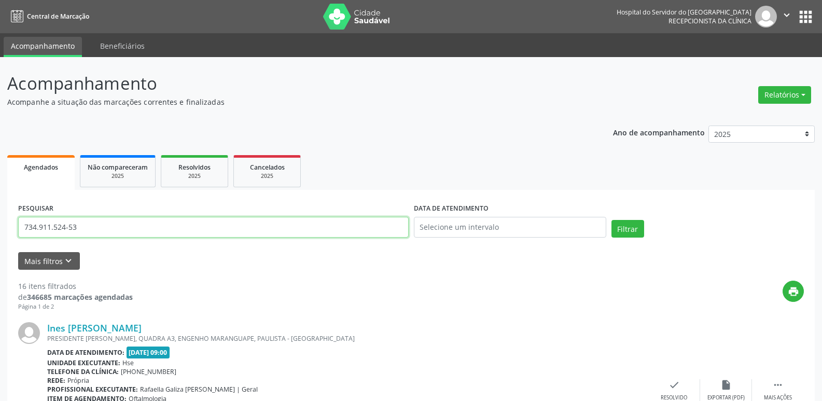
click at [82, 224] on input "734.911.524-53" at bounding box center [213, 227] width 391 height 21
paste input "086.090.584-50"
click at [626, 222] on button "Filtrar" at bounding box center [628, 229] width 33 height 18
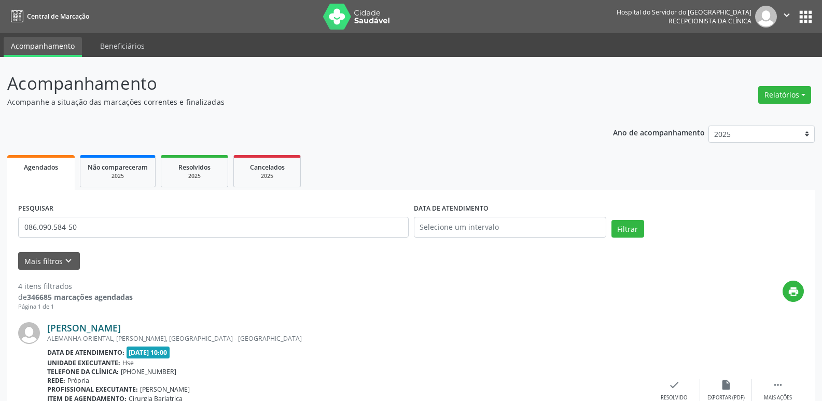
click at [121, 329] on link "[PERSON_NAME]" at bounding box center [84, 327] width 74 height 11
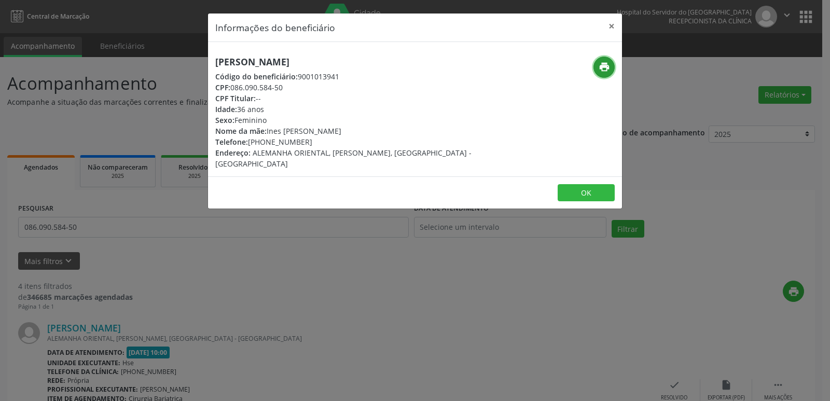
click at [604, 66] on icon "print" at bounding box center [604, 66] width 11 height 11
click at [612, 26] on button "×" at bounding box center [611, 25] width 21 height 25
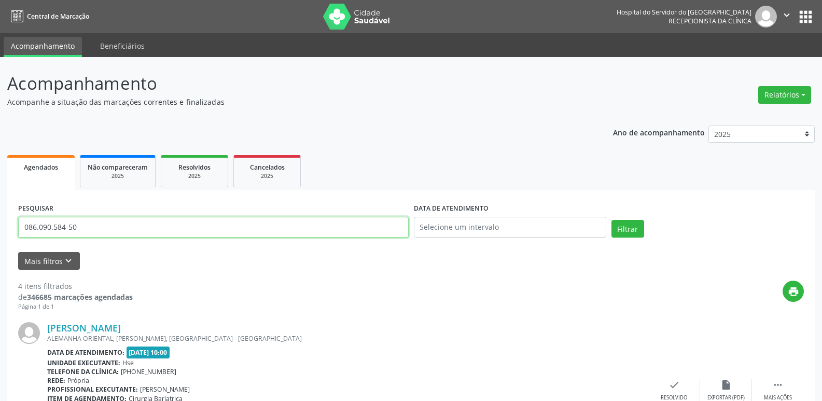
click at [97, 228] on input "086.090.584-50" at bounding box center [213, 227] width 391 height 21
click at [96, 228] on input "086.090.584-50" at bounding box center [213, 227] width 391 height 21
paste input "29.351.954-42"
click at [623, 231] on button "Filtrar" at bounding box center [628, 229] width 33 height 18
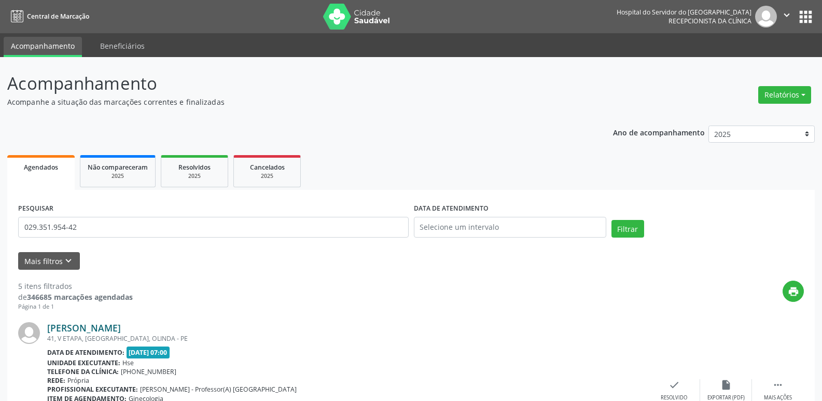
click at [121, 331] on link "[PERSON_NAME]" at bounding box center [84, 327] width 74 height 11
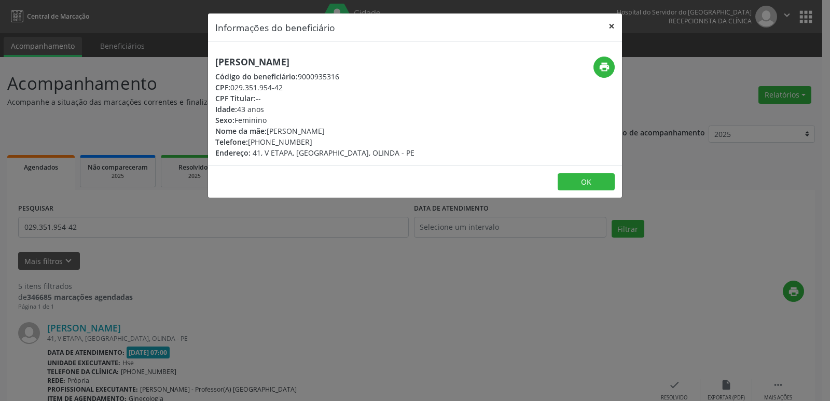
click at [612, 24] on button "×" at bounding box center [611, 25] width 21 height 25
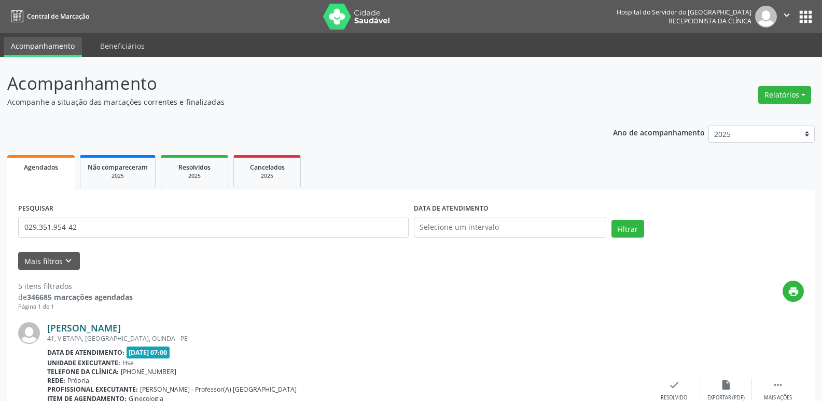
click at [111, 328] on link "[PERSON_NAME]" at bounding box center [84, 327] width 74 height 11
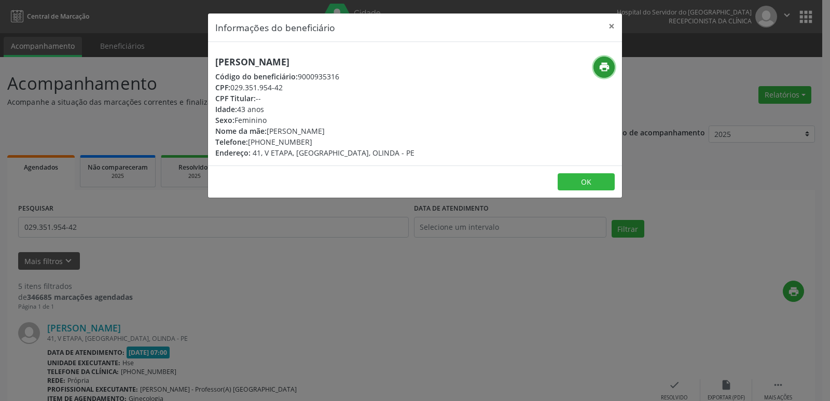
click at [605, 64] on icon "print" at bounding box center [604, 66] width 11 height 11
click at [611, 24] on button "×" at bounding box center [611, 25] width 21 height 25
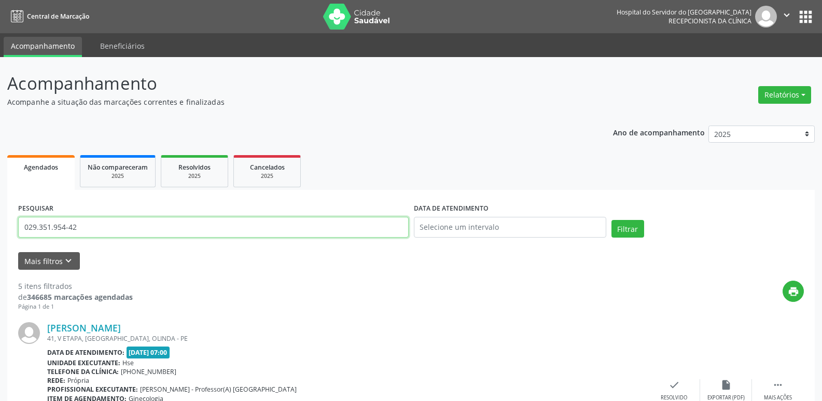
click at [97, 228] on input "029.351.954-42" at bounding box center [213, 227] width 391 height 21
paste input "802.006.644-68"
type input "802.006.644-68"
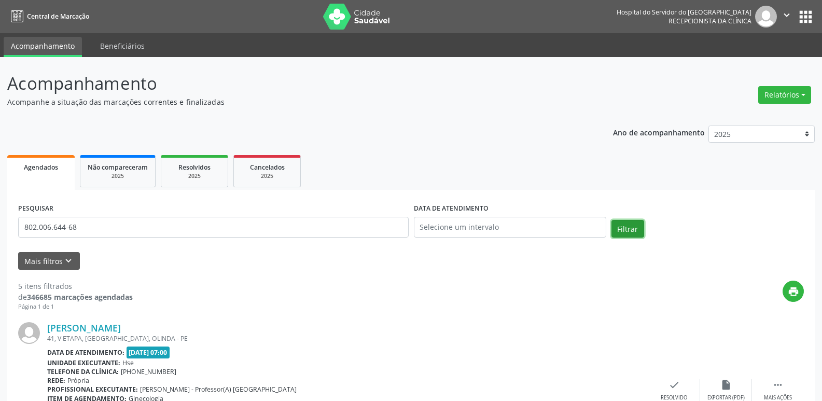
click at [630, 227] on button "Filtrar" at bounding box center [628, 229] width 33 height 18
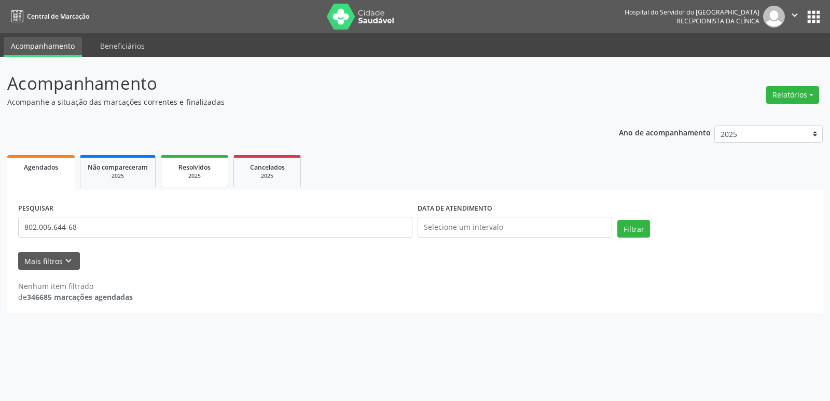
click at [196, 178] on div "2025" at bounding box center [195, 176] width 52 height 8
click at [177, 232] on input "[PERSON_NAME]" at bounding box center [215, 227] width 394 height 21
paste input "802.006.644-68"
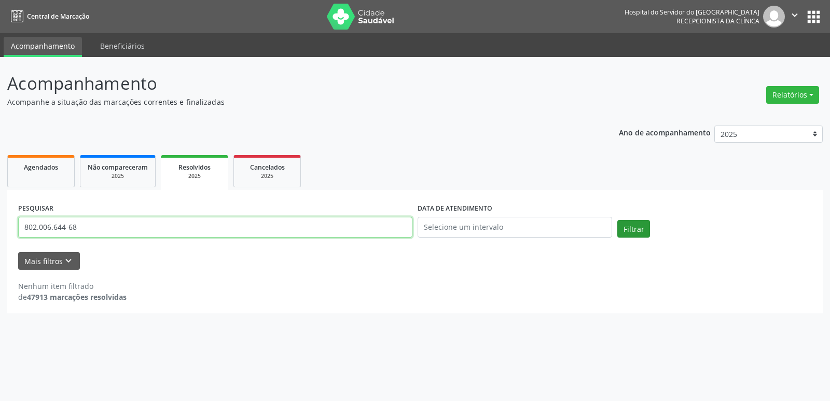
type input "802.006.644-68"
click at [631, 230] on button "Filtrar" at bounding box center [633, 229] width 33 height 18
click at [63, 172] on link "Agendados" at bounding box center [40, 171] width 67 height 32
select select "7"
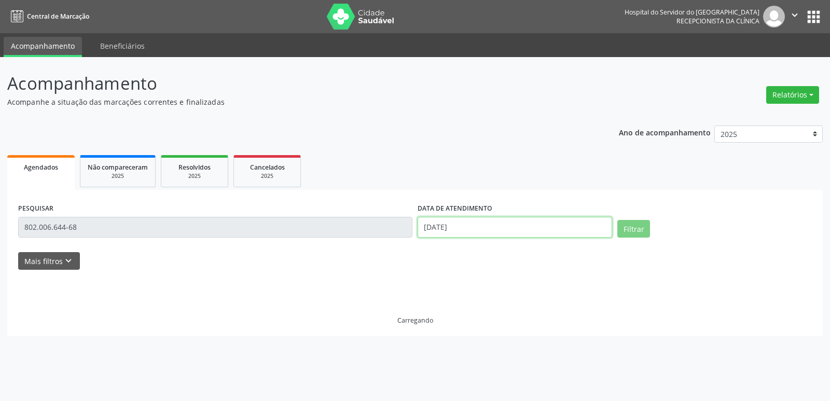
click at [455, 230] on input "[DATE]" at bounding box center [515, 227] width 195 height 21
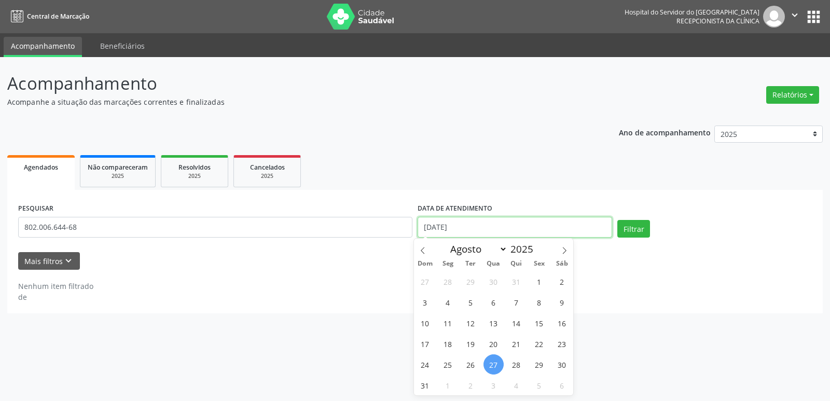
click at [455, 230] on input "[DATE]" at bounding box center [515, 227] width 195 height 21
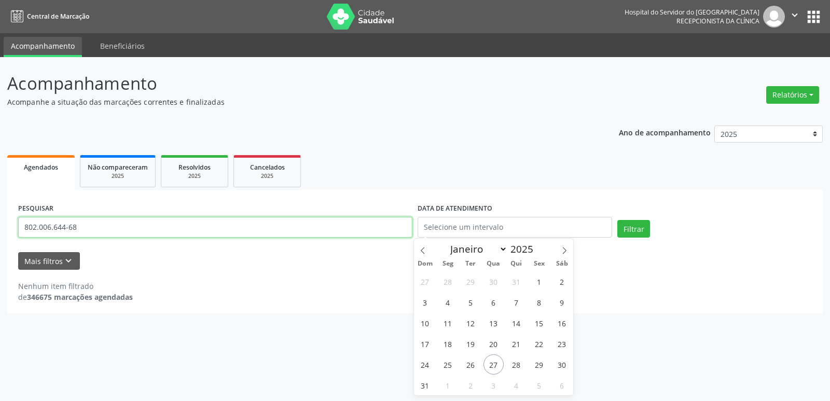
click at [113, 231] on input "802.006.644-68" at bounding box center [215, 227] width 394 height 21
paste input "[PERSON_NAME] DA [PERSON_NAME]"
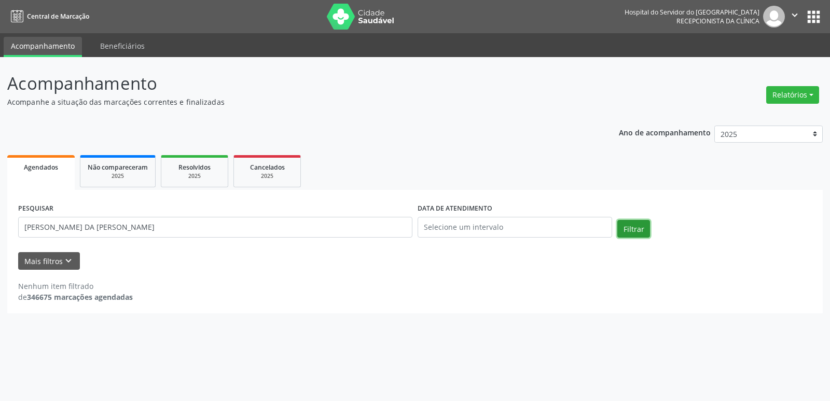
click at [643, 229] on button "Filtrar" at bounding box center [633, 229] width 33 height 18
click at [119, 226] on input "[PERSON_NAME] DA [PERSON_NAME]" at bounding box center [215, 227] width 394 height 21
click at [635, 228] on button "Filtrar" at bounding box center [633, 229] width 33 height 18
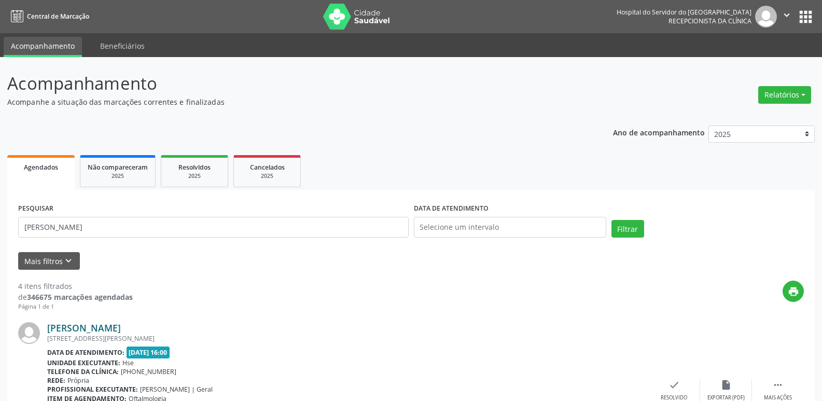
click at [121, 327] on link "[PERSON_NAME]" at bounding box center [84, 327] width 74 height 11
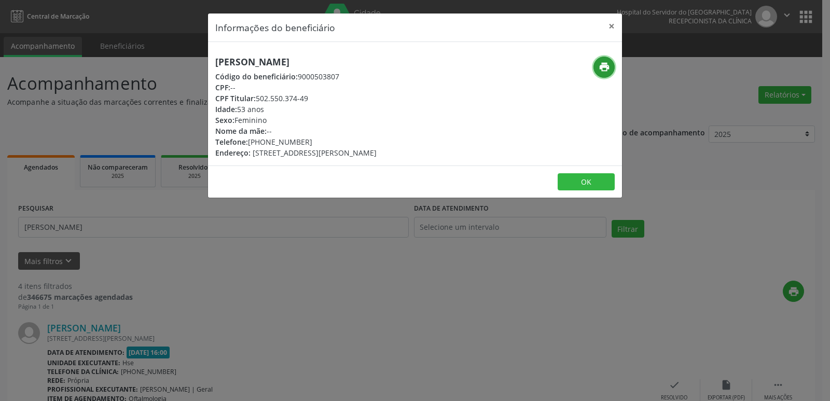
click at [605, 68] on icon "print" at bounding box center [604, 66] width 11 height 11
click at [612, 24] on button "×" at bounding box center [611, 25] width 21 height 25
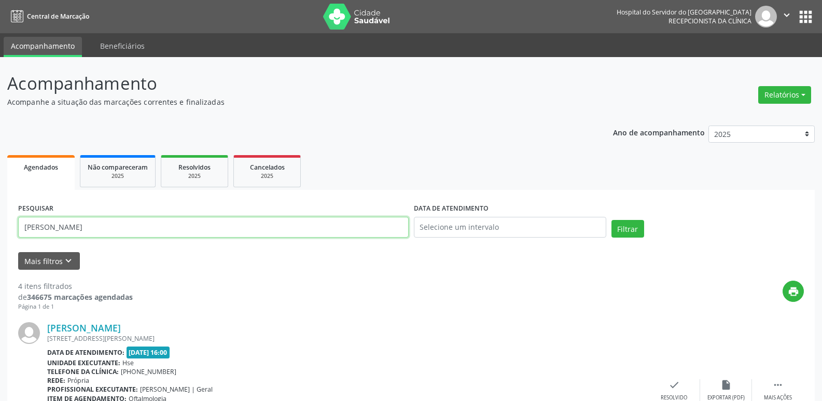
click at [173, 228] on input "[PERSON_NAME]" at bounding box center [213, 227] width 391 height 21
paste input "493.005.044-87"
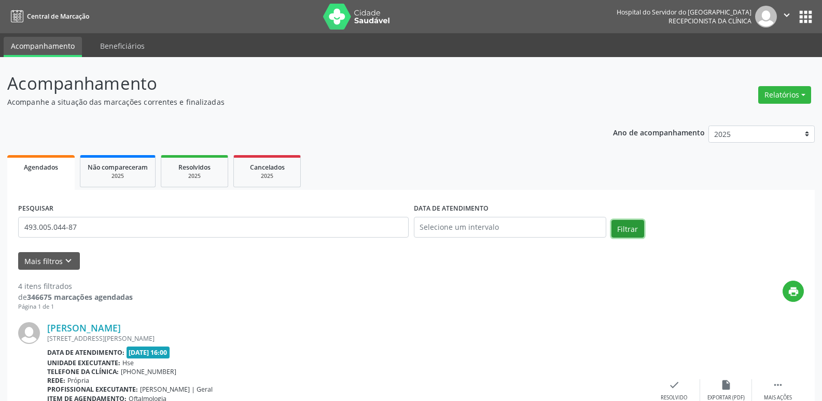
click at [624, 231] on button "Filtrar" at bounding box center [628, 229] width 33 height 18
click at [111, 327] on link "Edleuza [PERSON_NAME]" at bounding box center [102, 327] width 110 height 11
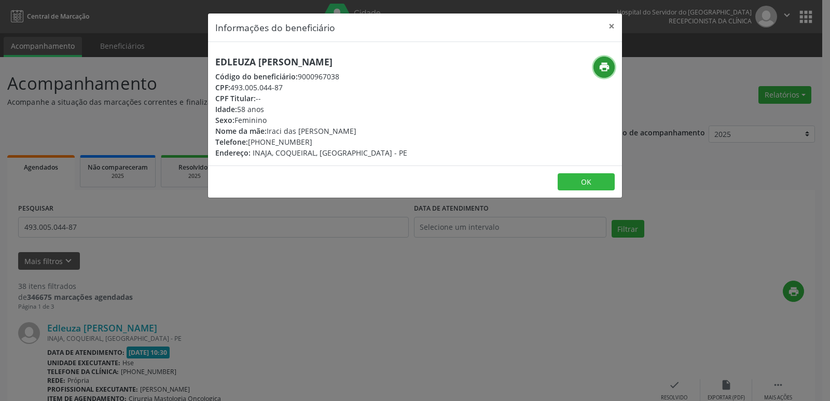
click at [604, 62] on icon "print" at bounding box center [604, 66] width 11 height 11
click at [610, 30] on button "×" at bounding box center [611, 25] width 21 height 25
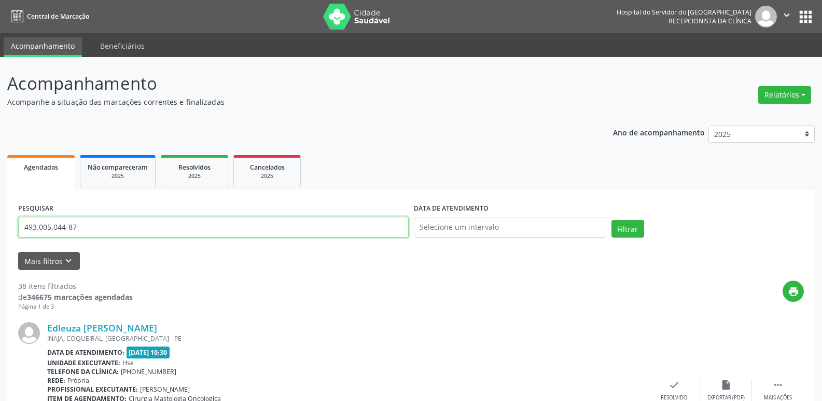
click at [95, 230] on input "493.005.044-87" at bounding box center [213, 227] width 391 height 21
paste input "37.389.154-00"
click at [637, 229] on button "Filtrar" at bounding box center [628, 229] width 33 height 18
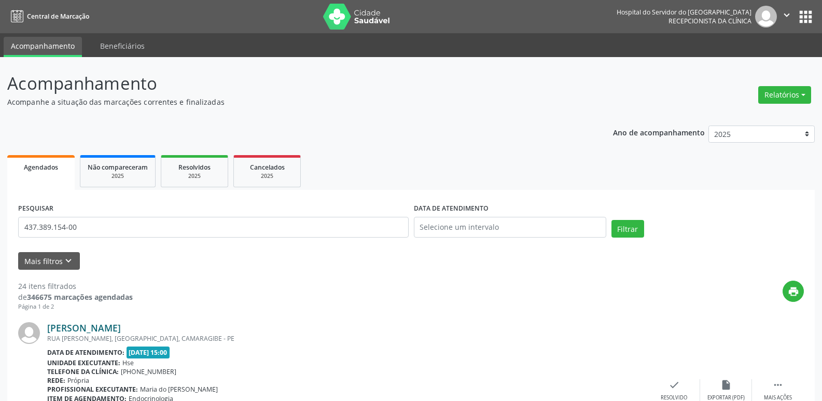
click at [121, 327] on link "[PERSON_NAME]" at bounding box center [84, 327] width 74 height 11
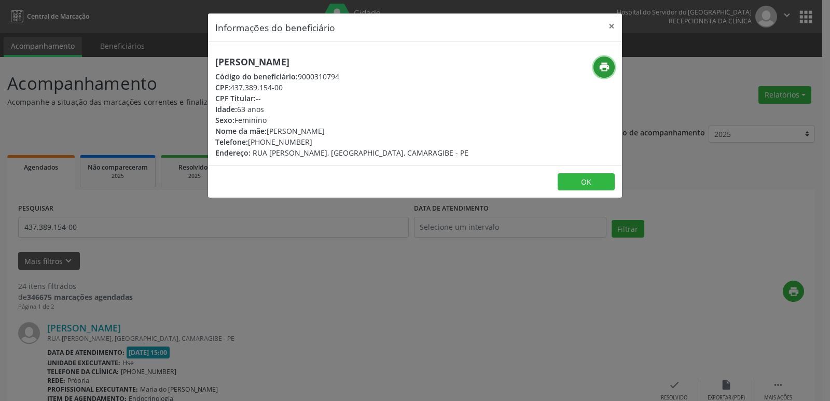
click at [602, 68] on icon "print" at bounding box center [604, 66] width 11 height 11
click at [613, 25] on button "×" at bounding box center [611, 25] width 21 height 25
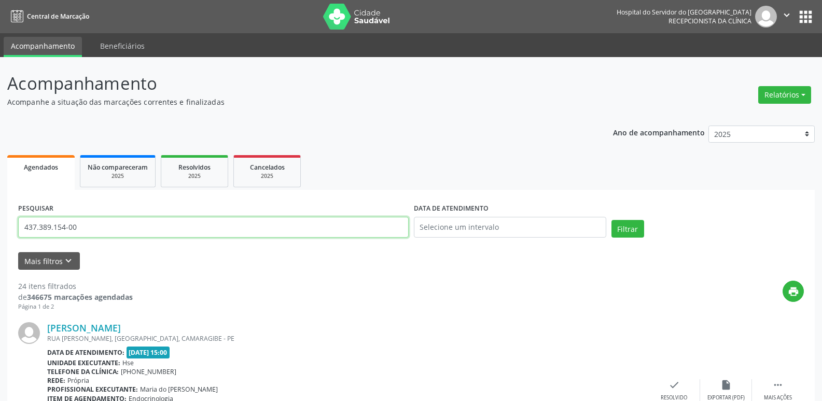
click at [99, 229] on input "437.389.154-00" at bounding box center [213, 227] width 391 height 21
paste input "090.809.004-86"
click at [637, 228] on button "Filtrar" at bounding box center [628, 229] width 33 height 18
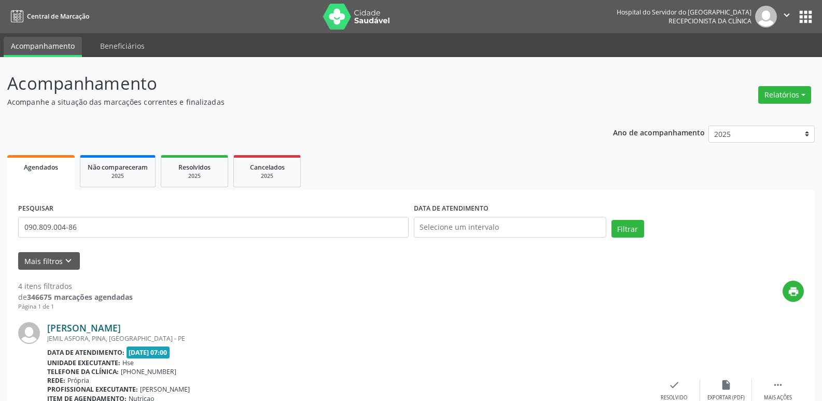
click at [121, 329] on link "[PERSON_NAME]" at bounding box center [84, 327] width 74 height 11
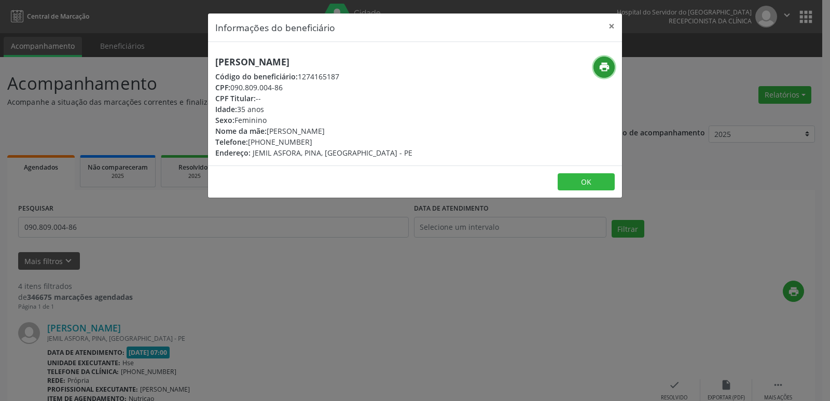
click at [605, 67] on icon "print" at bounding box center [604, 66] width 11 height 11
click at [615, 24] on button "×" at bounding box center [611, 25] width 21 height 25
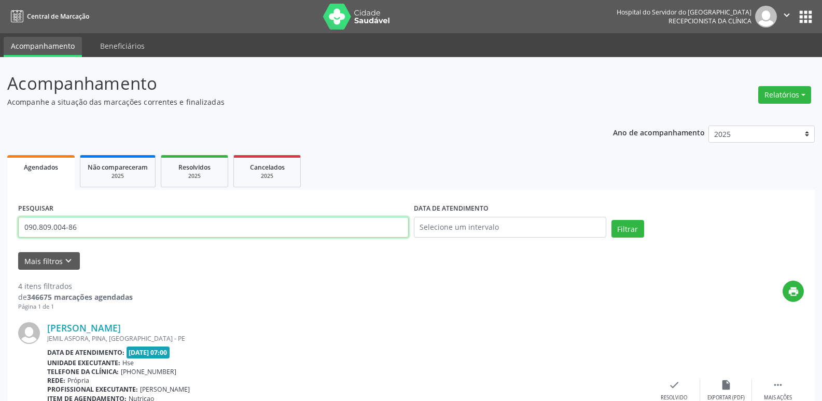
click at [97, 222] on input "090.809.004-86" at bounding box center [213, 227] width 391 height 21
paste input "68.095.934-38"
click at [631, 222] on button "Filtrar" at bounding box center [628, 229] width 33 height 18
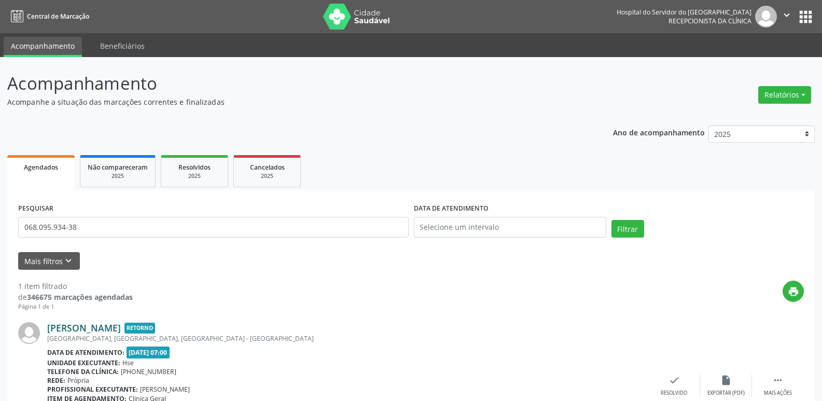
click at [102, 327] on link "[PERSON_NAME]" at bounding box center [84, 327] width 74 height 11
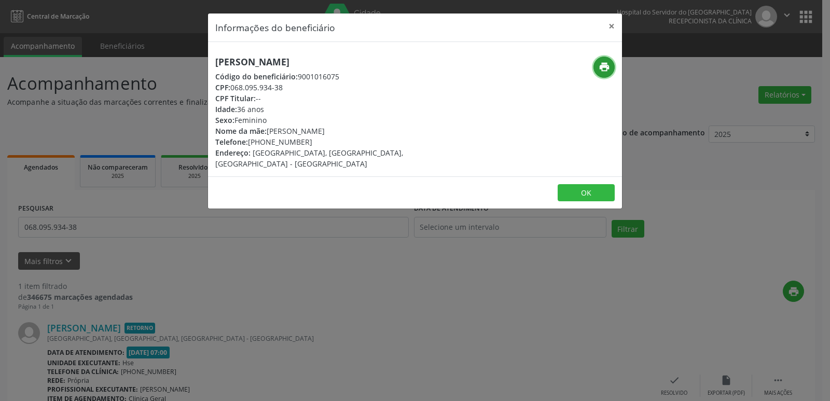
click at [603, 69] on icon "print" at bounding box center [604, 66] width 11 height 11
click at [610, 25] on button "×" at bounding box center [611, 25] width 21 height 25
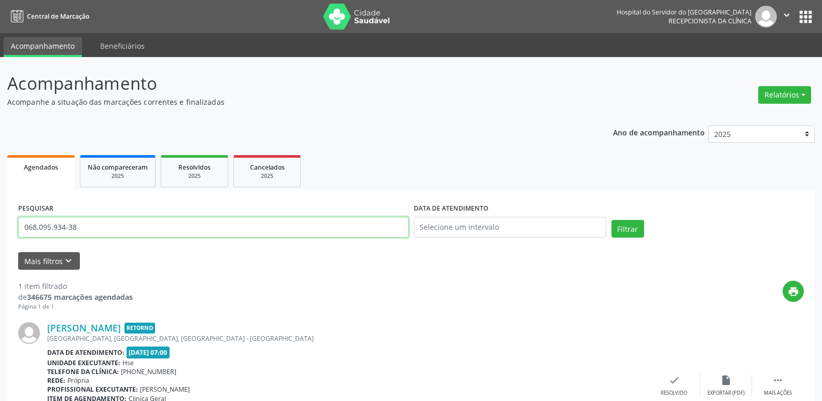
click at [108, 227] on input "068.095.934-38" at bounding box center [213, 227] width 391 height 21
paste input "276.021.058-85"
click at [102, 227] on input "276.021.058-85" at bounding box center [213, 227] width 391 height 21
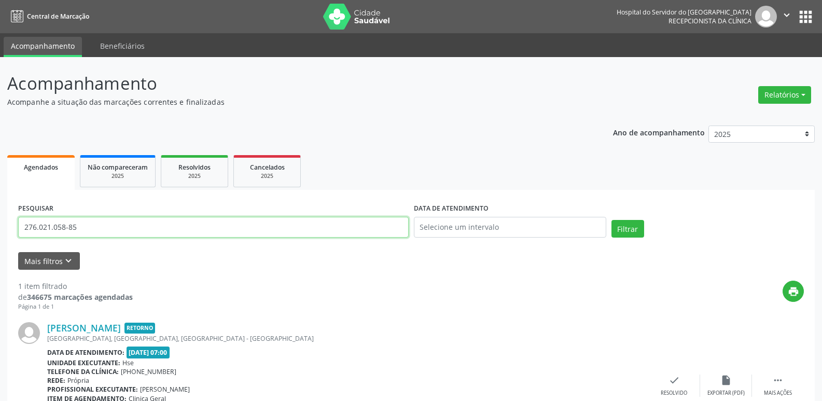
click at [102, 227] on input "276.021.058-85" at bounding box center [213, 227] width 391 height 21
click at [631, 225] on button "Filtrar" at bounding box center [628, 229] width 33 height 18
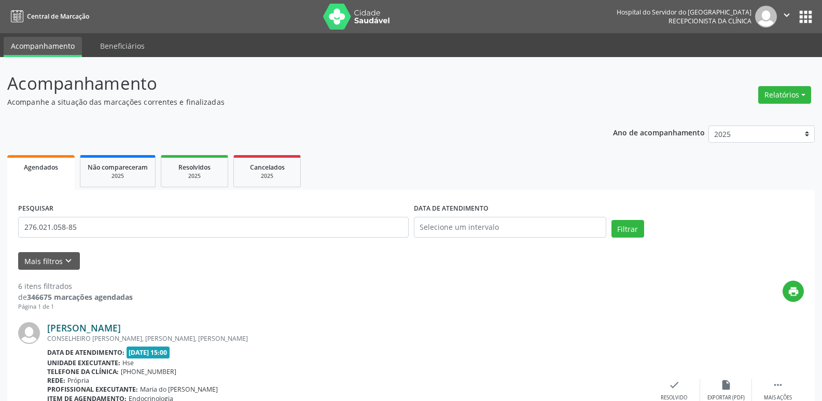
click at [121, 329] on link "[PERSON_NAME]" at bounding box center [84, 327] width 74 height 11
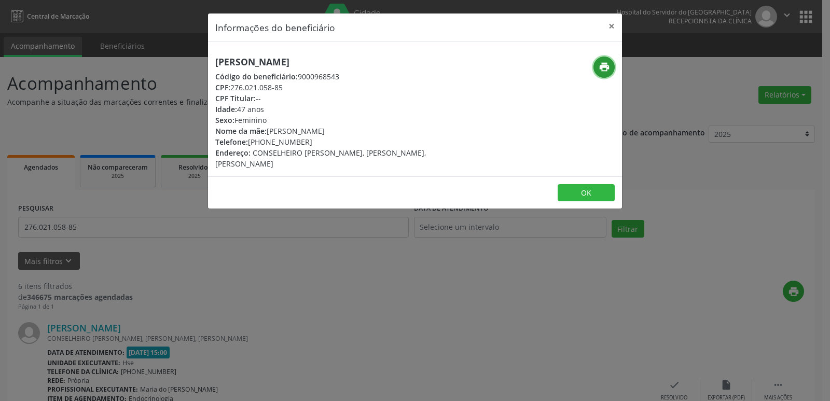
click at [610, 66] on button "print" at bounding box center [604, 67] width 21 height 21
click at [612, 25] on button "×" at bounding box center [611, 25] width 21 height 25
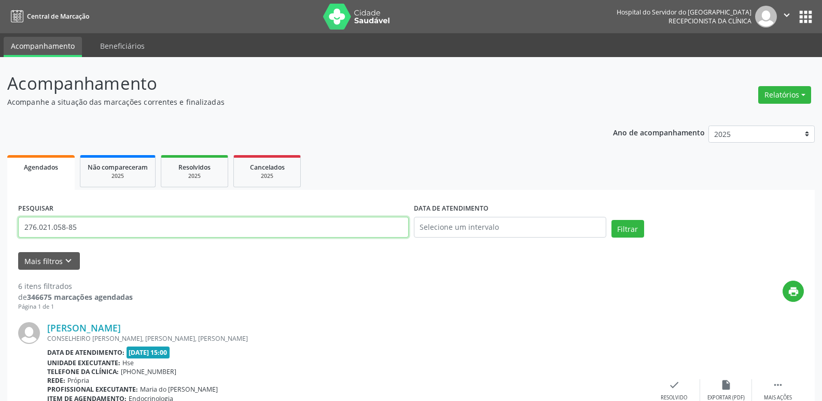
click at [109, 225] on input "276.021.058-85" at bounding box center [213, 227] width 391 height 21
paste input "069.078.724-39"
click at [632, 226] on button "Filtrar" at bounding box center [628, 229] width 33 height 18
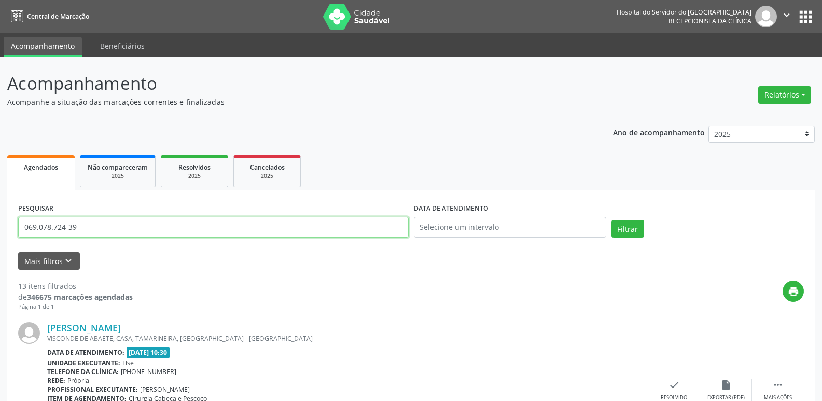
click at [90, 225] on input "069.078.724-39" at bounding box center [213, 227] width 391 height 21
click at [627, 226] on button "Filtrar" at bounding box center [628, 229] width 33 height 18
click at [115, 330] on link "[PERSON_NAME]" at bounding box center [84, 327] width 74 height 11
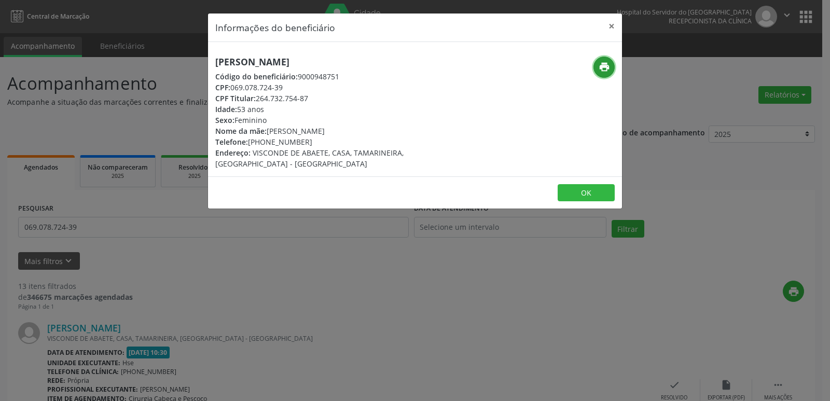
click at [599, 62] on icon "print" at bounding box center [604, 66] width 11 height 11
click at [611, 28] on button "×" at bounding box center [611, 25] width 21 height 25
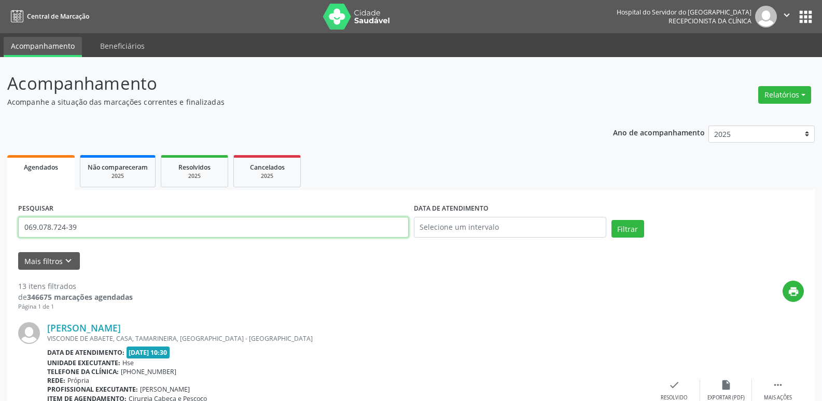
click at [149, 222] on input "069.078.724-39" at bounding box center [213, 227] width 391 height 21
paste input "40.287.774-88"
click at [617, 225] on button "Filtrar" at bounding box center [628, 229] width 33 height 18
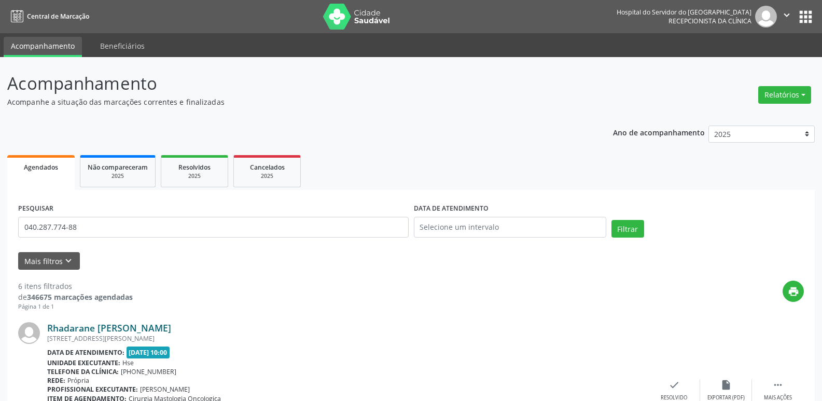
click at [152, 330] on link "Rhadarane [PERSON_NAME]" at bounding box center [109, 327] width 124 height 11
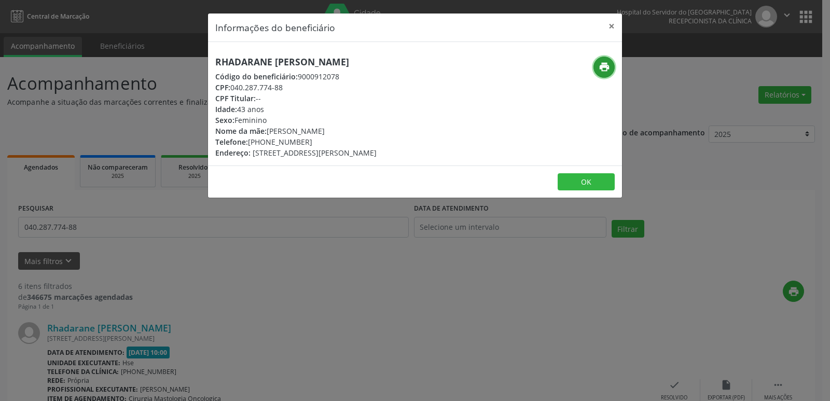
click at [601, 70] on icon "print" at bounding box center [604, 66] width 11 height 11
click at [610, 27] on button "×" at bounding box center [611, 25] width 21 height 25
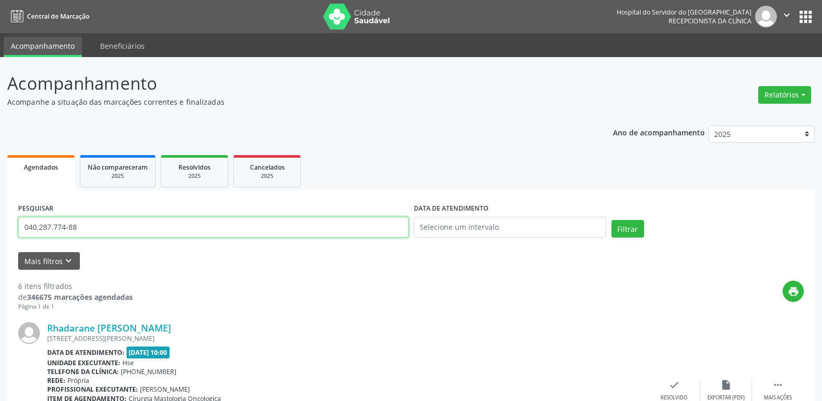
click at [101, 227] on input "040.287.774-88" at bounding box center [213, 227] width 391 height 21
paste input "960.224.422-49"
click at [627, 227] on button "Filtrar" at bounding box center [628, 229] width 33 height 18
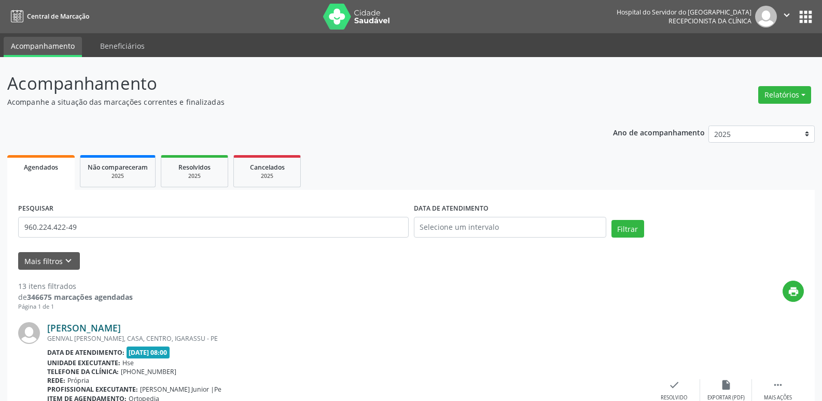
click at [91, 331] on link "[PERSON_NAME]" at bounding box center [84, 327] width 74 height 11
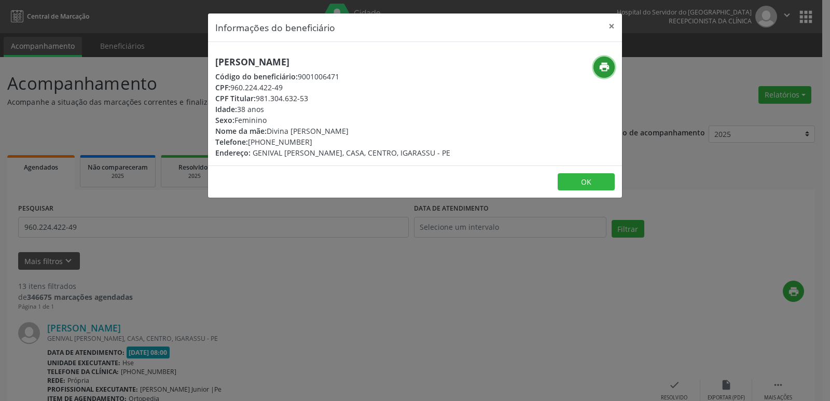
click at [606, 67] on icon "print" at bounding box center [604, 66] width 11 height 11
click at [605, 68] on icon "print" at bounding box center [604, 66] width 11 height 11
click at [614, 24] on button "×" at bounding box center [611, 25] width 21 height 25
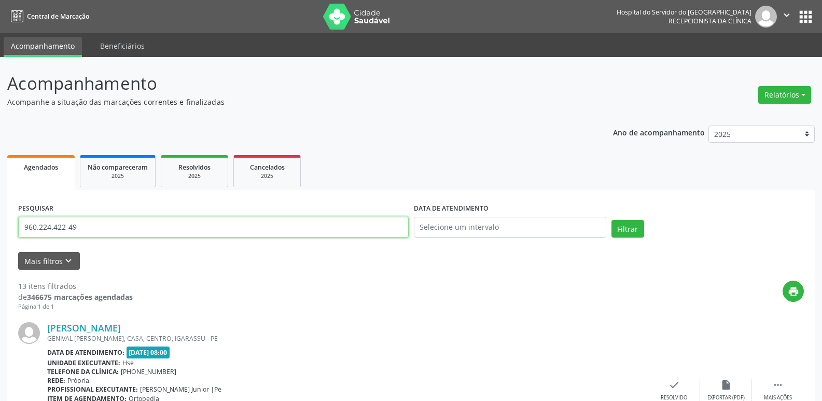
click at [84, 227] on input "960.224.422-49" at bounding box center [213, 227] width 391 height 21
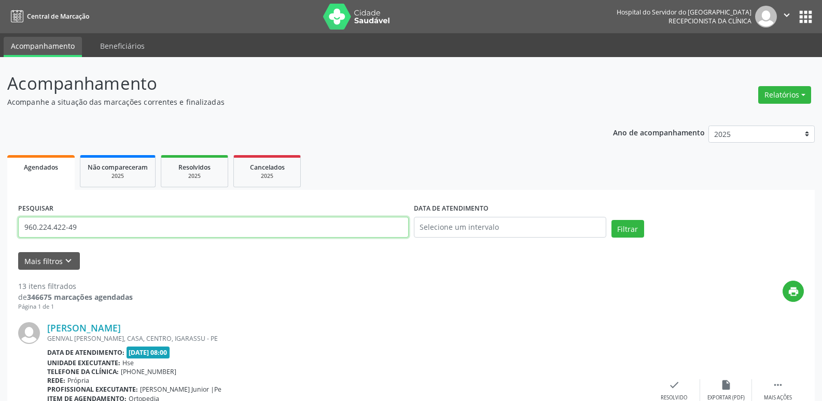
paste input "391.182.074-72"
click at [621, 227] on button "Filtrar" at bounding box center [628, 229] width 33 height 18
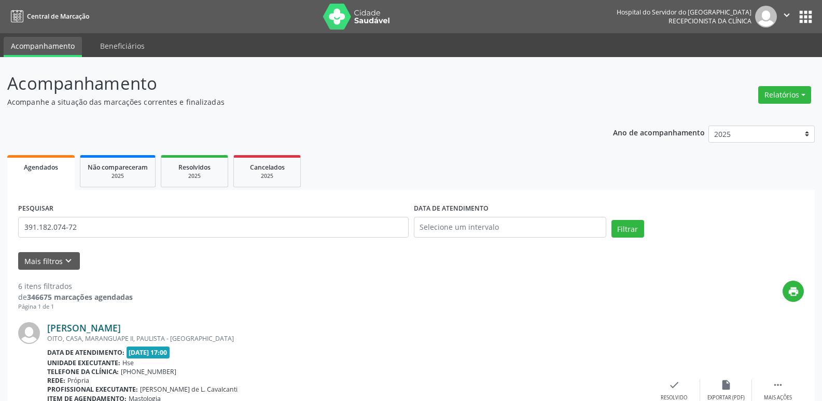
click at [103, 332] on link "[PERSON_NAME]" at bounding box center [84, 327] width 74 height 11
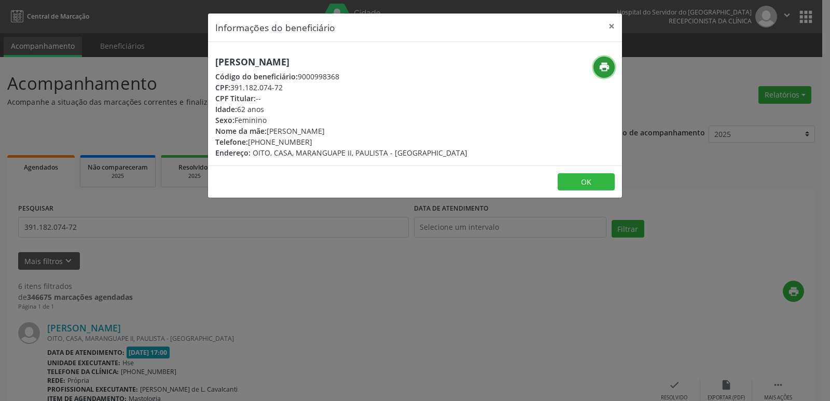
click at [607, 66] on icon "print" at bounding box center [604, 66] width 11 height 11
click at [614, 26] on button "×" at bounding box center [611, 25] width 21 height 25
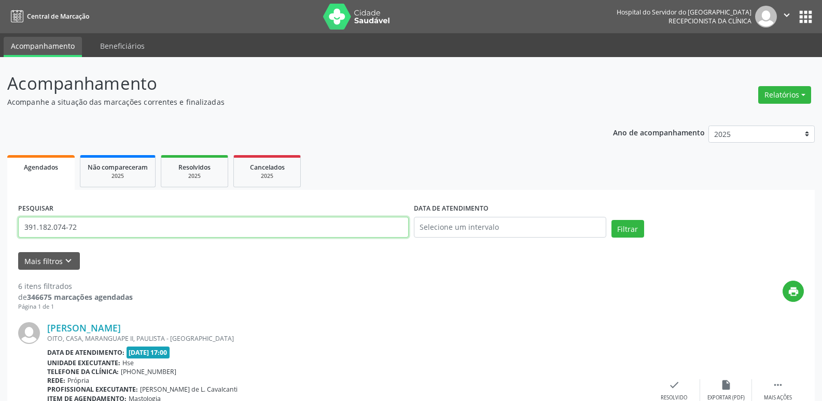
click at [87, 226] on input "391.182.074-72" at bounding box center [213, 227] width 391 height 21
click at [88, 226] on input "391.182.074-72" at bounding box center [213, 227] width 391 height 21
paste input "712.616.644-34"
click at [619, 228] on button "Filtrar" at bounding box center [628, 229] width 33 height 18
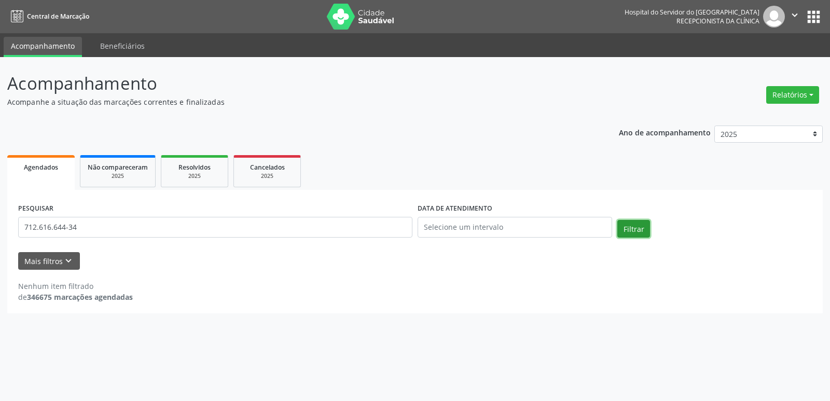
click at [634, 229] on button "Filtrar" at bounding box center [633, 229] width 33 height 18
click at [111, 227] on input "712.616.644-34" at bounding box center [215, 227] width 394 height 21
paste input "[PERSON_NAME] DE [GEOGRAPHIC_DATA]"
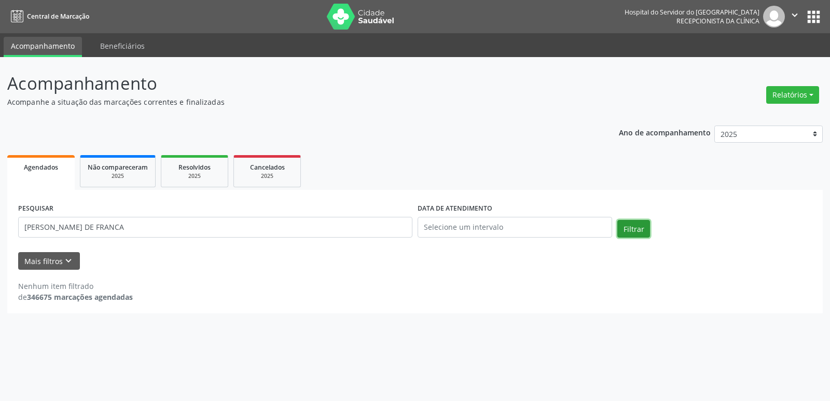
click at [631, 228] on button "Filtrar" at bounding box center [633, 229] width 33 height 18
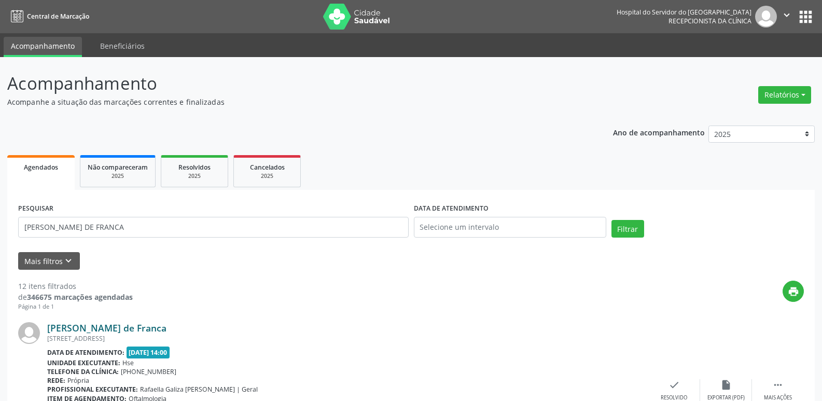
click at [124, 327] on link "[PERSON_NAME] de Franca" at bounding box center [106, 327] width 119 height 11
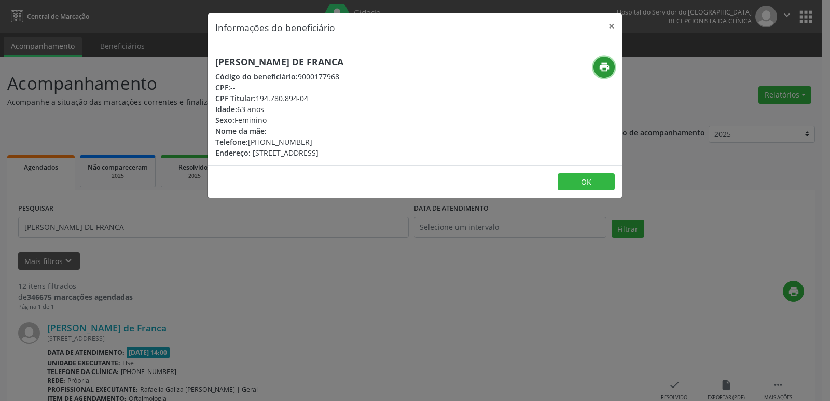
click at [603, 66] on icon "print" at bounding box center [604, 66] width 11 height 11
click at [610, 28] on button "×" at bounding box center [611, 25] width 21 height 25
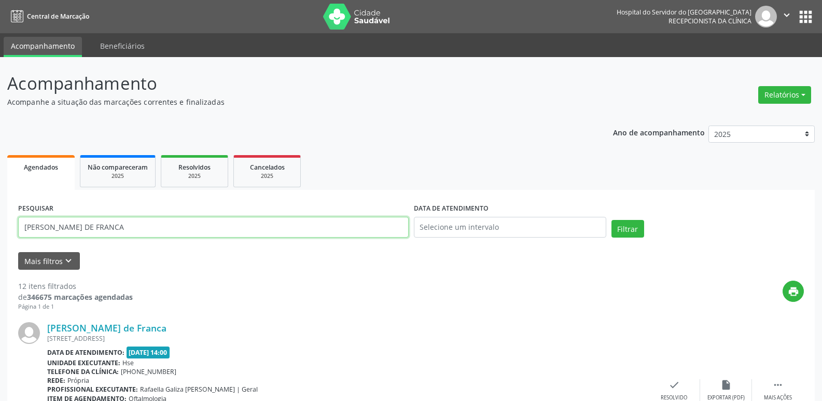
click at [142, 231] on input "[PERSON_NAME] DE FRANCA" at bounding box center [213, 227] width 391 height 21
paste input "368.579.394-20"
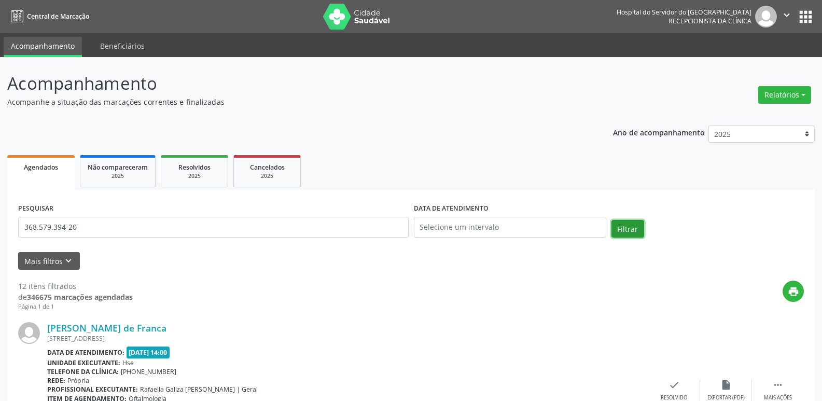
click at [634, 230] on button "Filtrar" at bounding box center [628, 229] width 33 height 18
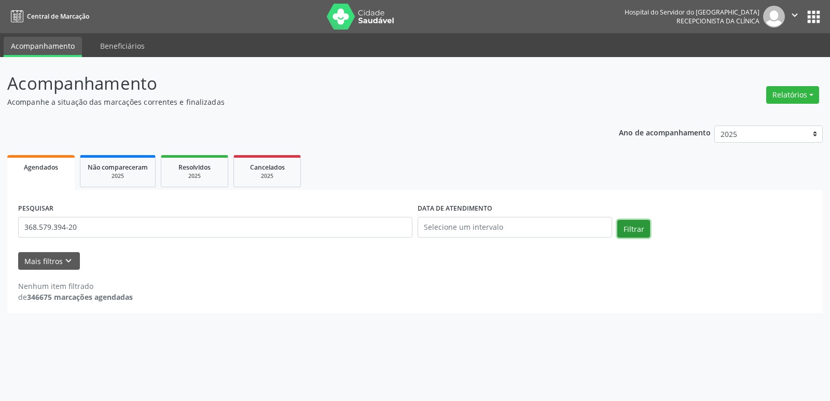
click at [633, 226] on button "Filtrar" at bounding box center [633, 229] width 33 height 18
click at [90, 228] on input "368.579.394-20" at bounding box center [215, 227] width 394 height 21
paste input "[DATE][PERSON_NAME]"
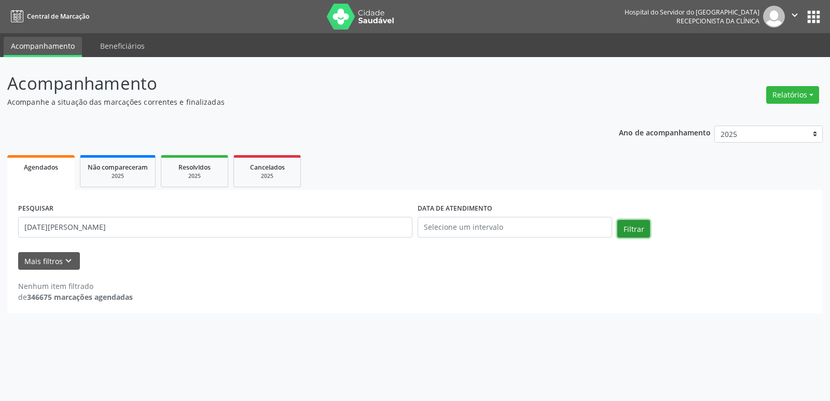
click at [628, 226] on button "Filtrar" at bounding box center [633, 229] width 33 height 18
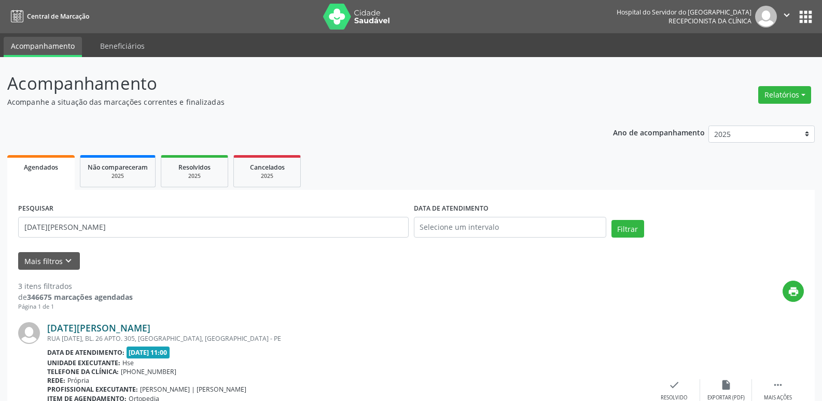
click at [123, 326] on link "[DATE][PERSON_NAME]" at bounding box center [98, 327] width 103 height 11
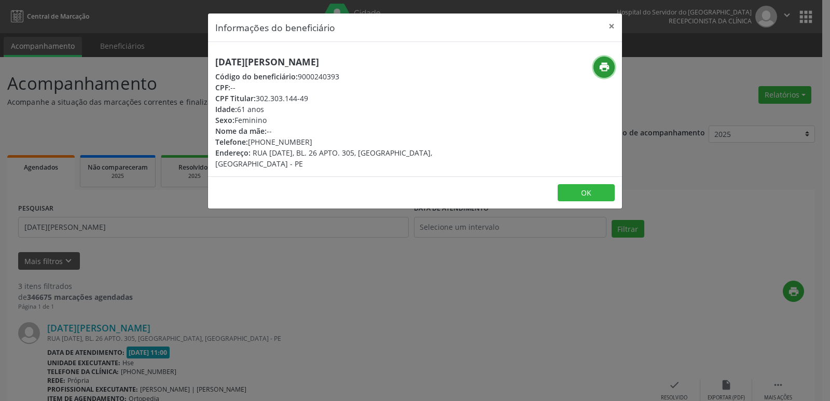
click at [605, 65] on icon "print" at bounding box center [604, 66] width 11 height 11
click at [611, 24] on button "×" at bounding box center [611, 25] width 21 height 25
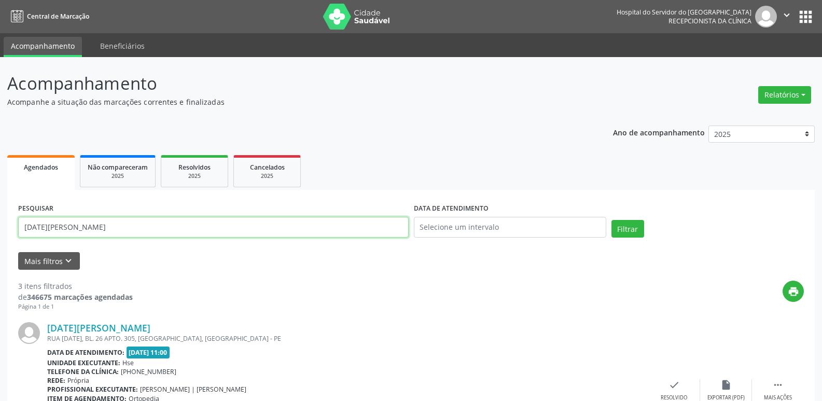
click at [145, 230] on input "[DATE][PERSON_NAME]" at bounding box center [213, 227] width 391 height 21
paste input "096.702.694-66"
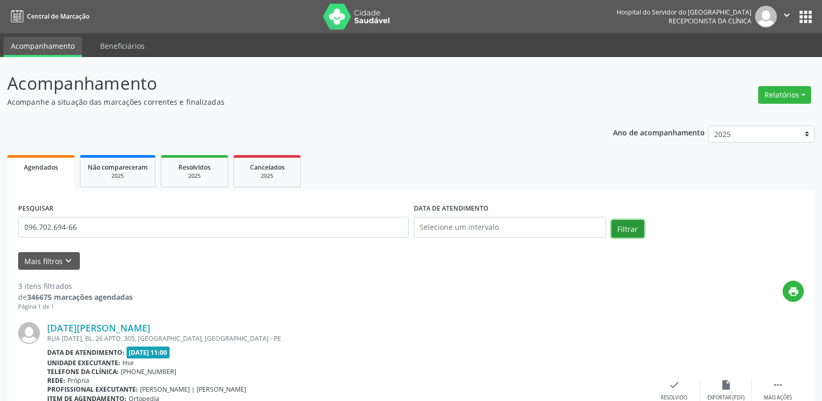
click at [629, 229] on button "Filtrar" at bounding box center [628, 229] width 33 height 18
click at [131, 326] on link "Thaiza [PERSON_NAME]" at bounding box center [99, 327] width 104 height 11
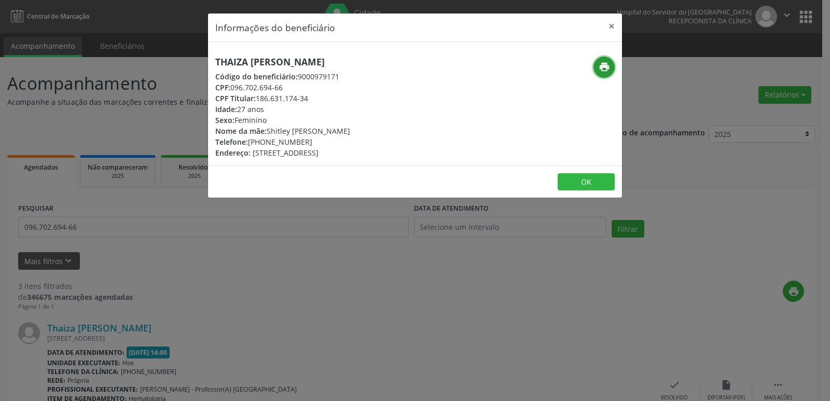
click at [602, 61] on icon "print" at bounding box center [604, 66] width 11 height 11
click at [611, 24] on button "×" at bounding box center [611, 25] width 21 height 25
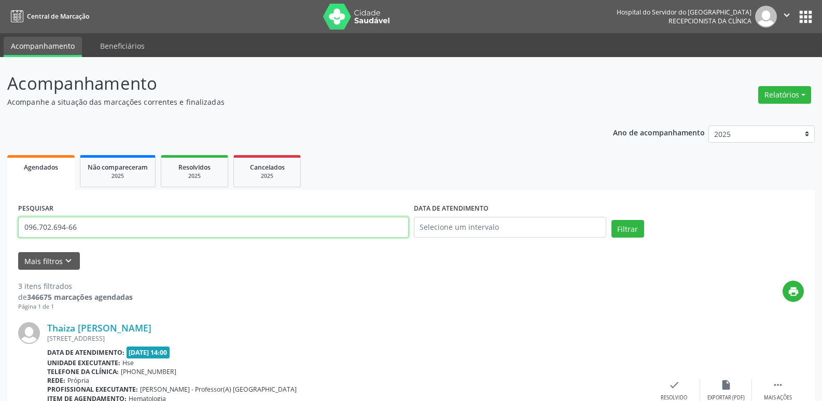
click at [92, 231] on input "096.702.694-66" at bounding box center [213, 227] width 391 height 21
paste input "401.272.734-68"
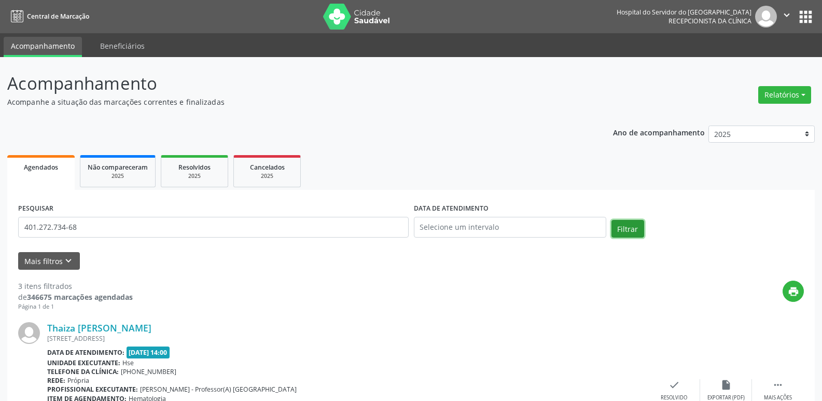
click at [630, 227] on button "Filtrar" at bounding box center [628, 229] width 33 height 18
click at [116, 325] on link "Rosinalva [PERSON_NAME]" at bounding box center [106, 327] width 118 height 11
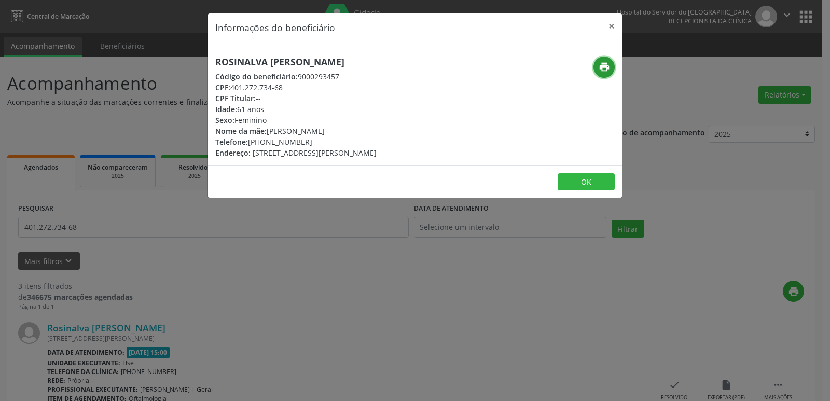
click at [602, 63] on icon "print" at bounding box center [604, 66] width 11 height 11
click at [612, 23] on button "×" at bounding box center [611, 25] width 21 height 25
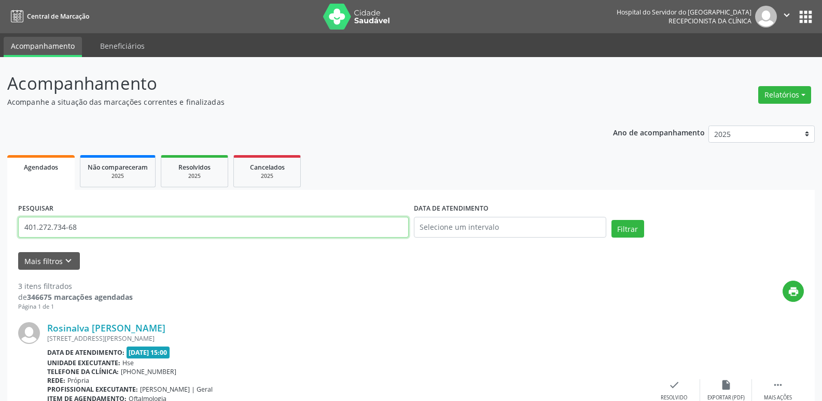
click at [100, 223] on input "401.272.734-68" at bounding box center [213, 227] width 391 height 21
paste input "892.559.174-04"
click at [638, 232] on button "Filtrar" at bounding box center [628, 229] width 33 height 18
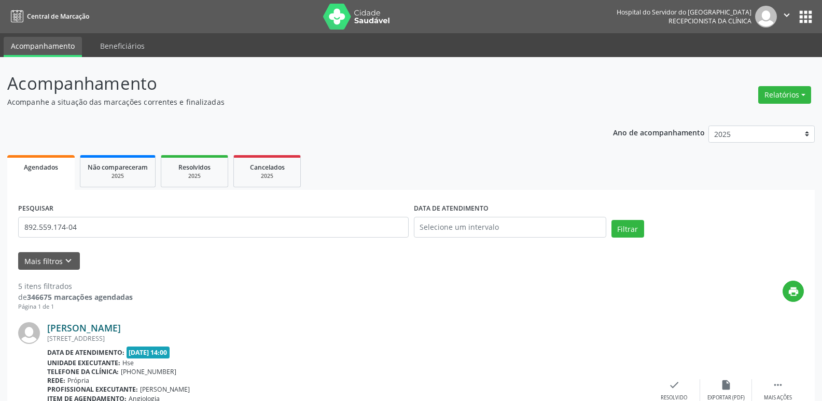
click at [121, 323] on link "[PERSON_NAME]" at bounding box center [84, 327] width 74 height 11
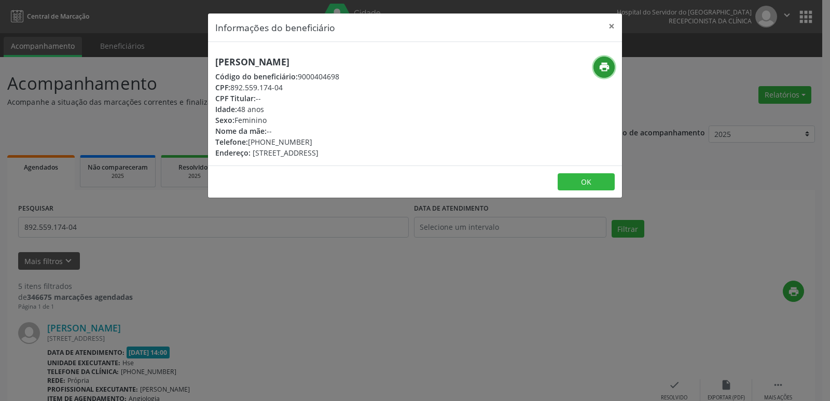
click at [605, 64] on icon "print" at bounding box center [604, 66] width 11 height 11
click at [611, 27] on button "×" at bounding box center [611, 25] width 21 height 25
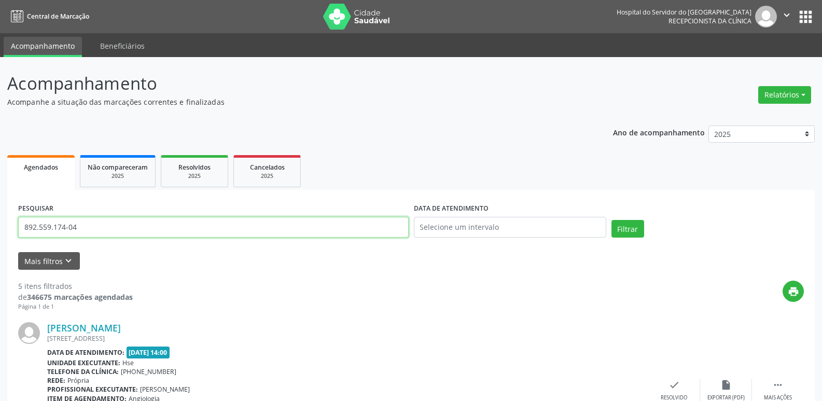
click at [85, 229] on input "892.559.174-04" at bounding box center [213, 227] width 391 height 21
paste input "196.321.934-15"
click at [615, 227] on button "Filtrar" at bounding box center [628, 229] width 33 height 18
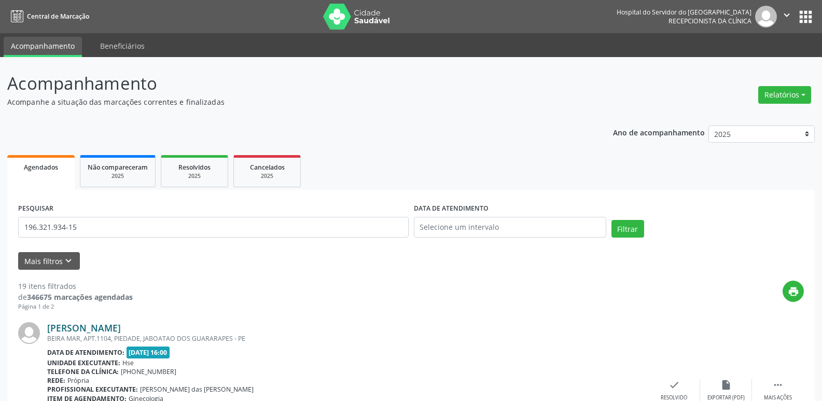
click at [121, 324] on link "[PERSON_NAME]" at bounding box center [84, 327] width 74 height 11
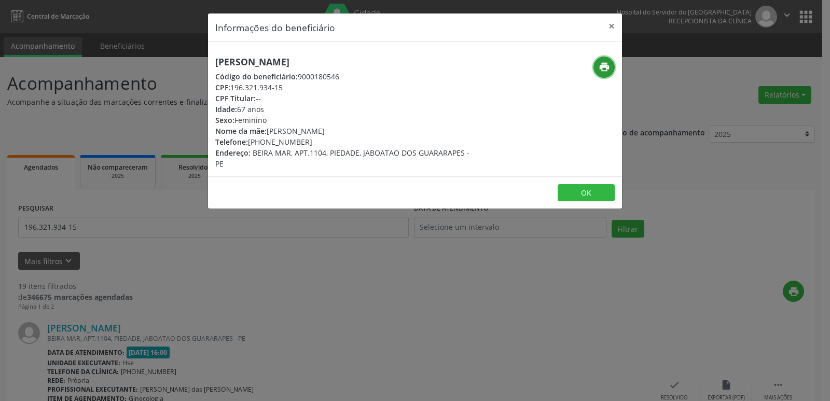
click at [605, 68] on icon "print" at bounding box center [604, 66] width 11 height 11
click at [611, 26] on button "×" at bounding box center [611, 25] width 21 height 25
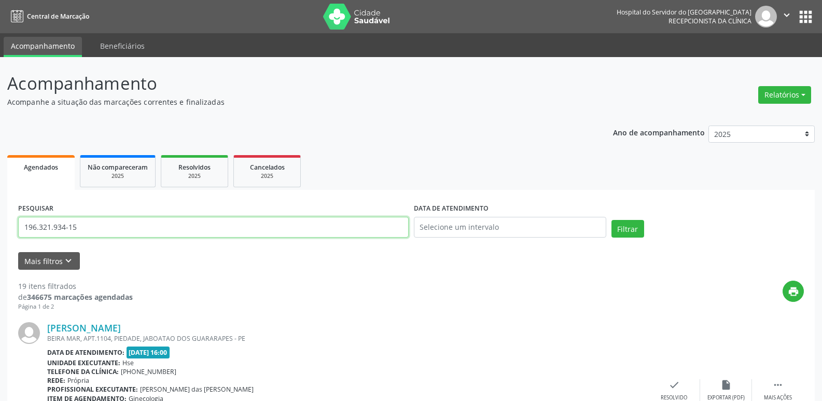
click at [98, 224] on input "196.321.934-15" at bounding box center [213, 227] width 391 height 21
paste input "844.702.244-72"
click at [619, 225] on button "Filtrar" at bounding box center [628, 229] width 33 height 18
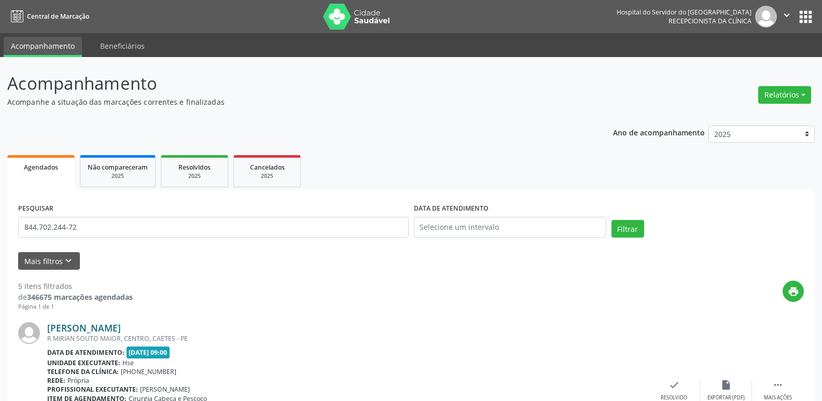
click at [91, 329] on link "[PERSON_NAME]" at bounding box center [84, 327] width 74 height 11
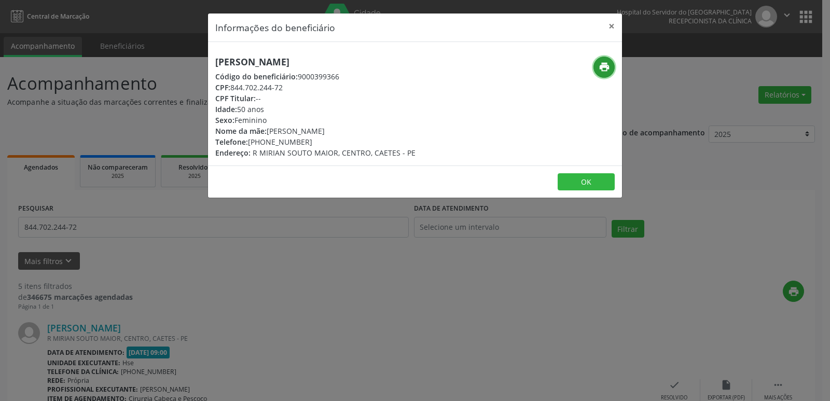
click at [605, 62] on icon "print" at bounding box center [604, 66] width 11 height 11
click at [614, 29] on button "×" at bounding box center [611, 25] width 21 height 25
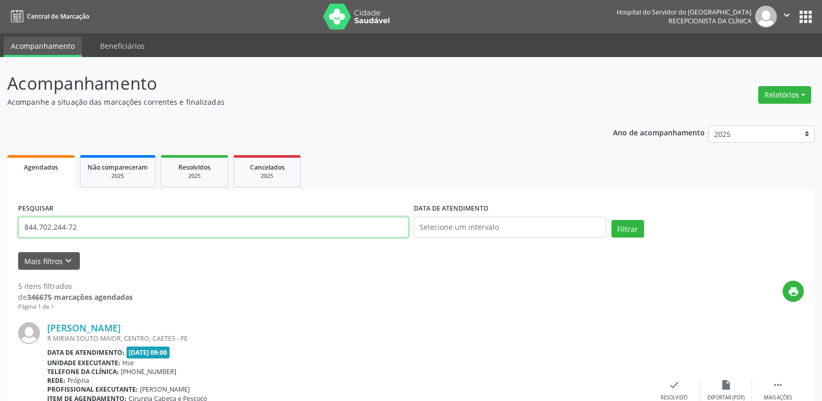
click at [107, 231] on input "844.702.244-72" at bounding box center [213, 227] width 391 height 21
paste input "545.854.064-68"
click at [622, 229] on button "Filtrar" at bounding box center [628, 229] width 33 height 18
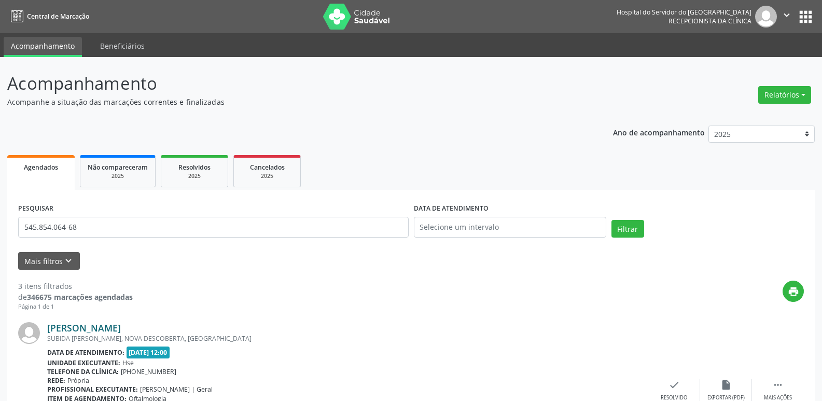
click at [91, 329] on link "[PERSON_NAME]" at bounding box center [84, 327] width 74 height 11
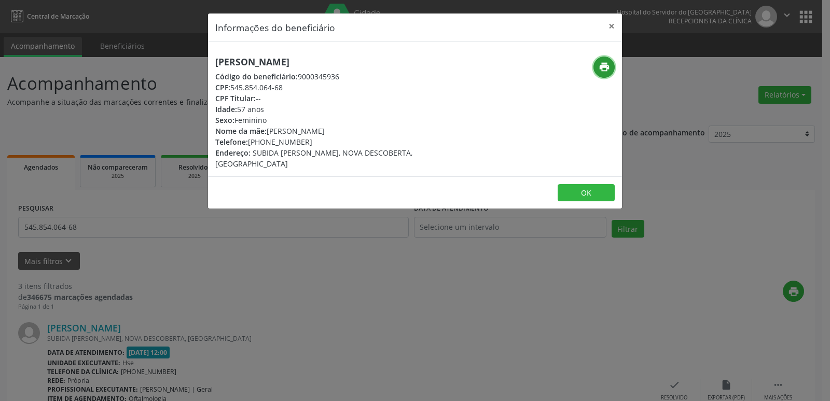
click at [605, 67] on icon "print" at bounding box center [604, 66] width 11 height 11
click at [618, 26] on button "×" at bounding box center [611, 25] width 21 height 25
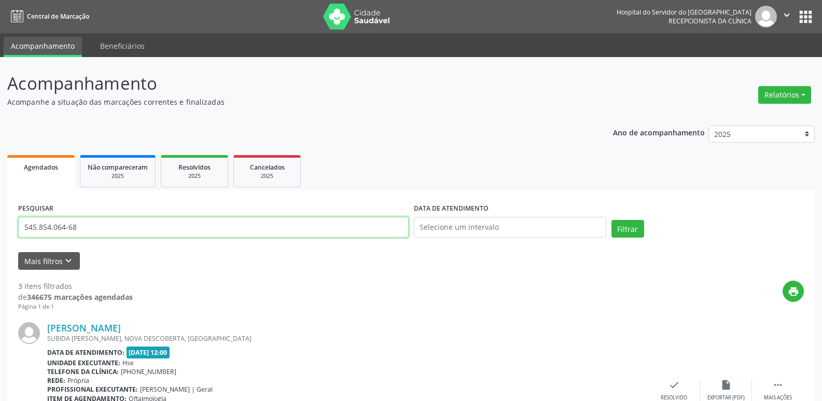
click at [79, 228] on input "545.854.064-68" at bounding box center [213, 227] width 391 height 21
type input "J"
paste input "715.992.124-04"
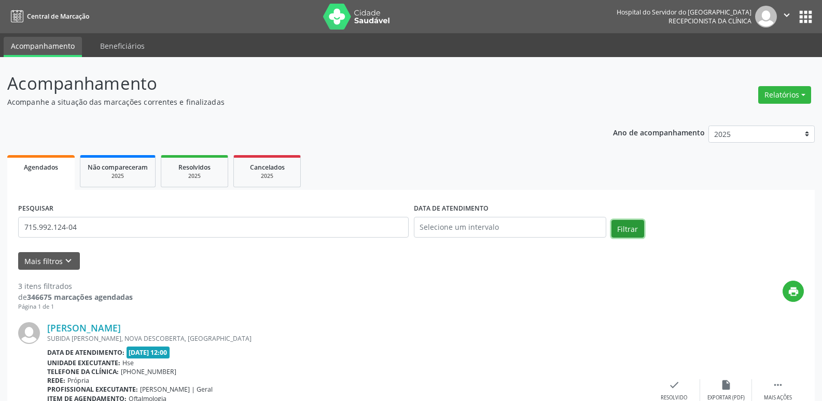
click at [629, 225] on button "Filtrar" at bounding box center [628, 229] width 33 height 18
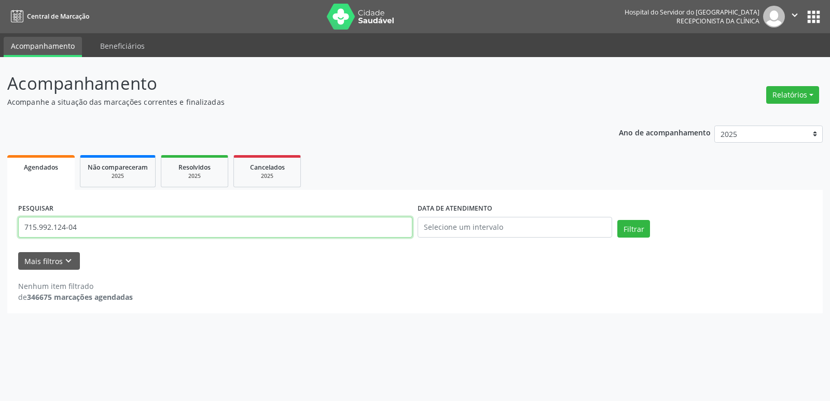
click at [106, 228] on input "715.992.124-04" at bounding box center [215, 227] width 394 height 21
paste input "CAMILLY [PERSON_NAME]"
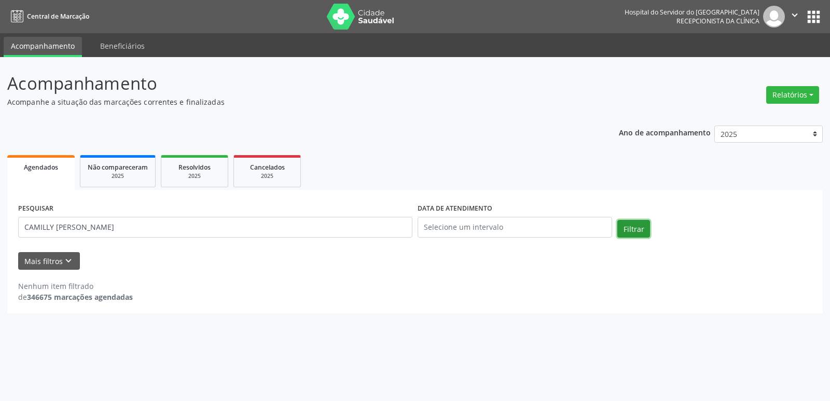
click at [637, 231] on button "Filtrar" at bounding box center [633, 229] width 33 height 18
click at [205, 233] on input "CAMILLY [PERSON_NAME]" at bounding box center [215, 227] width 394 height 21
click at [205, 232] on input "CAMILLY [PERSON_NAME]" at bounding box center [215, 227] width 394 height 21
paste input "252.433.814-20"
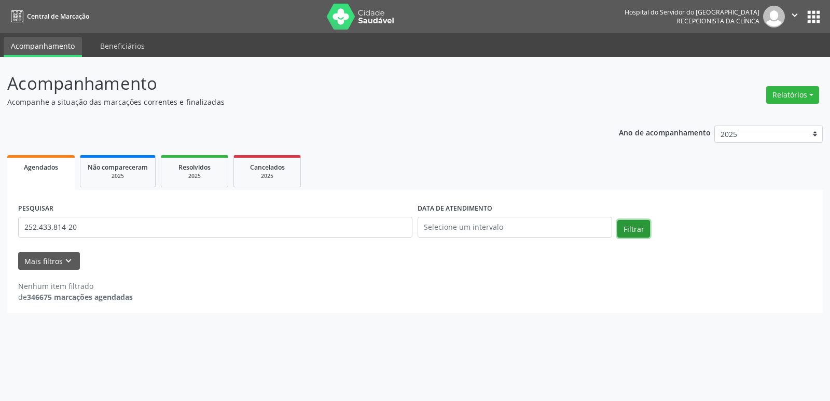
click at [629, 231] on button "Filtrar" at bounding box center [633, 229] width 33 height 18
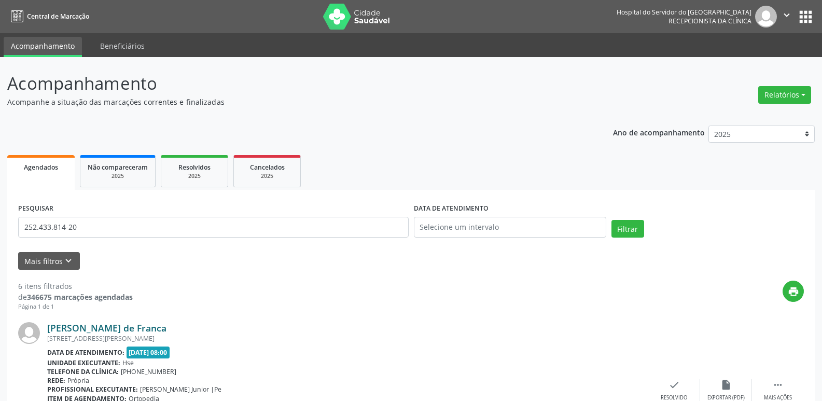
click at [107, 326] on link "[PERSON_NAME] de Franca" at bounding box center [106, 327] width 119 height 11
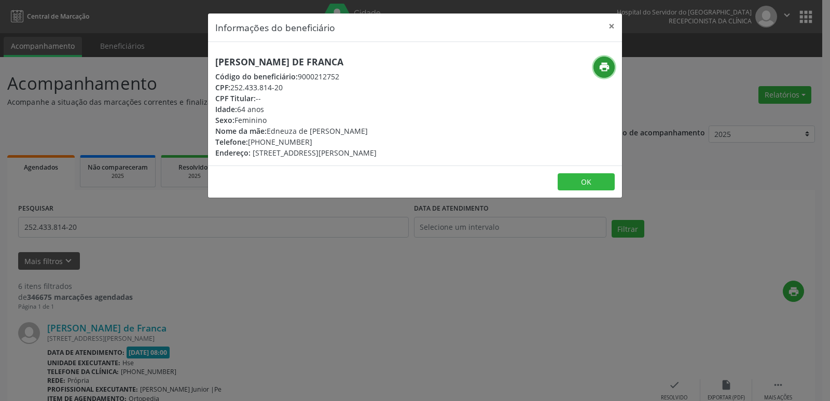
click at [602, 65] on icon "print" at bounding box center [604, 66] width 11 height 11
click at [613, 24] on button "×" at bounding box center [611, 25] width 21 height 25
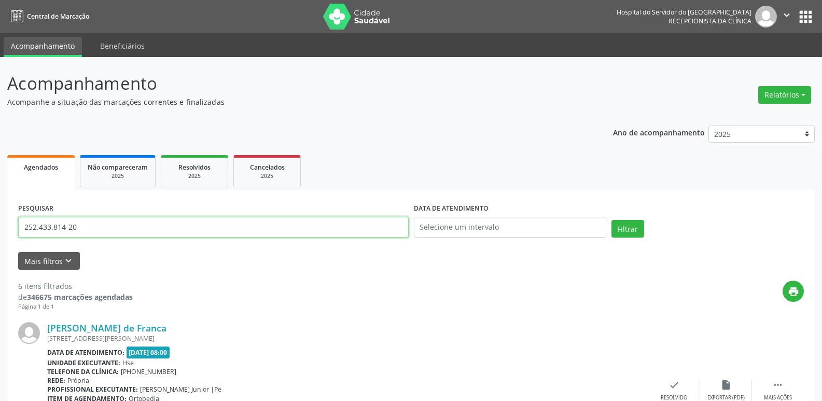
click at [85, 234] on input "252.433.814-20" at bounding box center [213, 227] width 391 height 21
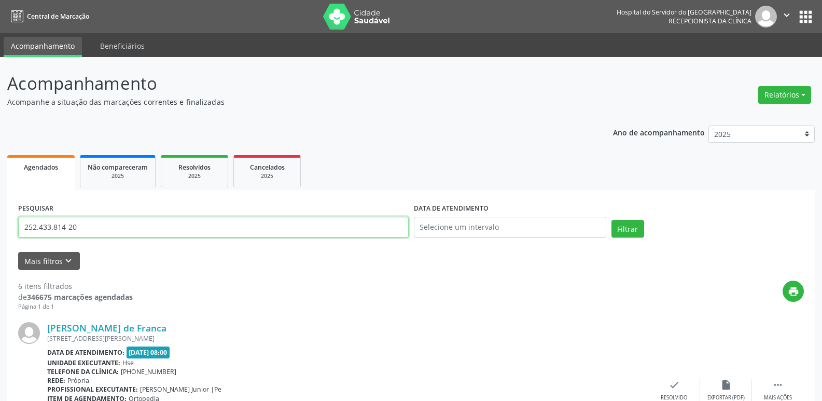
paste input "010.031.844-48"
click at [628, 225] on button "Filtrar" at bounding box center [628, 229] width 33 height 18
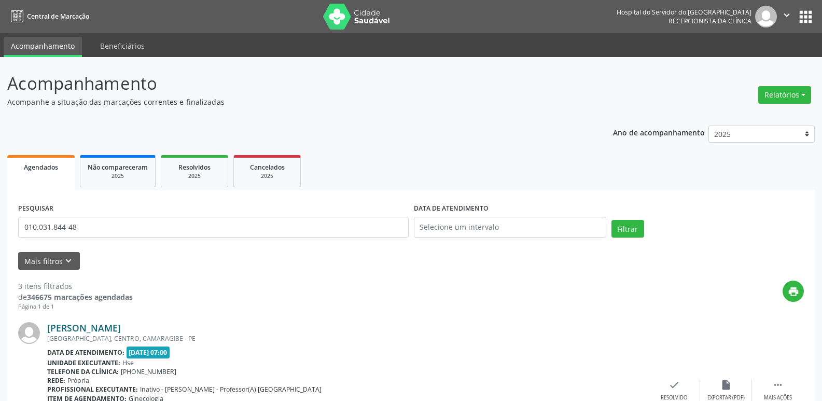
click at [121, 327] on link "[PERSON_NAME]" at bounding box center [84, 327] width 74 height 11
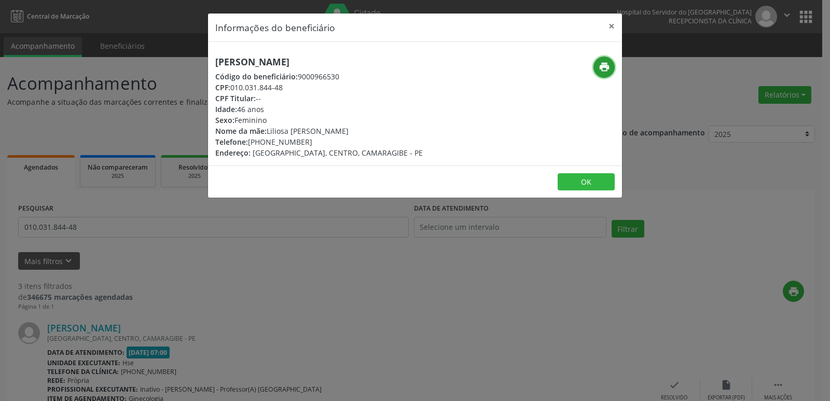
click at [603, 68] on icon "print" at bounding box center [604, 66] width 11 height 11
click at [609, 21] on button "×" at bounding box center [611, 25] width 21 height 25
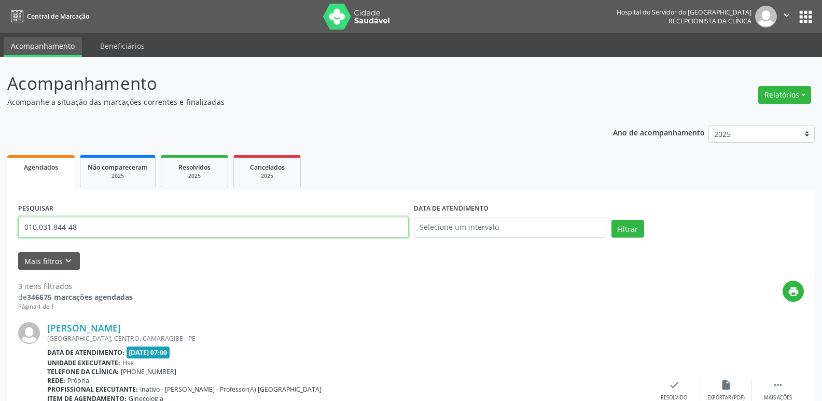
click at [119, 229] on input "010.031.844-48" at bounding box center [213, 227] width 391 height 21
paste input "32.609.264-10"
click at [630, 231] on button "Filtrar" at bounding box center [628, 229] width 33 height 18
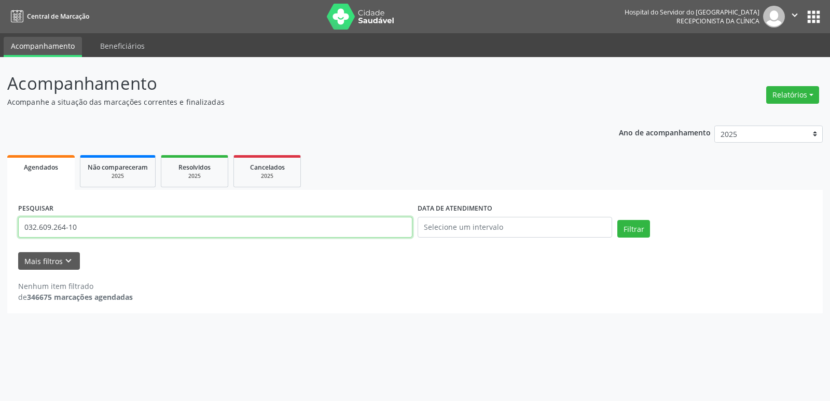
click at [121, 231] on input "032.609.264-10" at bounding box center [215, 227] width 394 height 21
paste input "[PERSON_NAME]"
click at [632, 227] on button "Filtrar" at bounding box center [633, 229] width 33 height 18
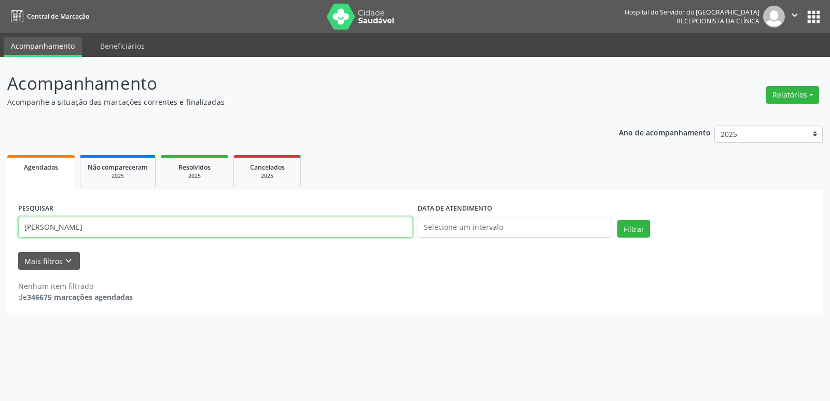
click at [122, 228] on input "[PERSON_NAME]" at bounding box center [215, 227] width 394 height 21
paste input "399.975.964-04"
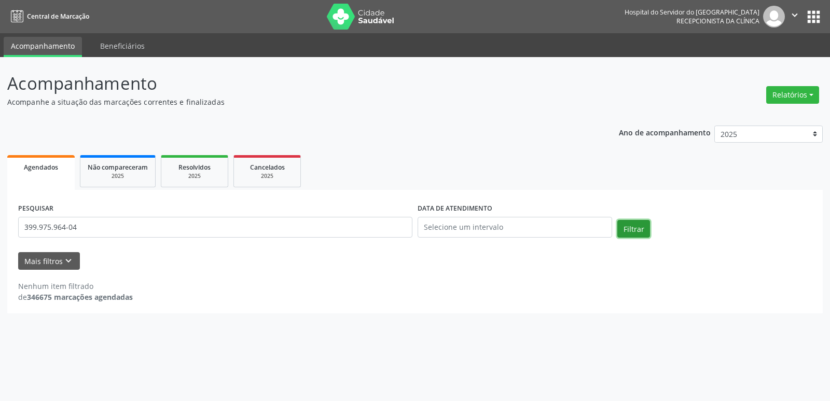
click at [621, 229] on button "Filtrar" at bounding box center [633, 229] width 33 height 18
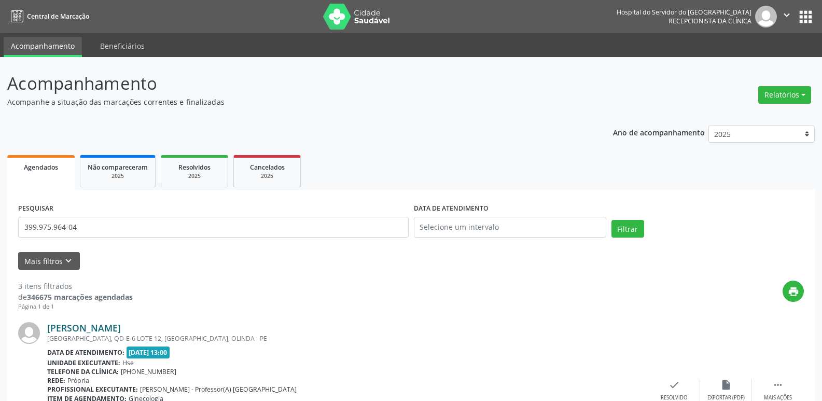
click at [121, 323] on link "[PERSON_NAME]" at bounding box center [84, 327] width 74 height 11
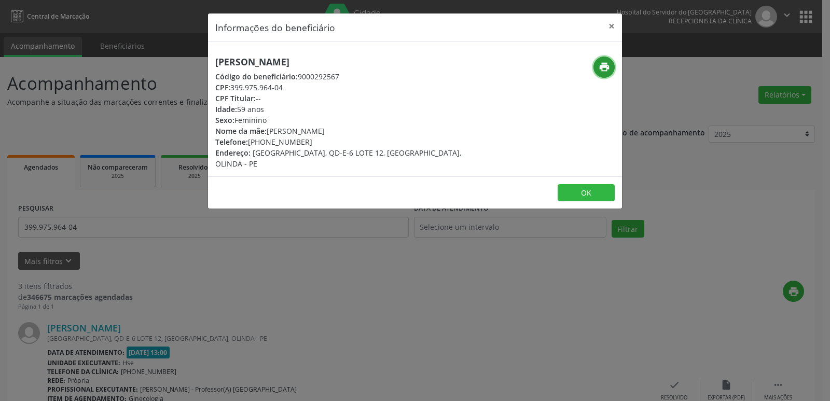
click at [601, 60] on button "print" at bounding box center [604, 67] width 21 height 21
click at [608, 27] on button "×" at bounding box center [611, 25] width 21 height 25
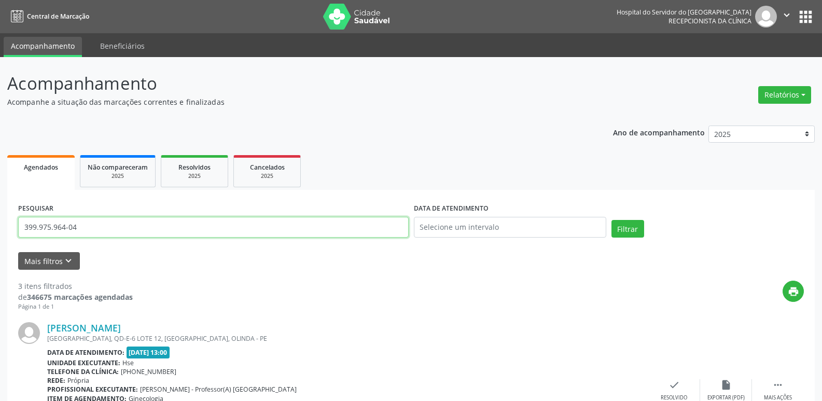
click at [81, 225] on input "399.975.964-04" at bounding box center [213, 227] width 391 height 21
paste input "802.111.00"
click at [633, 230] on button "Filtrar" at bounding box center [628, 229] width 33 height 18
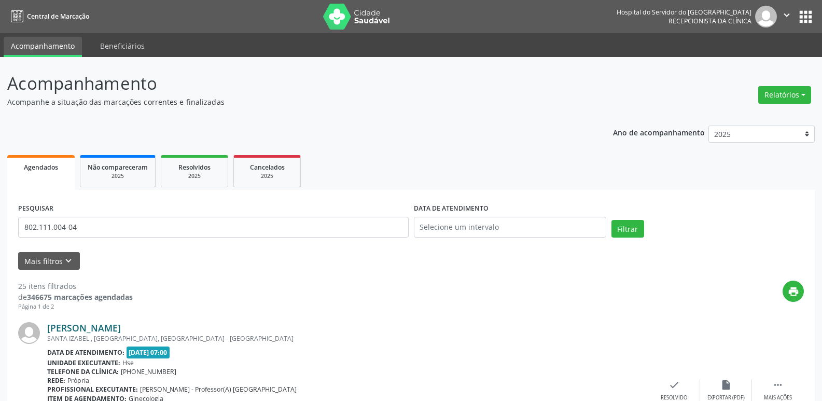
click at [121, 326] on link "[PERSON_NAME]" at bounding box center [84, 327] width 74 height 11
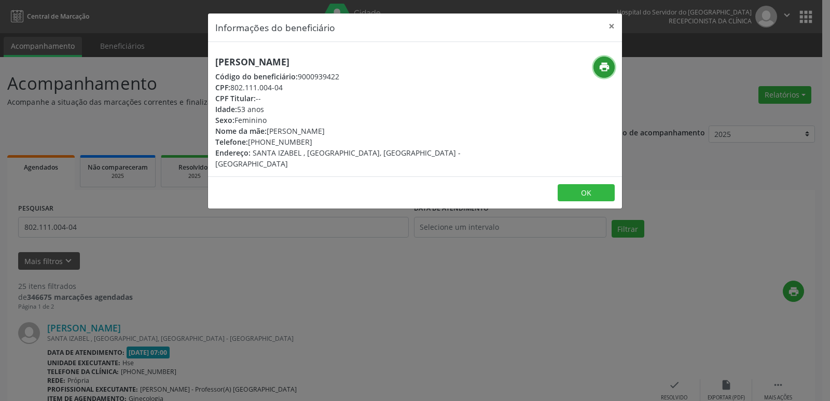
click at [603, 65] on icon "print" at bounding box center [604, 66] width 11 height 11
drag, startPoint x: 611, startPoint y: 25, endPoint x: 369, endPoint y: 54, distance: 243.5
click at [611, 25] on button "×" at bounding box center [611, 25] width 21 height 25
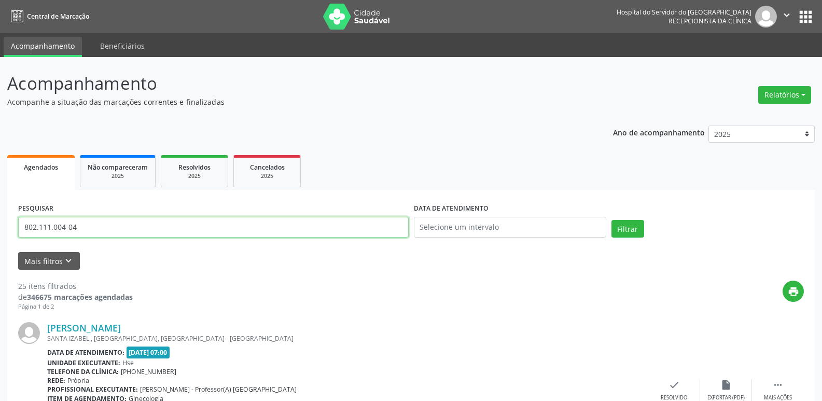
click at [108, 222] on input "802.111.004-04" at bounding box center [213, 227] width 391 height 21
paste input "707.812.064-72"
click at [623, 227] on button "Filtrar" at bounding box center [628, 229] width 33 height 18
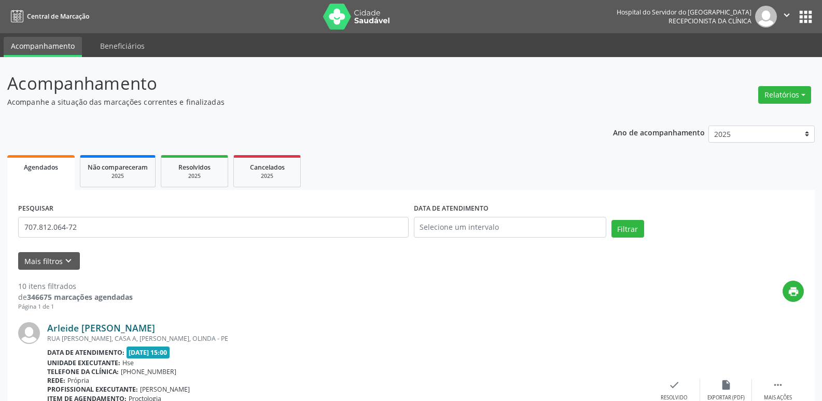
click at [105, 328] on link "Arleide [PERSON_NAME]" at bounding box center [101, 327] width 108 height 11
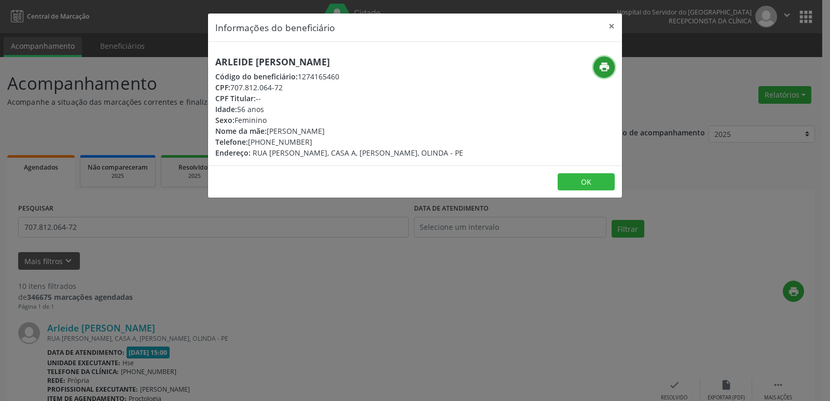
click at [608, 66] on icon "print" at bounding box center [604, 66] width 11 height 11
click at [615, 25] on button "×" at bounding box center [611, 25] width 21 height 25
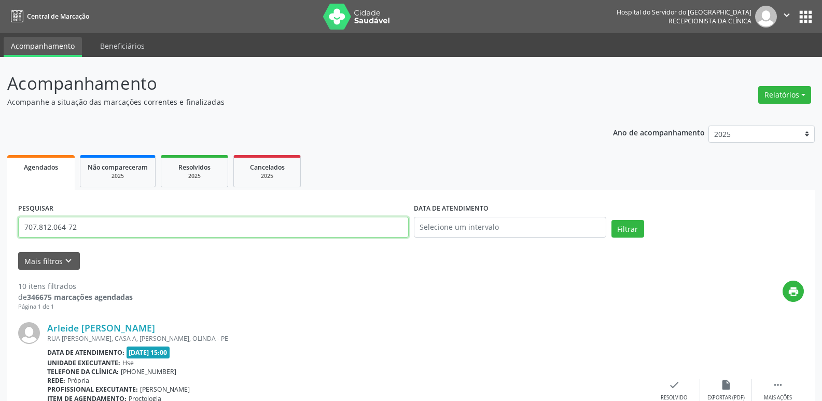
click at [84, 227] on input "707.812.064-72" at bounding box center [213, 227] width 391 height 21
paste input "887.682.524-04"
click at [629, 231] on button "Filtrar" at bounding box center [628, 229] width 33 height 18
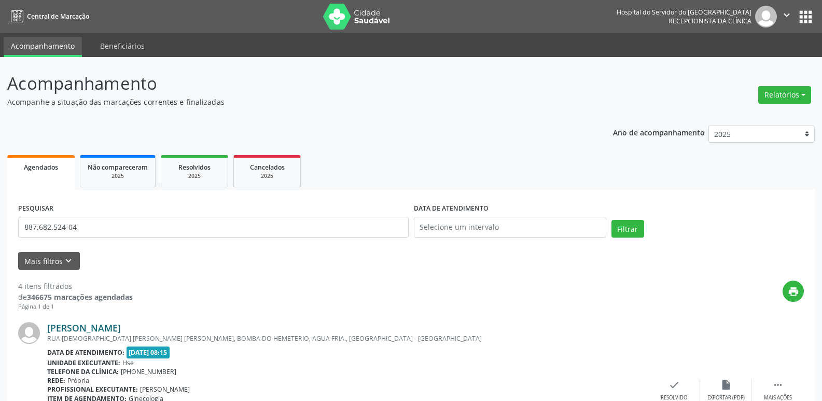
click at [105, 326] on link "[PERSON_NAME]" at bounding box center [84, 327] width 74 height 11
click at [112, 326] on link "[PERSON_NAME]" at bounding box center [84, 327] width 74 height 11
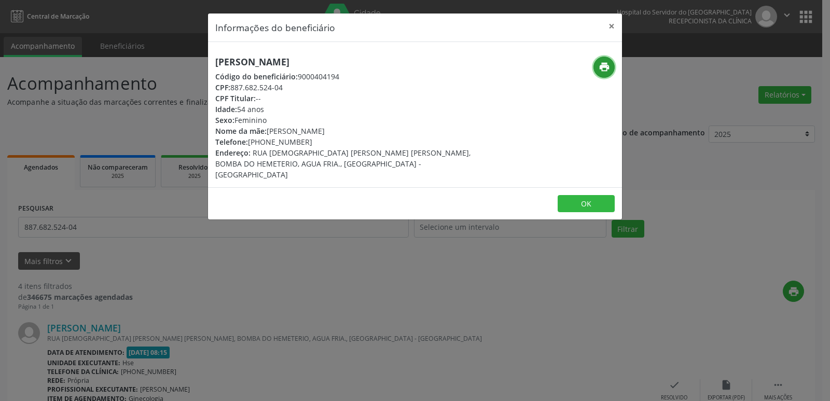
click at [599, 68] on icon "print" at bounding box center [604, 66] width 11 height 11
click at [609, 24] on button "×" at bounding box center [611, 25] width 21 height 25
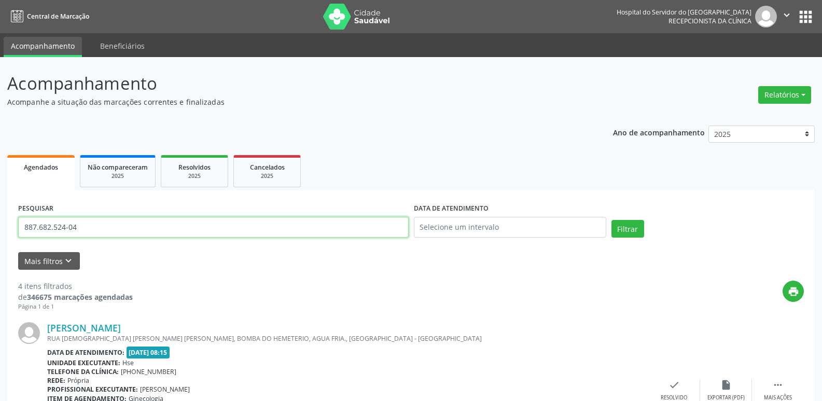
click at [102, 225] on input "887.682.524-04" at bounding box center [213, 227] width 391 height 21
paste input "463.808.764-72"
click at [630, 222] on button "Filtrar" at bounding box center [628, 229] width 33 height 18
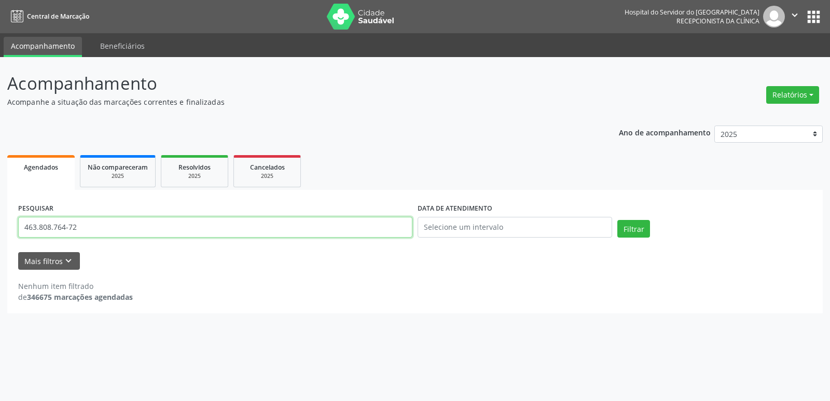
click at [89, 229] on input "463.808.764-72" at bounding box center [215, 227] width 394 height 21
paste input "[PERSON_NAME]"
click at [627, 221] on button "Filtrar" at bounding box center [633, 229] width 33 height 18
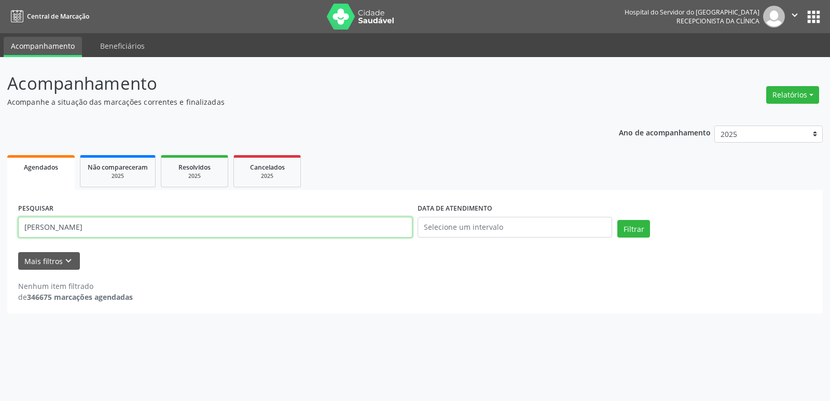
click at [108, 232] on input "[PERSON_NAME]" at bounding box center [215, 227] width 394 height 21
paste input "030.427.334-16"
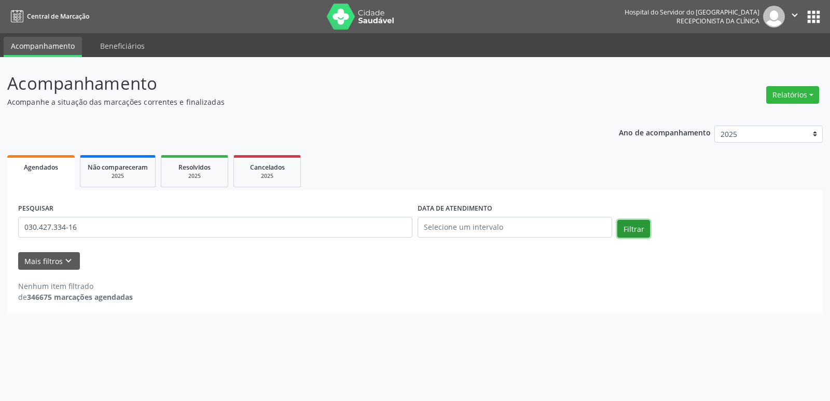
click at [629, 227] on button "Filtrar" at bounding box center [633, 229] width 33 height 18
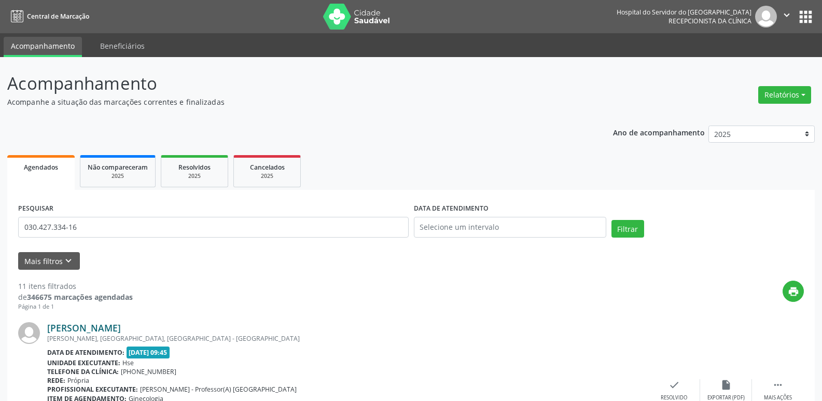
click at [121, 326] on link "[PERSON_NAME]" at bounding box center [84, 327] width 74 height 11
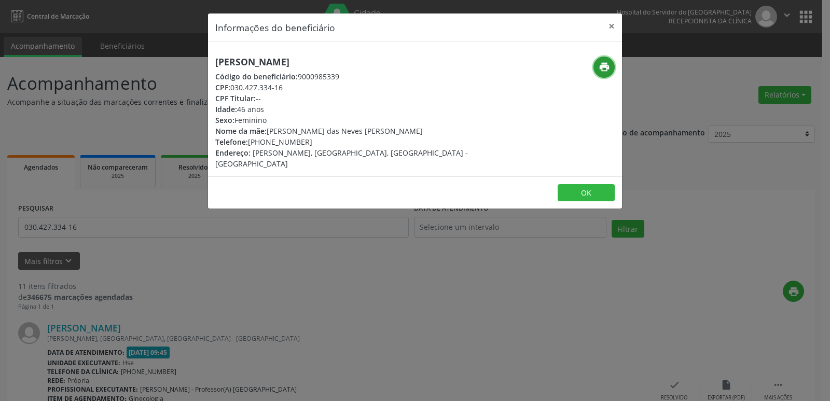
click at [600, 67] on icon "print" at bounding box center [604, 66] width 11 height 11
click at [615, 24] on button "×" at bounding box center [611, 25] width 21 height 25
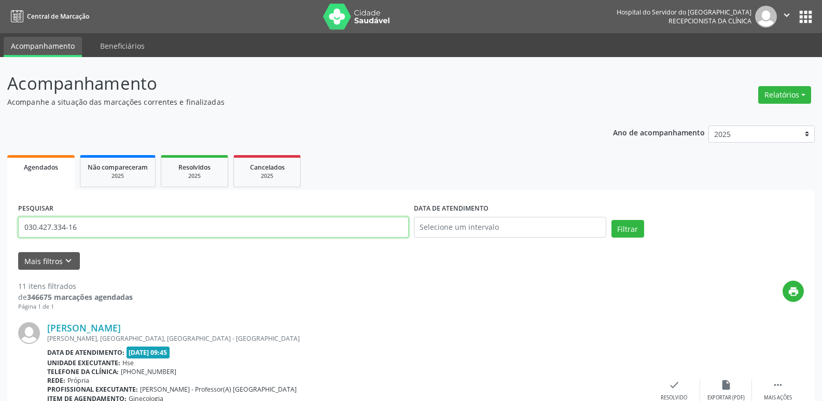
click at [93, 227] on input "030.427.334-16" at bounding box center [213, 227] width 391 height 21
click at [93, 226] on input "030.427.334-16" at bounding box center [213, 227] width 391 height 21
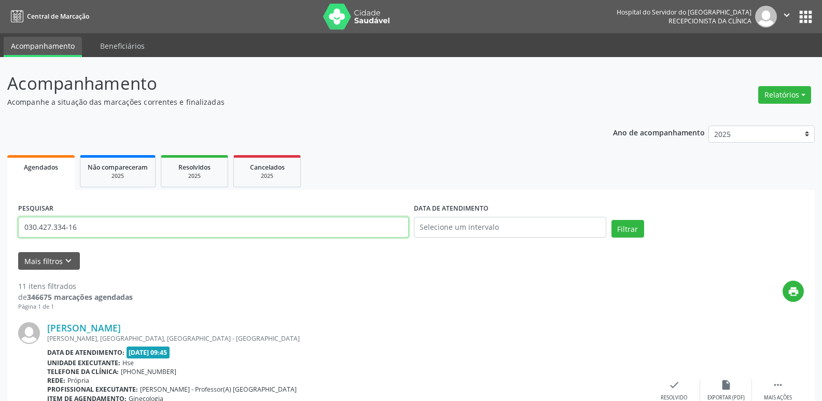
paste input "869.220.504-44"
click at [636, 229] on button "Filtrar" at bounding box center [628, 229] width 33 height 18
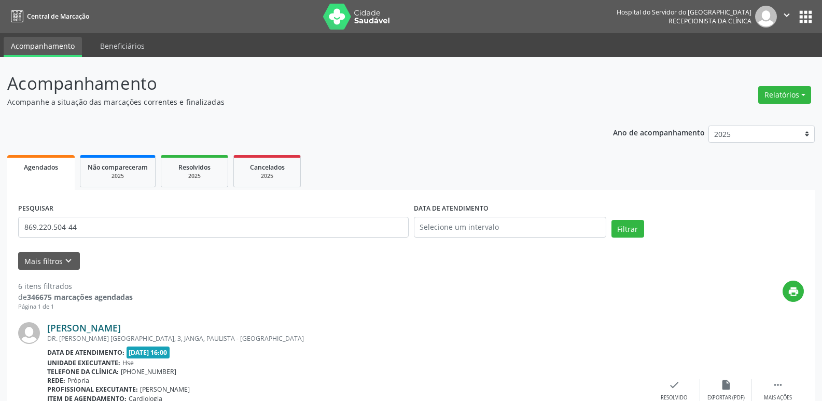
click at [121, 325] on link "[PERSON_NAME]" at bounding box center [84, 327] width 74 height 11
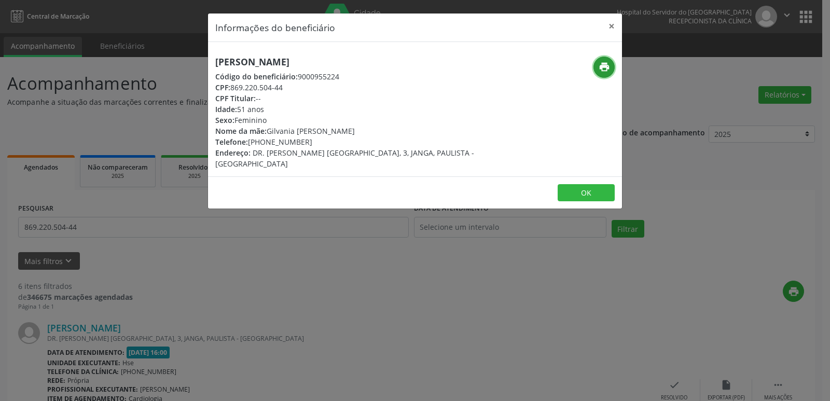
click at [604, 66] on icon "print" at bounding box center [604, 66] width 11 height 11
click at [612, 22] on button "×" at bounding box center [611, 25] width 21 height 25
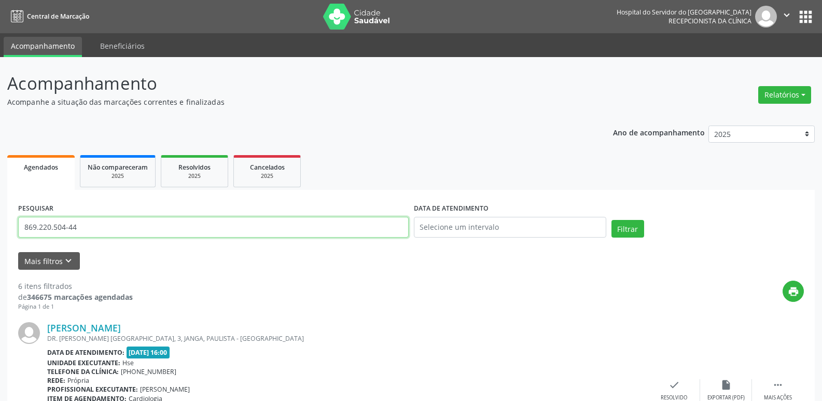
click at [94, 228] on input "869.220.504-44" at bounding box center [213, 227] width 391 height 21
paste input "375.522.874-20"
click at [621, 226] on button "Filtrar" at bounding box center [628, 229] width 33 height 18
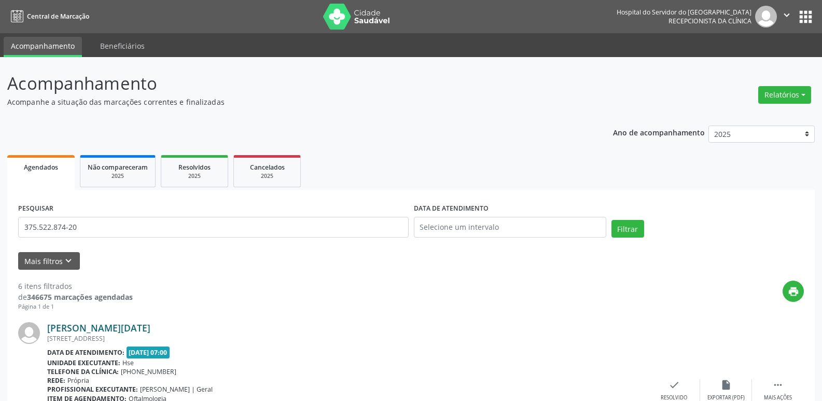
click at [123, 328] on link "[PERSON_NAME][DATE]" at bounding box center [98, 327] width 103 height 11
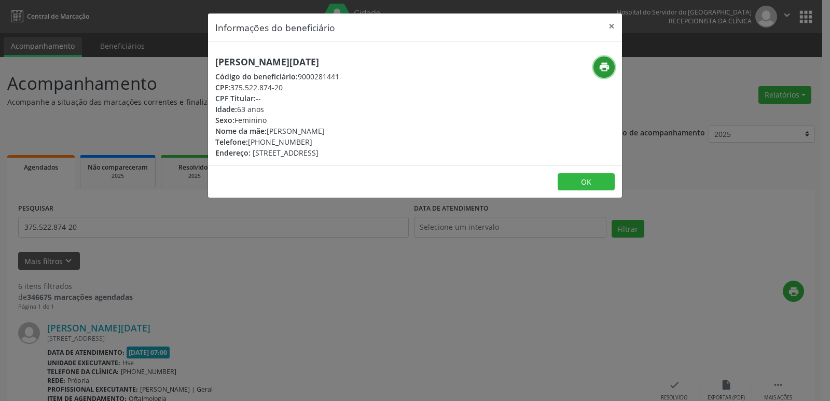
click at [610, 65] on icon "print" at bounding box center [604, 66] width 11 height 11
click at [609, 26] on button "×" at bounding box center [611, 25] width 21 height 25
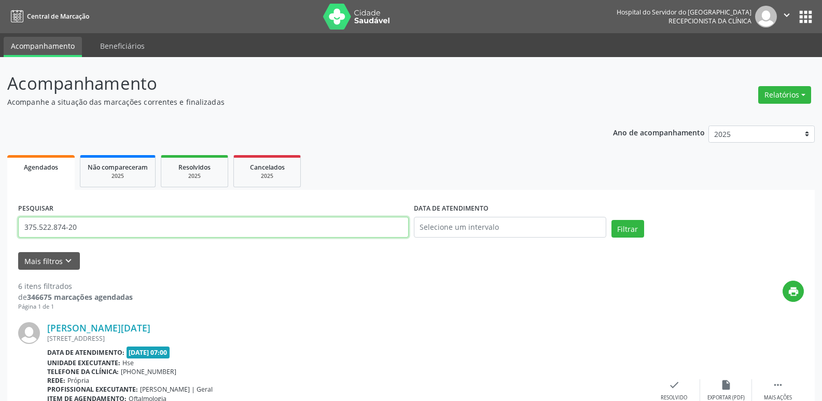
click at [109, 226] on input "375.522.874-20" at bounding box center [213, 227] width 391 height 21
click at [622, 230] on button "Filtrar" at bounding box center [628, 229] width 33 height 18
click at [84, 225] on input "375.522.874-20" at bounding box center [213, 227] width 391 height 21
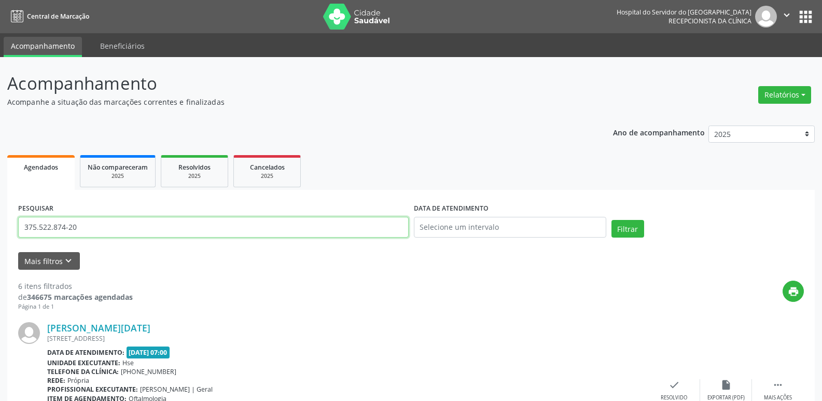
click at [84, 225] on input "375.522.874-20" at bounding box center [213, 227] width 391 height 21
paste input "227.157.384-04"
click at [632, 229] on button "Filtrar" at bounding box center [628, 229] width 33 height 18
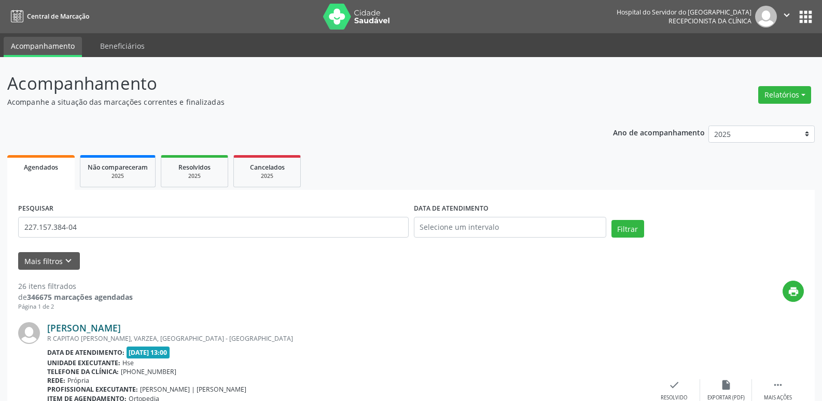
click at [116, 325] on link "[PERSON_NAME]" at bounding box center [84, 327] width 74 height 11
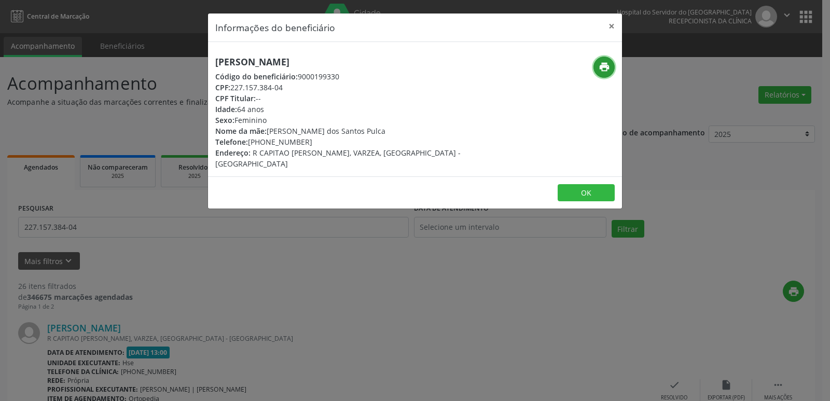
click at [601, 70] on icon "print" at bounding box center [604, 66] width 11 height 11
click at [611, 24] on button "×" at bounding box center [611, 25] width 21 height 25
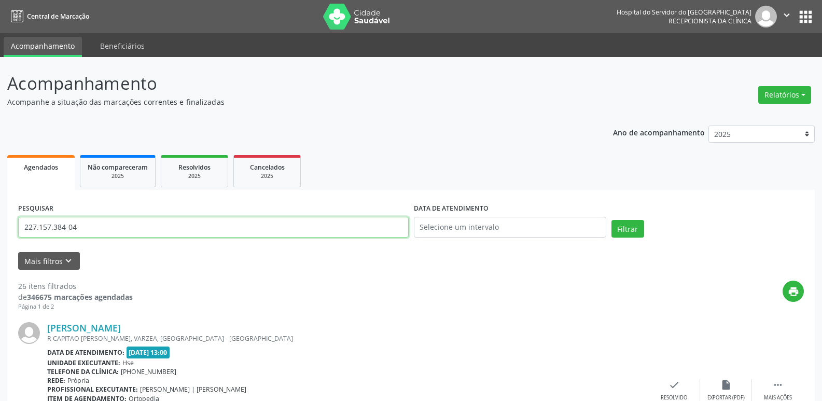
click at [93, 227] on input "227.157.384-04" at bounding box center [213, 227] width 391 height 21
paste input "868.442.024-15"
click at [627, 224] on button "Filtrar" at bounding box center [628, 229] width 33 height 18
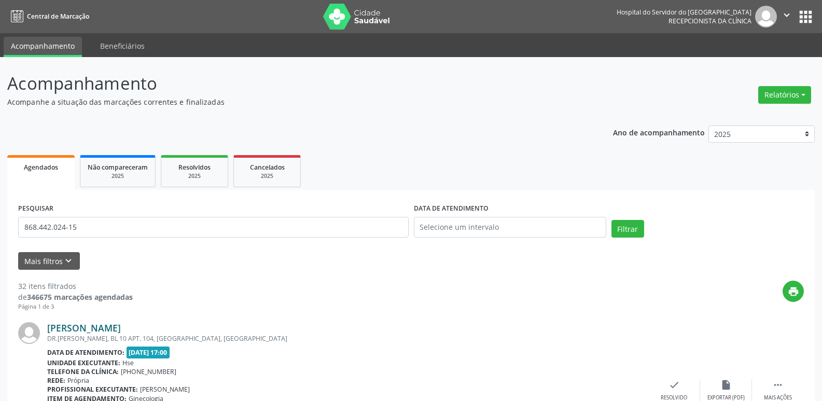
click at [121, 328] on link "[PERSON_NAME]" at bounding box center [84, 327] width 74 height 11
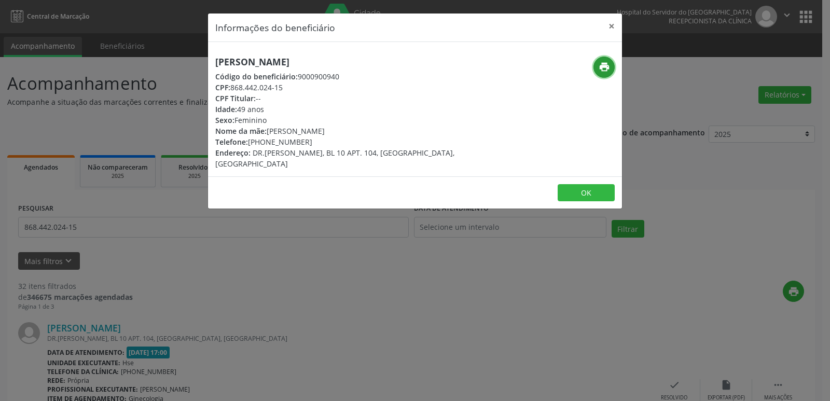
click at [604, 63] on icon "print" at bounding box center [604, 66] width 11 height 11
click at [613, 26] on button "×" at bounding box center [611, 25] width 21 height 25
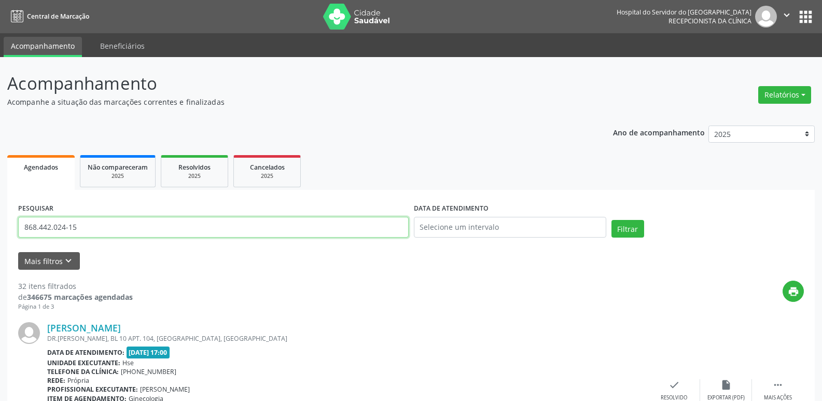
click at [89, 225] on input "868.442.024-15" at bounding box center [213, 227] width 391 height 21
paste input "317.771.204-20"
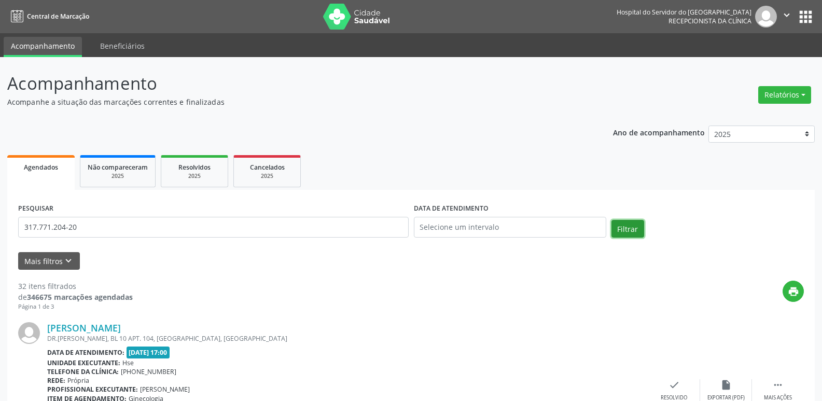
click at [635, 231] on button "Filtrar" at bounding box center [628, 229] width 33 height 18
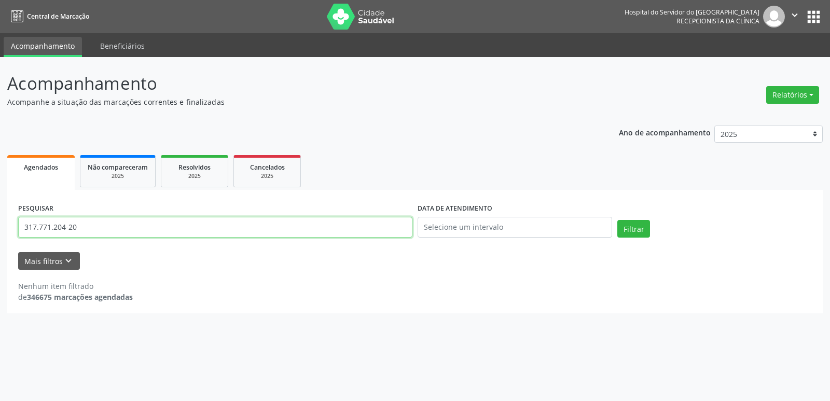
click at [95, 224] on input "317.771.204-20" at bounding box center [215, 227] width 394 height 21
paste input "[PERSON_NAME]"
click at [635, 229] on button "Filtrar" at bounding box center [633, 229] width 33 height 18
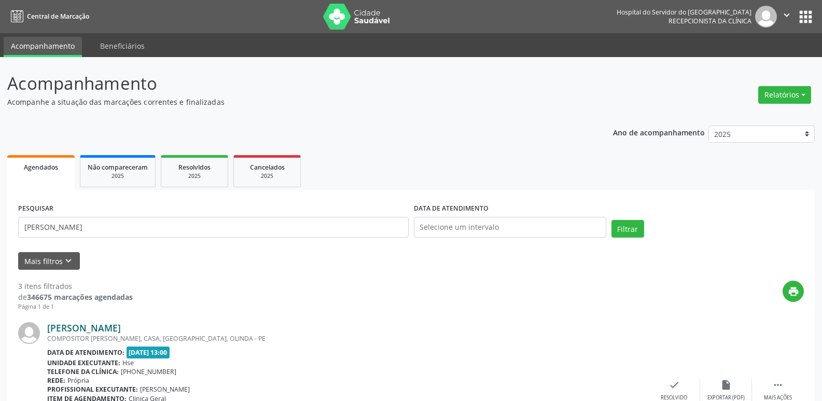
click at [118, 328] on link "[PERSON_NAME]" at bounding box center [84, 327] width 74 height 11
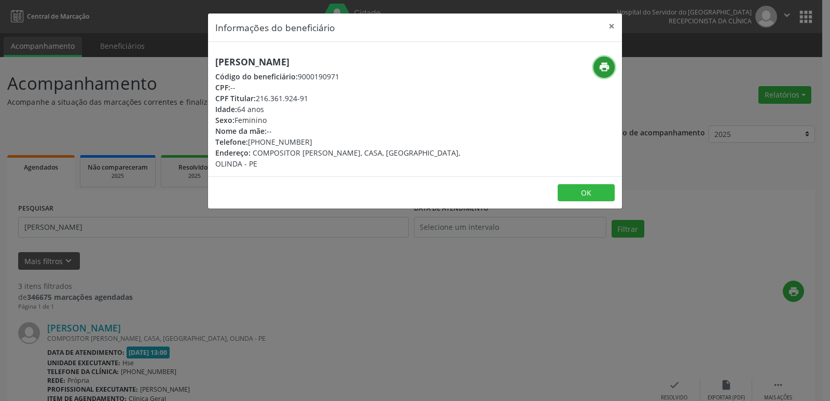
click at [607, 69] on icon "print" at bounding box center [604, 66] width 11 height 11
click at [610, 25] on button "×" at bounding box center [611, 25] width 21 height 25
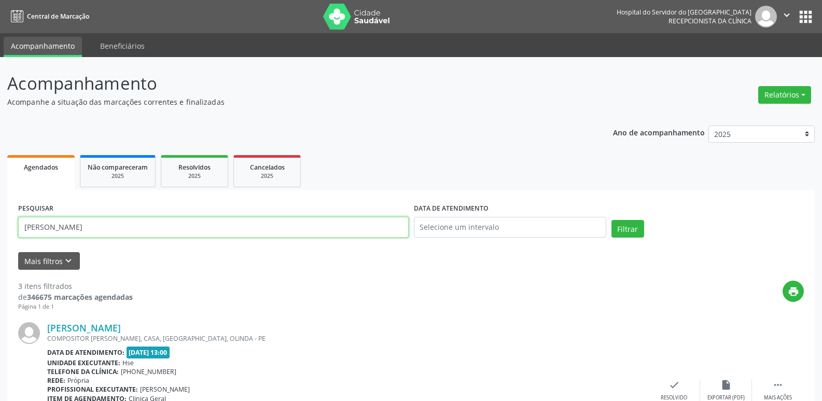
click at [128, 231] on input "[PERSON_NAME]" at bounding box center [213, 227] width 391 height 21
paste input "014.606.474-75"
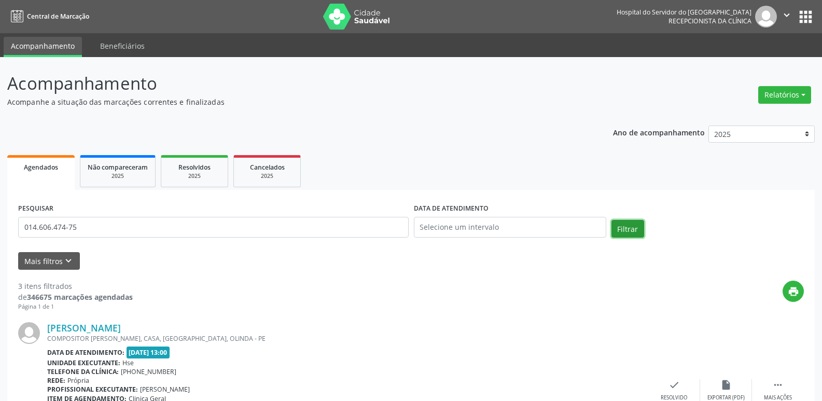
click at [632, 227] on button "Filtrar" at bounding box center [628, 229] width 33 height 18
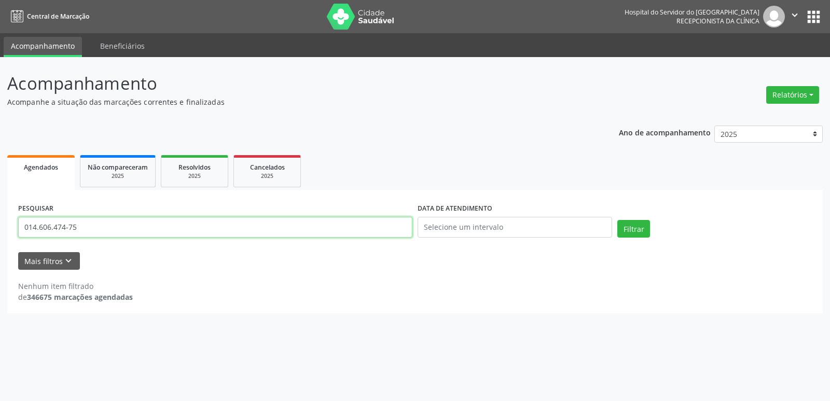
click at [93, 226] on input "014.606.474-75" at bounding box center [215, 227] width 394 height 21
paste input "LEANE [PERSON_NAME]"
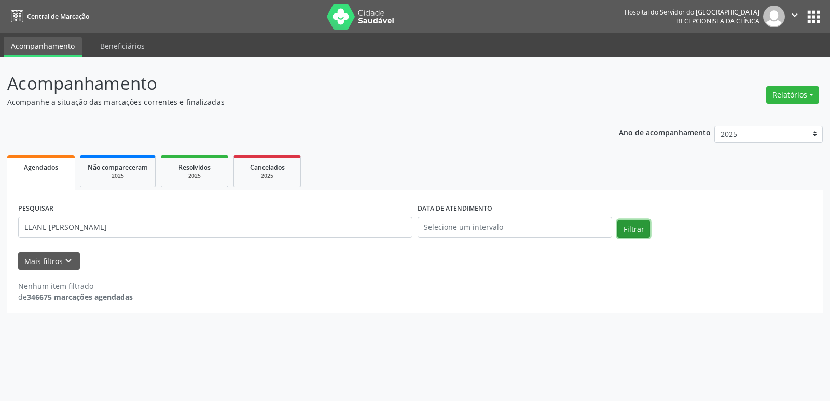
click at [626, 225] on button "Filtrar" at bounding box center [633, 229] width 33 height 18
click at [135, 226] on input "LEANE [PERSON_NAME]" at bounding box center [215, 227] width 394 height 21
paste input "014.606.474-75"
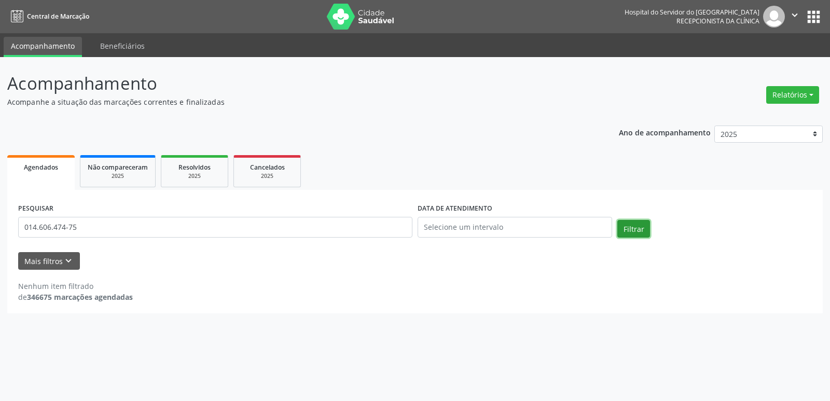
click at [641, 227] on button "Filtrar" at bounding box center [633, 229] width 33 height 18
click at [123, 229] on input "014.606.474-75" at bounding box center [215, 227] width 394 height 21
paste input "847.722.554-00"
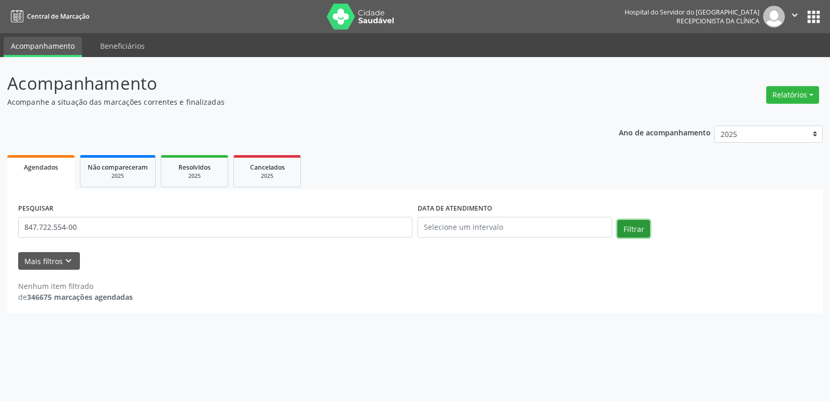
click at [637, 226] on button "Filtrar" at bounding box center [633, 229] width 33 height 18
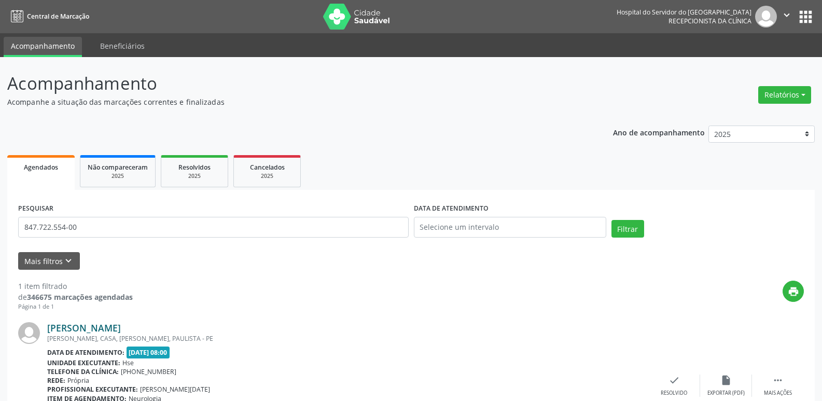
click at [121, 328] on link "[PERSON_NAME]" at bounding box center [84, 327] width 74 height 11
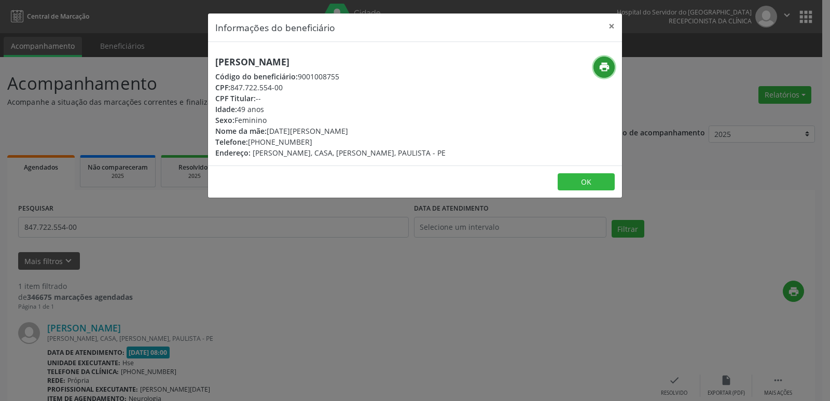
click at [602, 69] on icon "print" at bounding box center [604, 66] width 11 height 11
click at [613, 26] on button "×" at bounding box center [611, 25] width 21 height 25
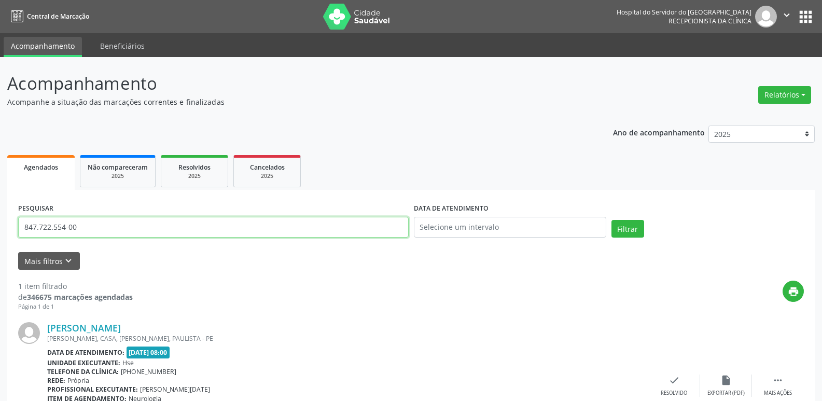
click at [98, 225] on input "847.722.554-00" at bounding box center [213, 227] width 391 height 21
paste
click at [632, 229] on button "Filtrar" at bounding box center [628, 229] width 33 height 18
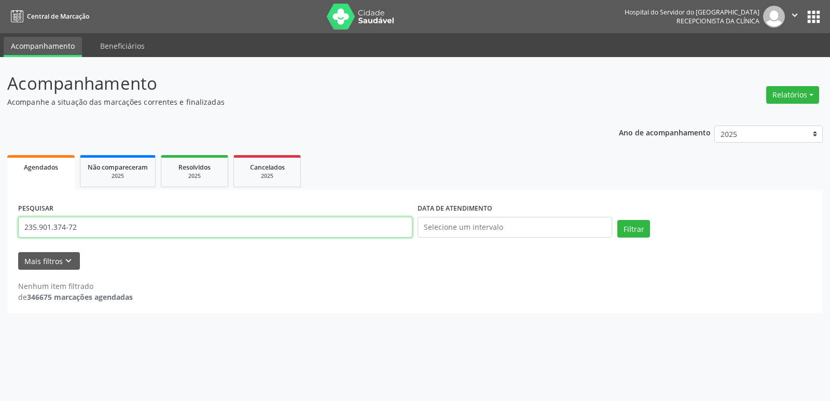
click at [93, 229] on input "235.901.374-72" at bounding box center [215, 227] width 394 height 21
click at [633, 226] on button "Filtrar" at bounding box center [633, 229] width 33 height 18
click at [167, 226] on input "[PERSON_NAME]" at bounding box center [215, 227] width 394 height 21
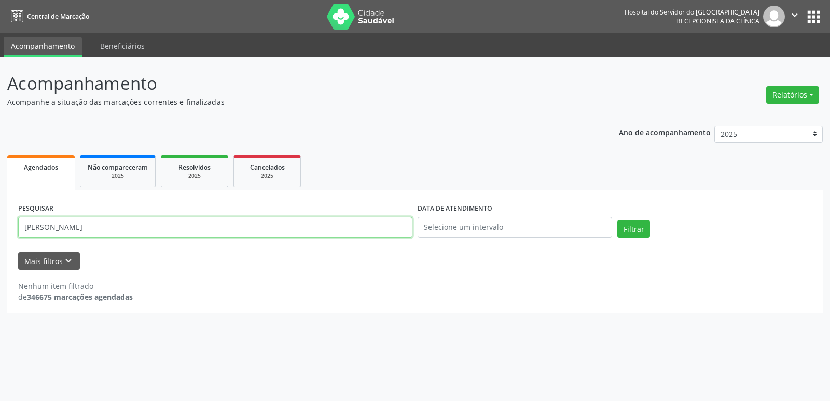
click at [167, 226] on input "[PERSON_NAME]" at bounding box center [215, 227] width 394 height 21
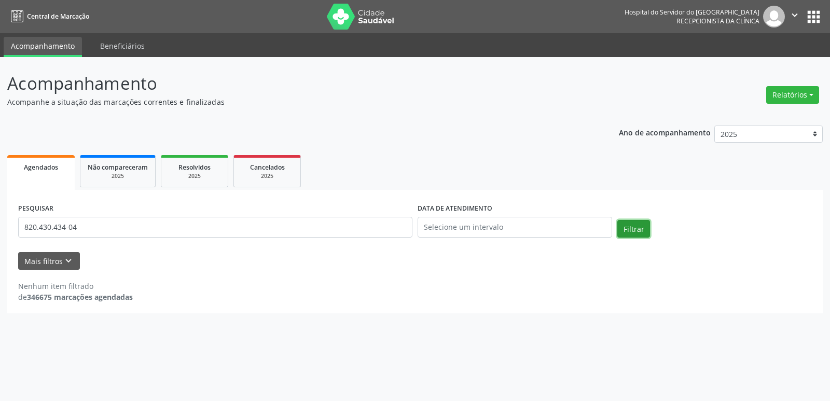
click at [637, 223] on button "Filtrar" at bounding box center [633, 229] width 33 height 18
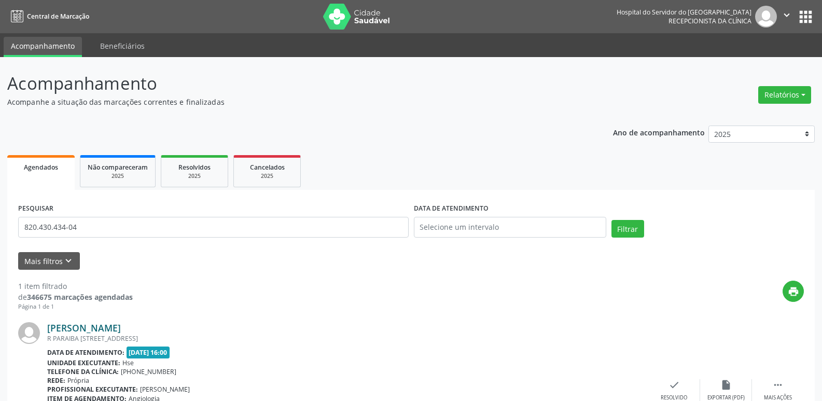
click at [121, 329] on link "[PERSON_NAME]" at bounding box center [84, 327] width 74 height 11
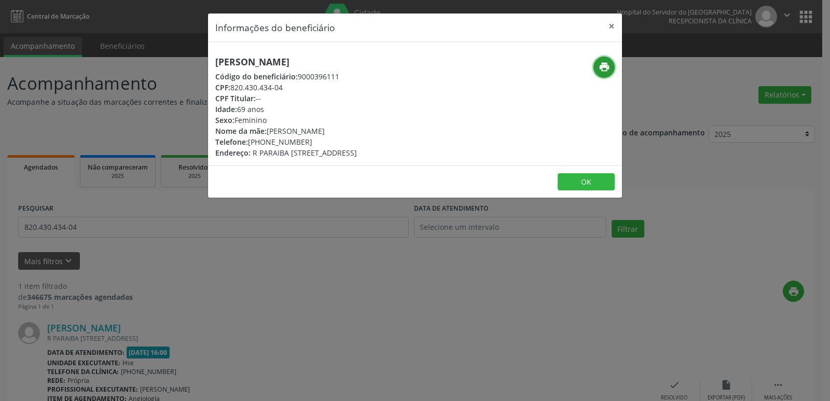
click at [600, 61] on button "print" at bounding box center [604, 67] width 21 height 21
click at [610, 23] on button "×" at bounding box center [611, 25] width 21 height 25
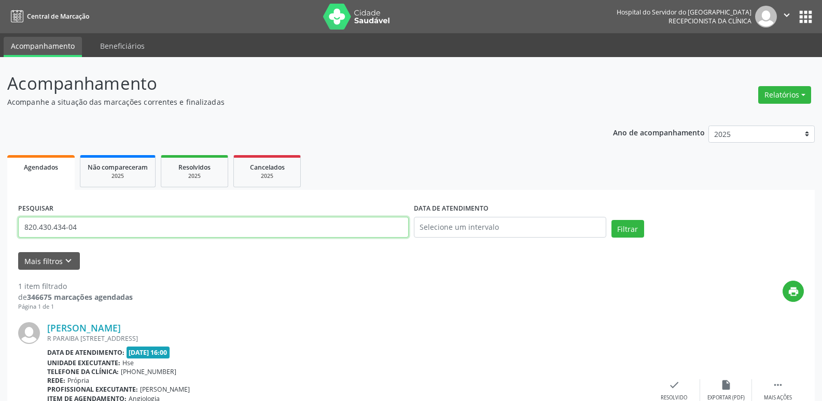
click at [113, 231] on input "820.430.434-04" at bounding box center [213, 227] width 391 height 21
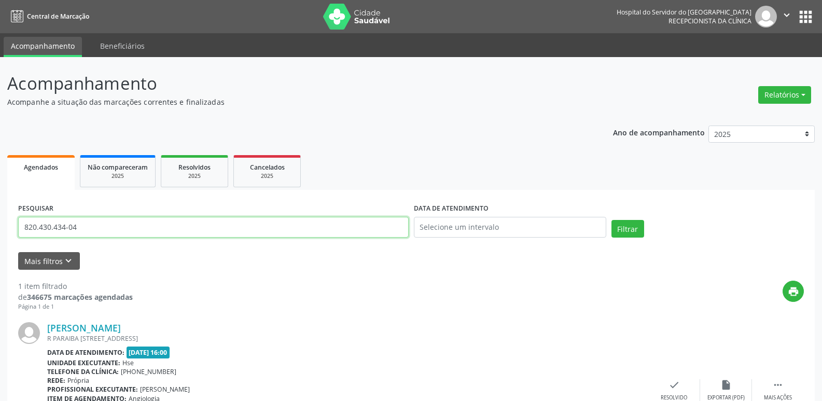
click at [113, 231] on input "820.430.434-04" at bounding box center [213, 227] width 391 height 21
click at [639, 229] on button "Filtrar" at bounding box center [628, 229] width 33 height 18
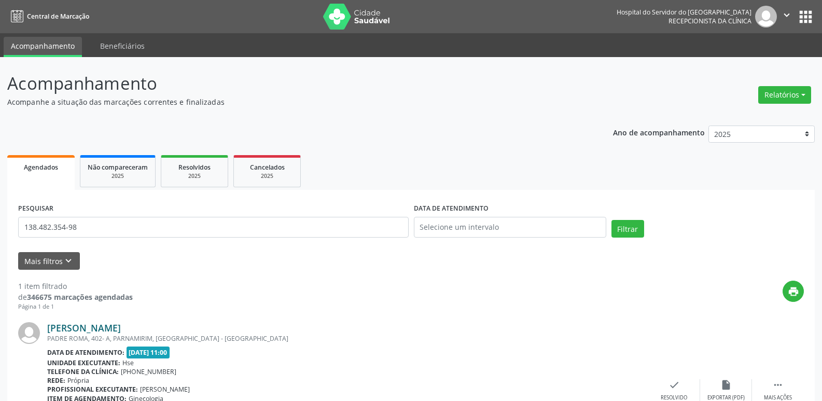
click at [100, 329] on link "[PERSON_NAME]" at bounding box center [84, 327] width 74 height 11
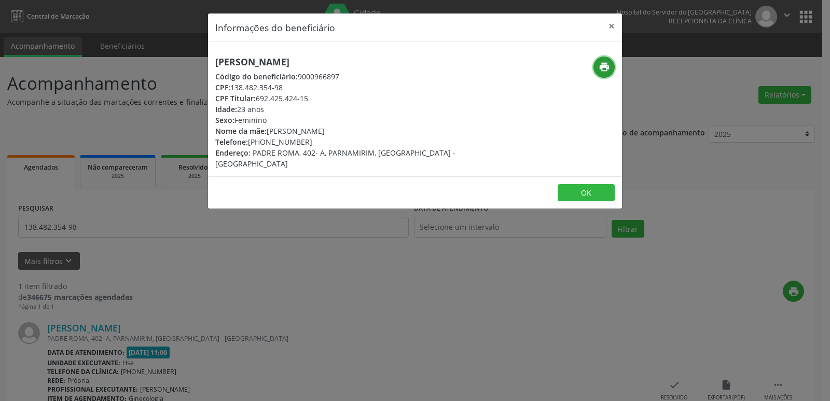
click at [606, 68] on icon "print" at bounding box center [604, 66] width 11 height 11
click at [610, 24] on button "×" at bounding box center [611, 25] width 21 height 25
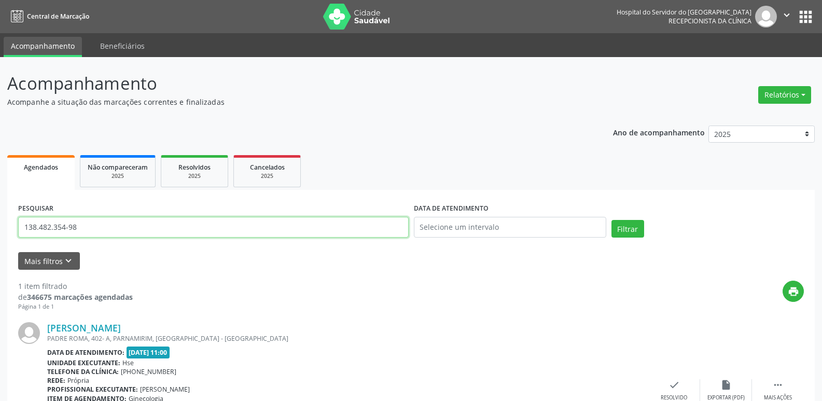
click at [87, 228] on input "138.482.354-98" at bounding box center [213, 227] width 391 height 21
click at [627, 225] on button "Filtrar" at bounding box center [628, 229] width 33 height 18
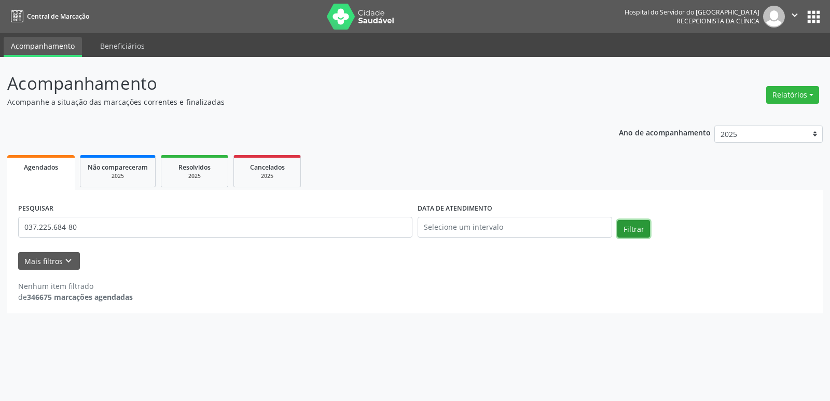
click at [638, 225] on button "Filtrar" at bounding box center [633, 229] width 33 height 18
click at [96, 222] on input "037.225.684-80" at bounding box center [215, 227] width 394 height 21
click at [632, 226] on button "Filtrar" at bounding box center [633, 229] width 33 height 18
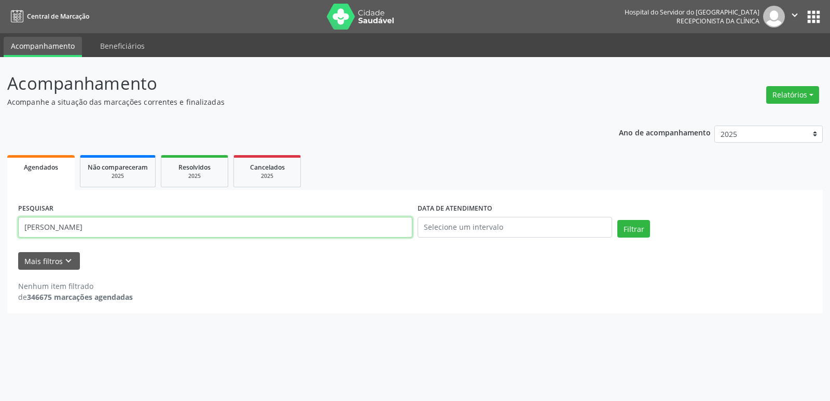
click at [120, 227] on input "[PERSON_NAME]" at bounding box center [215, 227] width 394 height 21
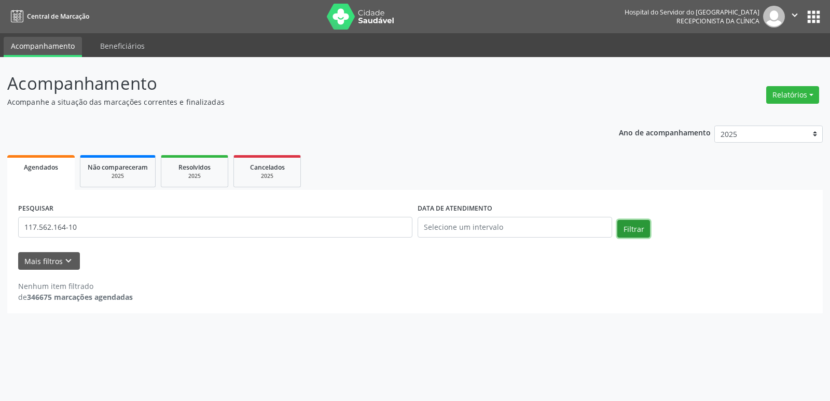
click at [639, 227] on button "Filtrar" at bounding box center [633, 229] width 33 height 18
click at [114, 230] on input "117.562.164-10" at bounding box center [215, 227] width 394 height 21
click at [628, 222] on button "Filtrar" at bounding box center [633, 229] width 33 height 18
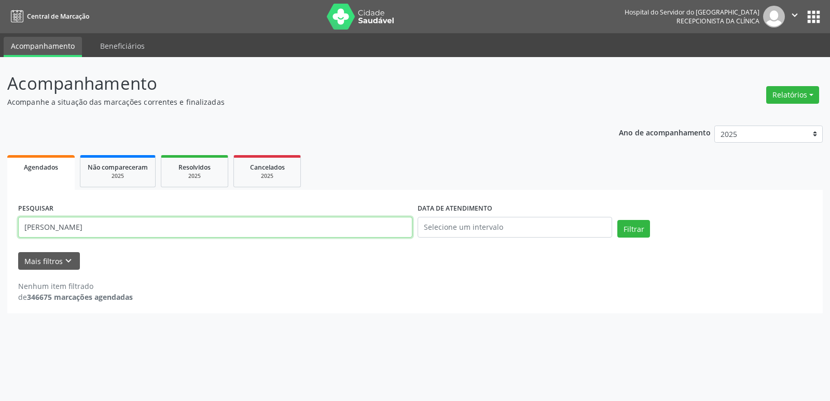
click at [142, 229] on input "[PERSON_NAME]" at bounding box center [215, 227] width 394 height 21
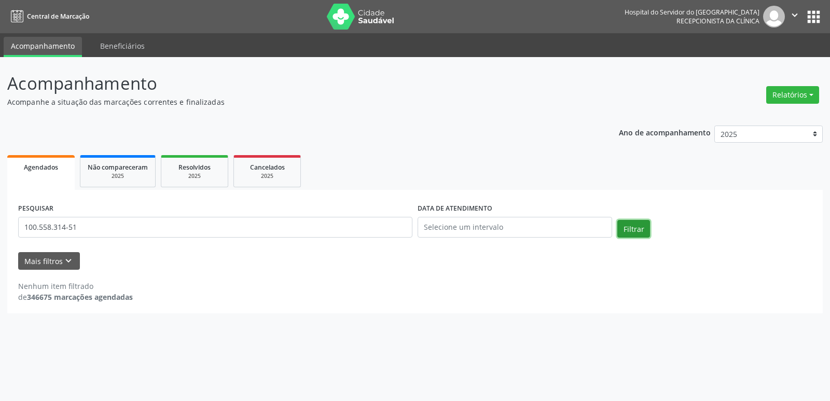
click at [636, 231] on button "Filtrar" at bounding box center [633, 229] width 33 height 18
click at [87, 226] on input "100.558.314-51" at bounding box center [215, 227] width 394 height 21
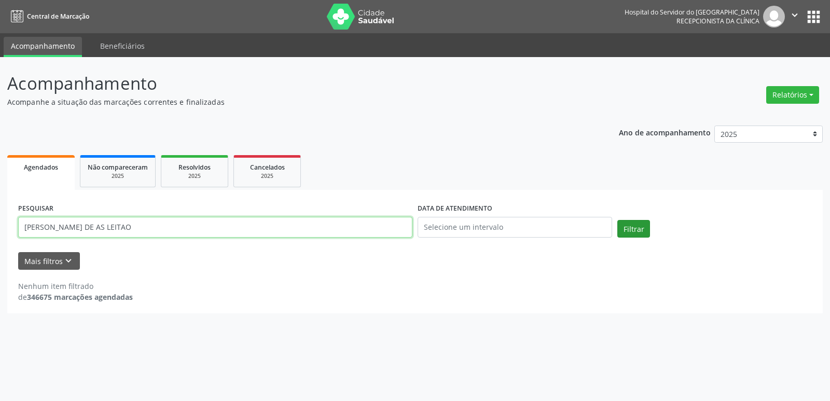
type input "[PERSON_NAME] DE AS LEITAO"
click at [624, 230] on button "Filtrar" at bounding box center [633, 229] width 33 height 18
drag, startPoint x: 388, startPoint y: 285, endPoint x: 364, endPoint y: 268, distance: 29.8
click at [388, 285] on div "Nenhum item filtrado de 346675 marcações agendadas" at bounding box center [415, 292] width 794 height 22
click at [195, 165] on span "Resolvidos" at bounding box center [194, 167] width 32 height 9
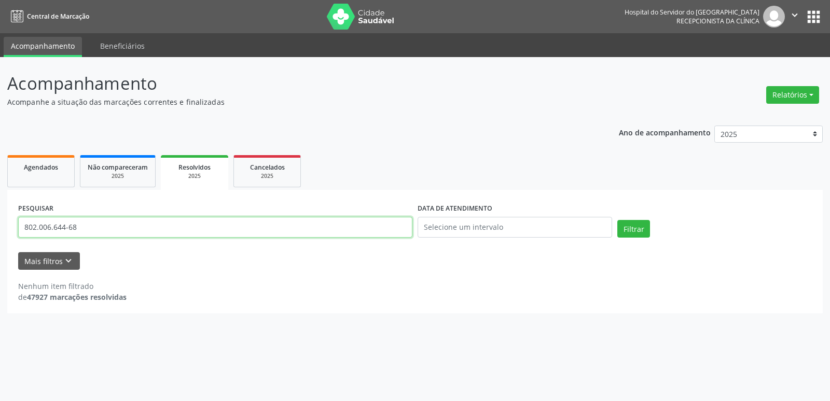
click at [103, 231] on input "802.006.644-68" at bounding box center [215, 227] width 394 height 21
type input "[PERSON_NAME] DE AS LEITAO"
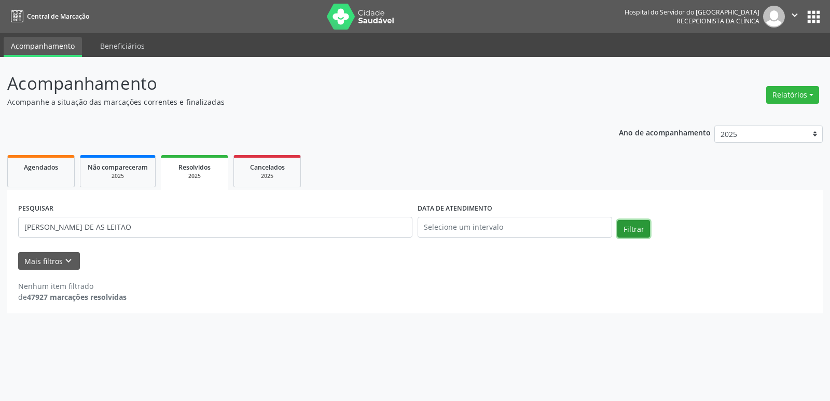
click at [633, 225] on button "Filtrar" at bounding box center [633, 229] width 33 height 18
click at [103, 168] on span "Não compareceram" at bounding box center [118, 167] width 60 height 9
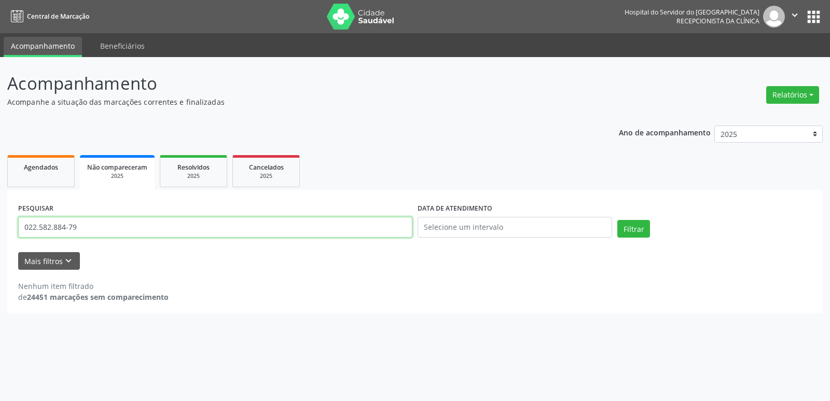
click at [119, 227] on input "022.582.884-79" at bounding box center [215, 227] width 394 height 21
click at [128, 230] on input "[PERSON_NAME] DE AS LEITAO" at bounding box center [215, 227] width 394 height 21
type input "[PERSON_NAME]"
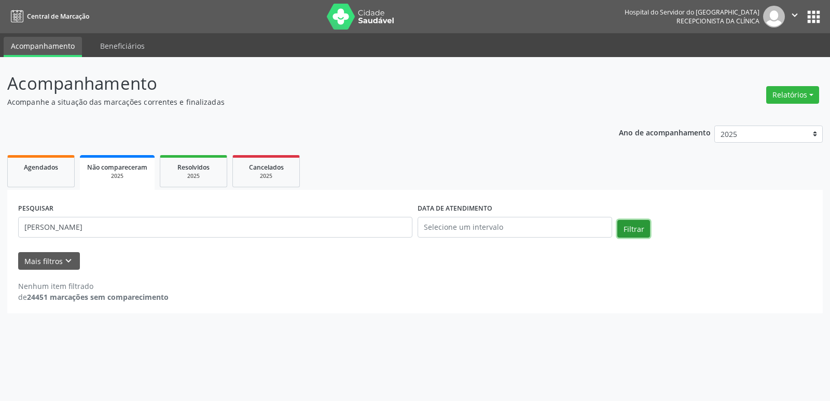
click at [642, 231] on button "Filtrar" at bounding box center [633, 229] width 33 height 18
click at [36, 173] on link "Agendados" at bounding box center [40, 171] width 67 height 32
select select "7"
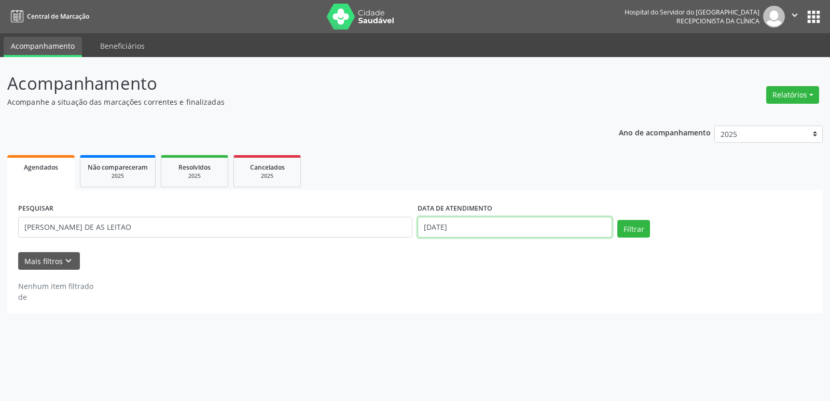
click at [454, 228] on input "[DATE]" at bounding box center [515, 227] width 195 height 21
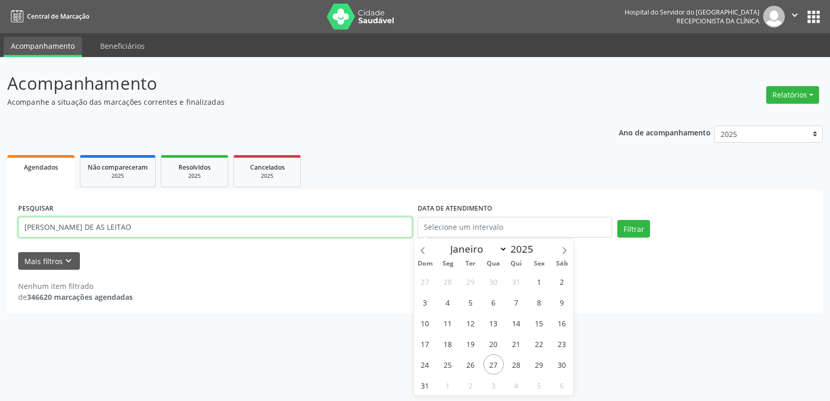
click at [187, 230] on input "[PERSON_NAME] DE AS LEITAO" at bounding box center [215, 227] width 394 height 21
click at [130, 229] on input "[PERSON_NAME] DE AS LEITAO" at bounding box center [215, 227] width 394 height 21
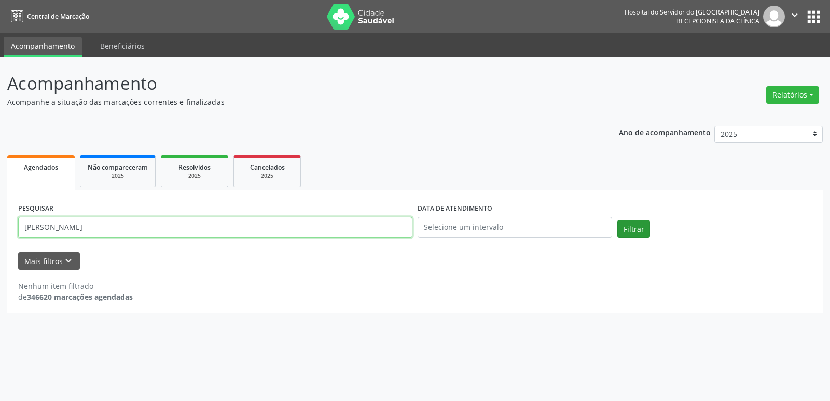
type input "[PERSON_NAME]"
click at [625, 230] on button "Filtrar" at bounding box center [633, 229] width 33 height 18
click at [642, 231] on button "Filtrar" at bounding box center [633, 229] width 33 height 18
